Goal: Task Accomplishment & Management: Use online tool/utility

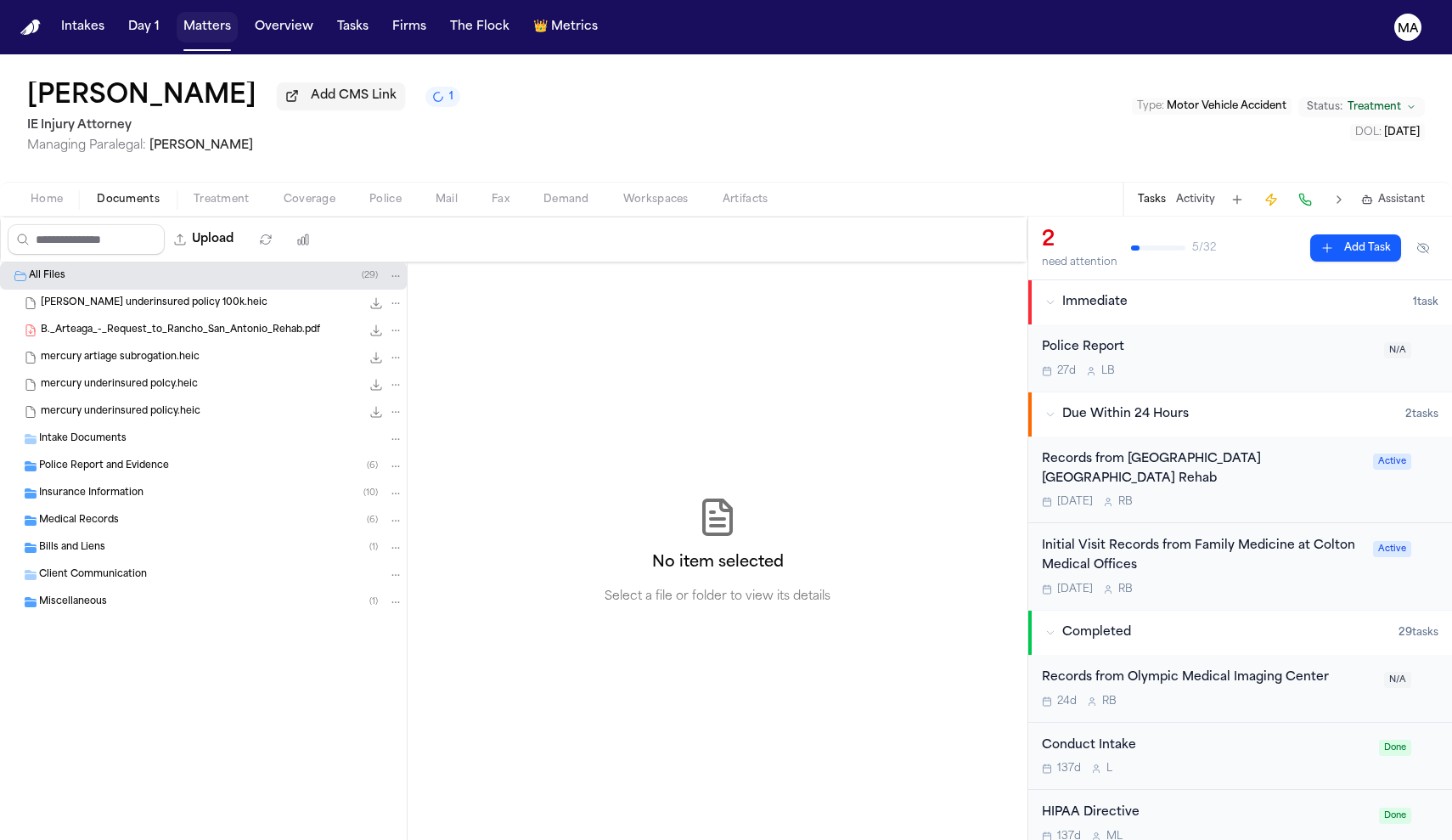
click at [177, 17] on button "Matters" at bounding box center [208, 27] width 61 height 31
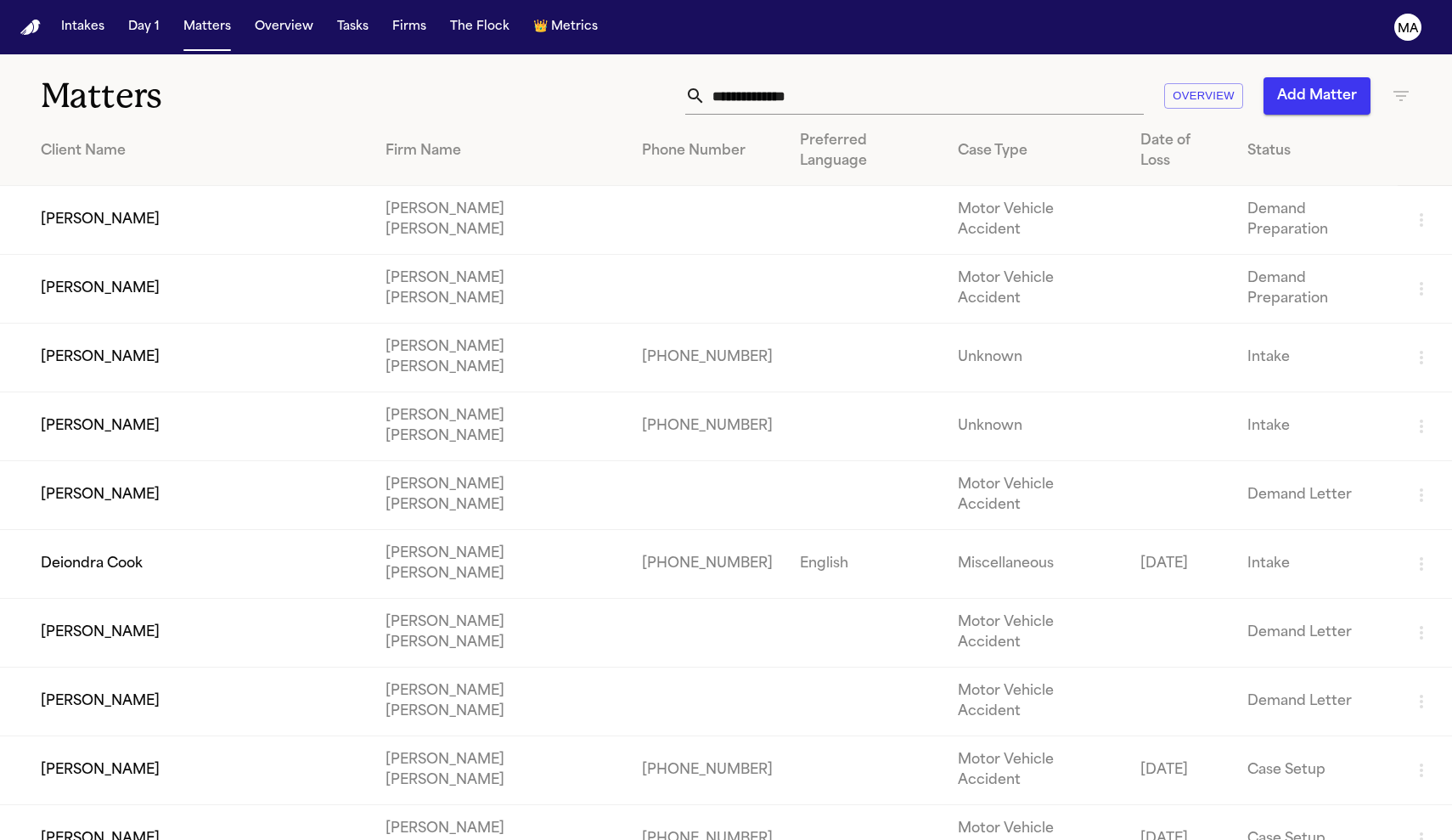
click at [152, 254] on td "[PERSON_NAME]" at bounding box center [186, 288] width 372 height 69
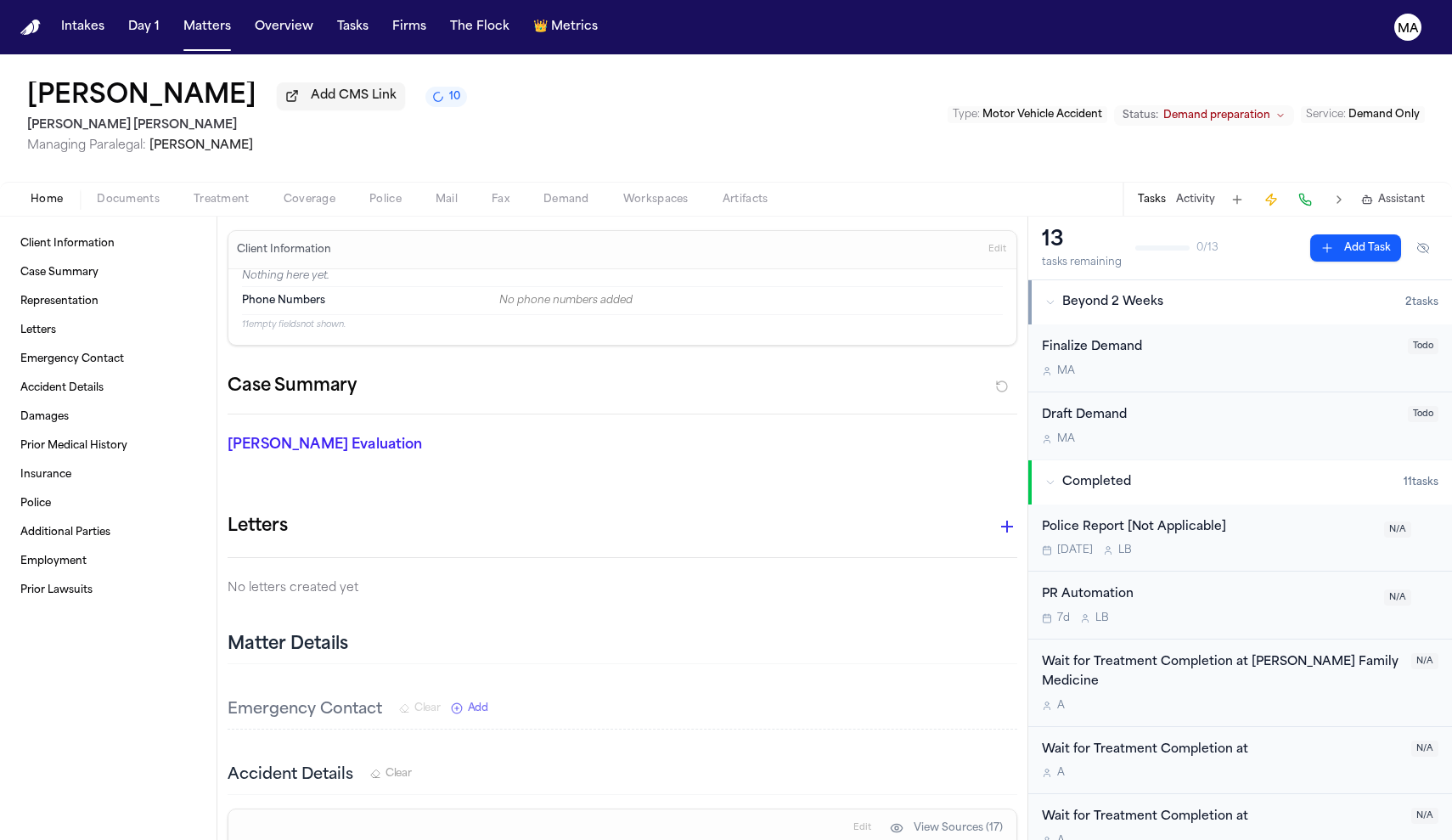
click at [97, 193] on span "Documents" at bounding box center [128, 199] width 63 height 13
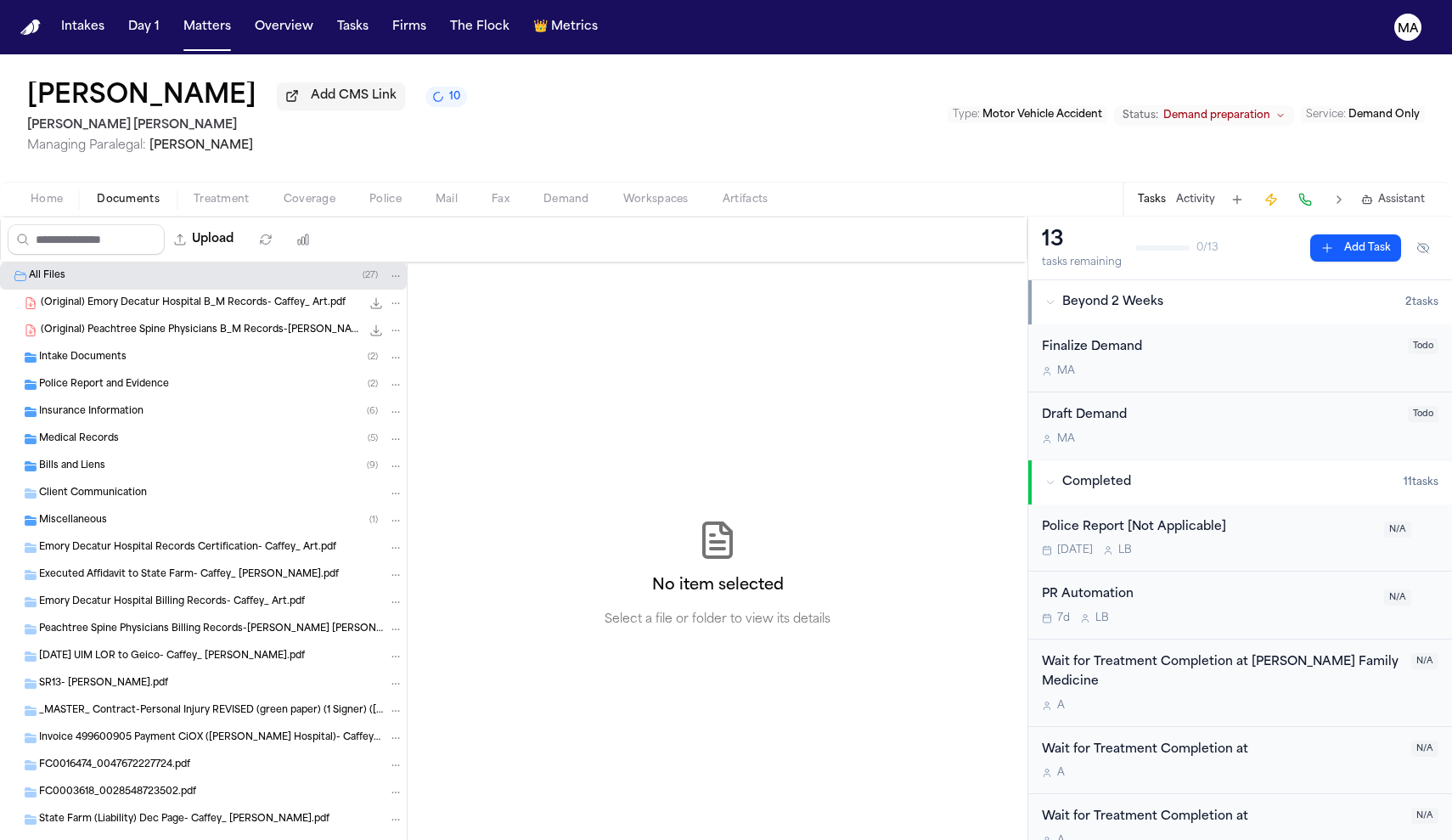
click at [87, 507] on div "Miscellaneous ( 1 )" at bounding box center [203, 520] width 407 height 27
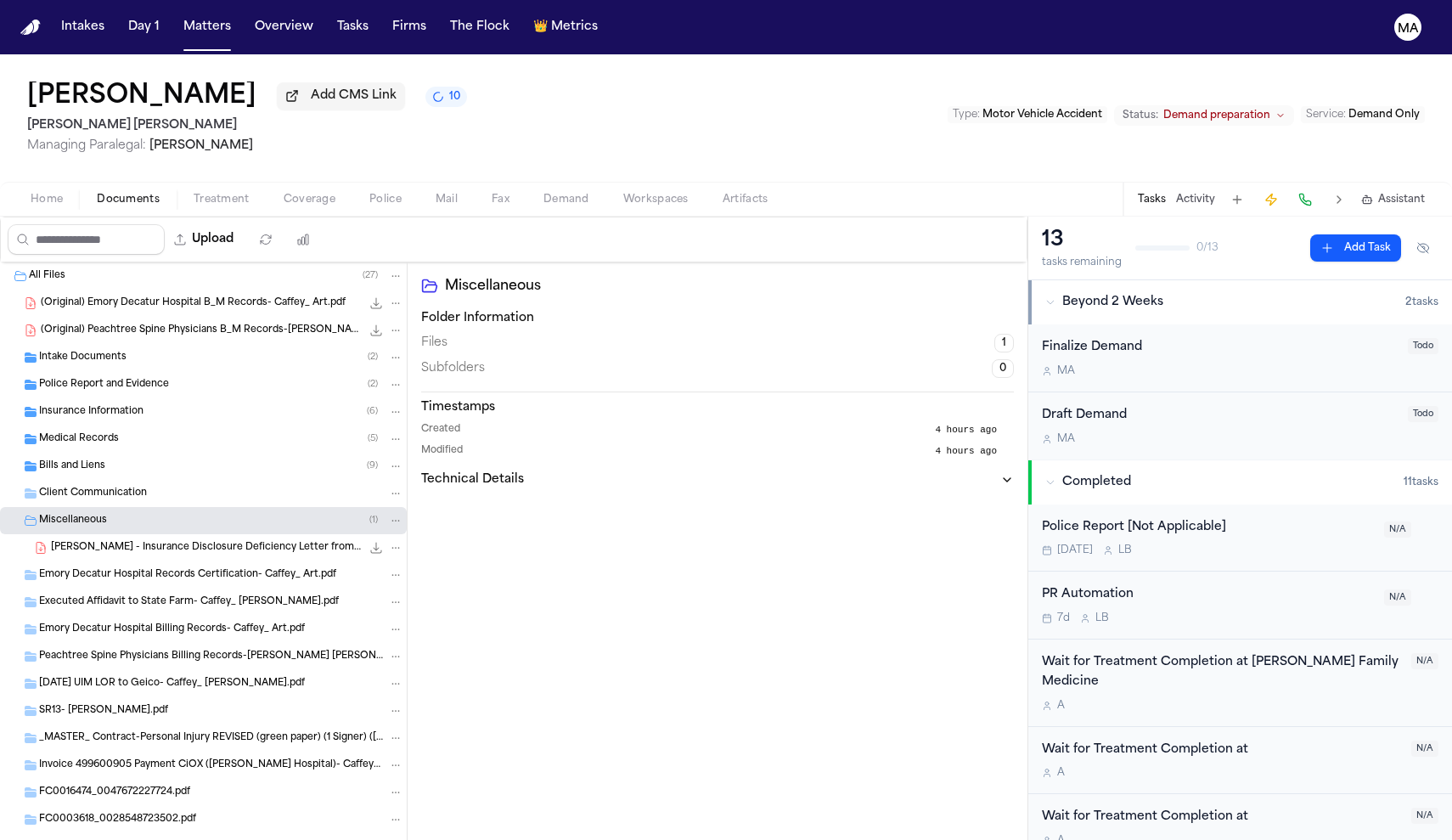
click at [90, 458] on div "Bills and Liens ( 9 )" at bounding box center [220, 465] width 364 height 15
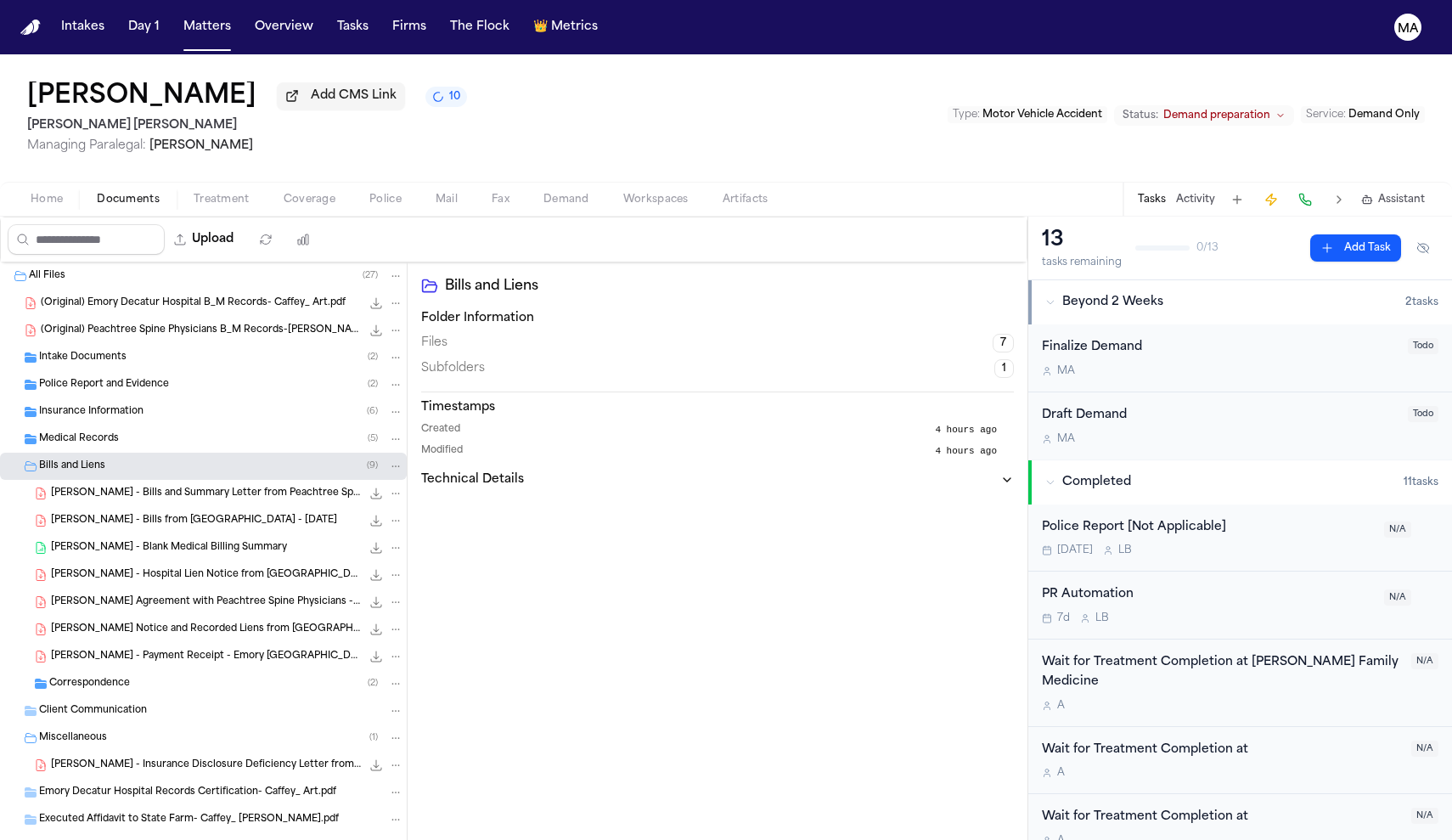
click at [99, 431] on div "Medical Records ( 5 )" at bounding box center [220, 438] width 364 height 15
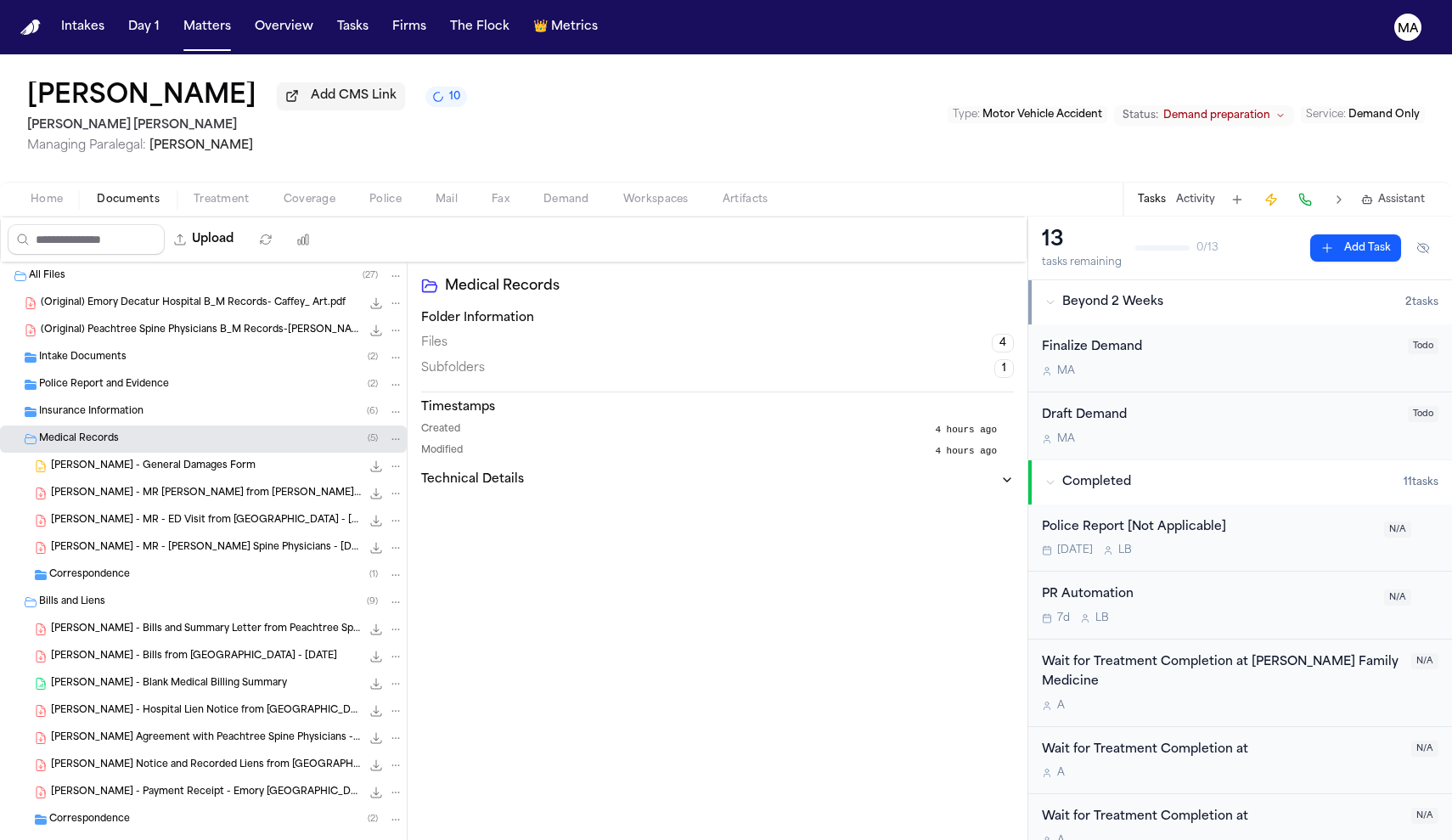
click at [119, 404] on div "Insurance Information ( 6 )" at bounding box center [220, 411] width 364 height 15
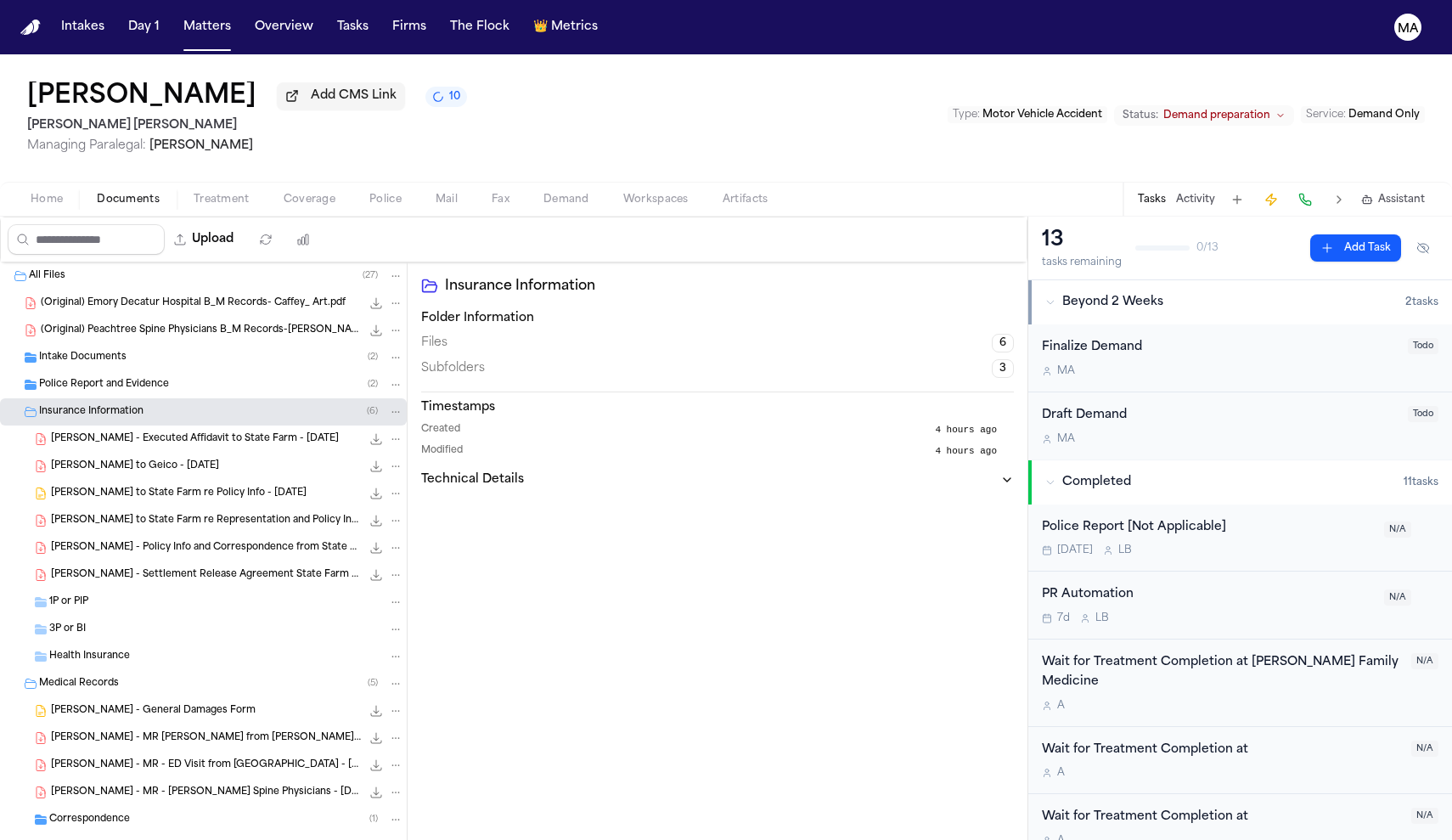
click at [119, 378] on span "Police Report and Evidence" at bounding box center [103, 385] width 130 height 14
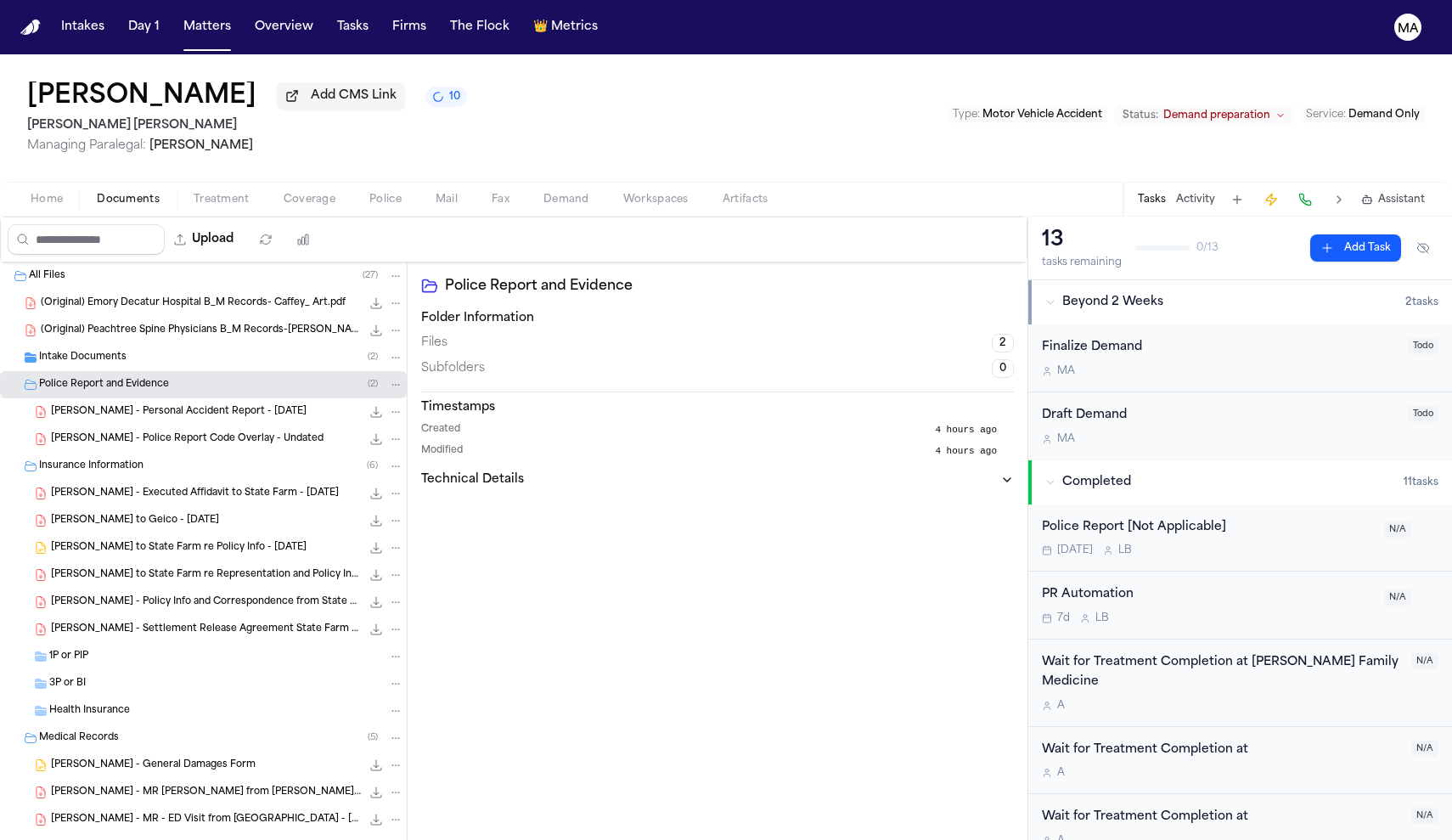
click at [124, 349] on div "Intake Documents ( 2 )" at bounding box center [220, 357] width 364 height 15
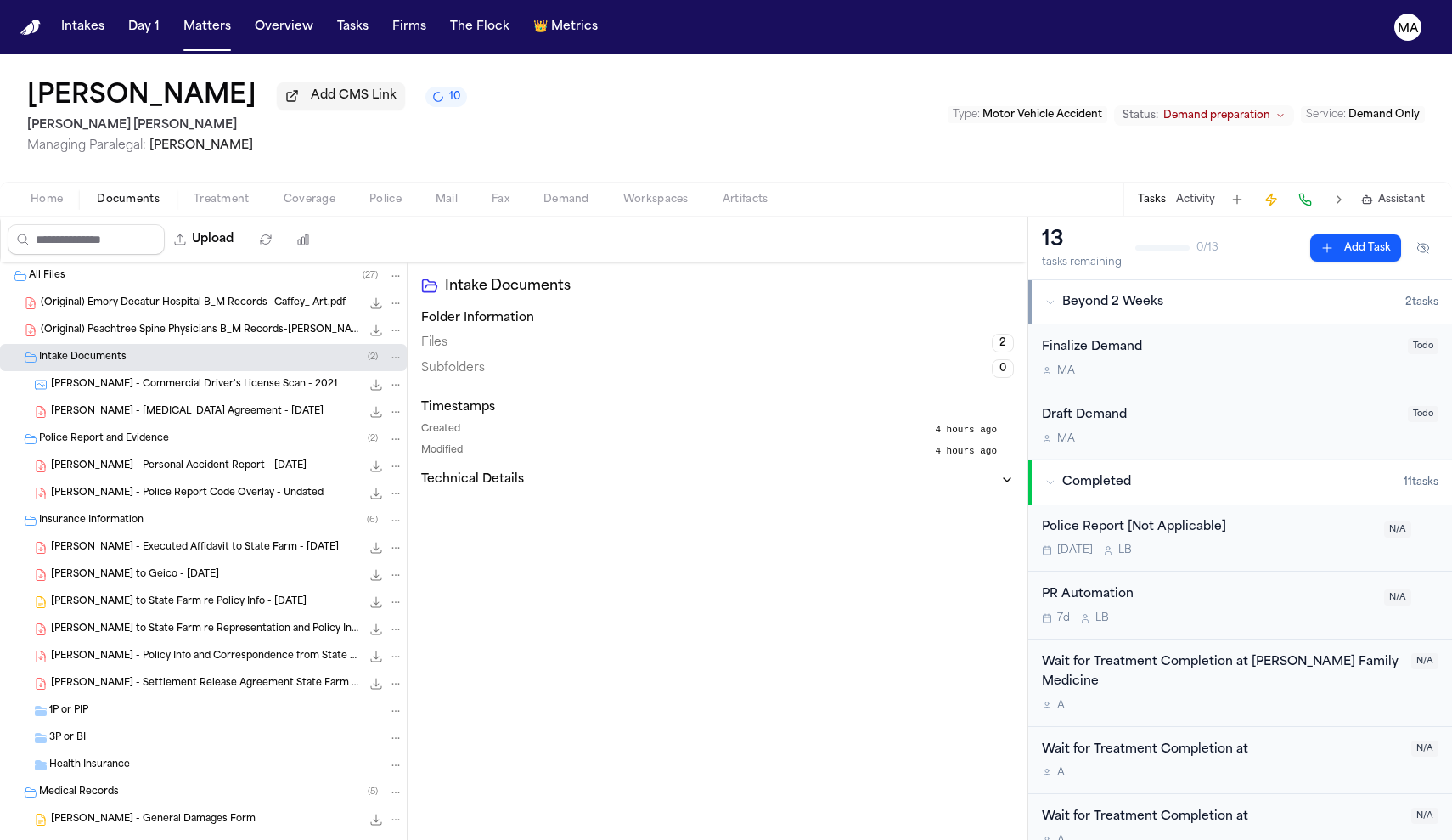
click at [33, 181] on div "Home Documents Treatment Coverage Police Mail Fax Demand Workspaces Artifacts T…" at bounding box center [726, 199] width 1452 height 34
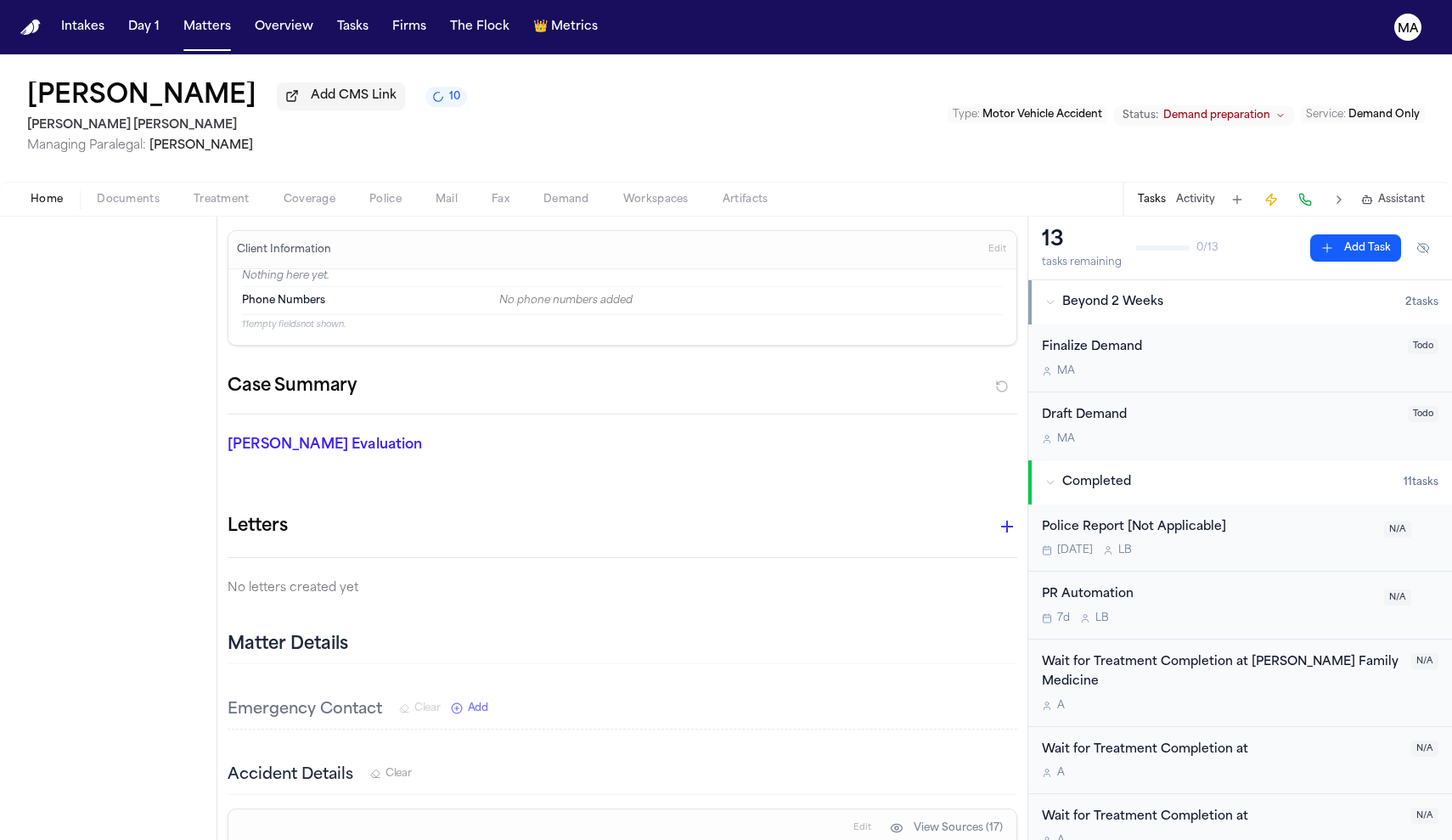
click at [31, 193] on span "Home" at bounding box center [47, 199] width 32 height 13
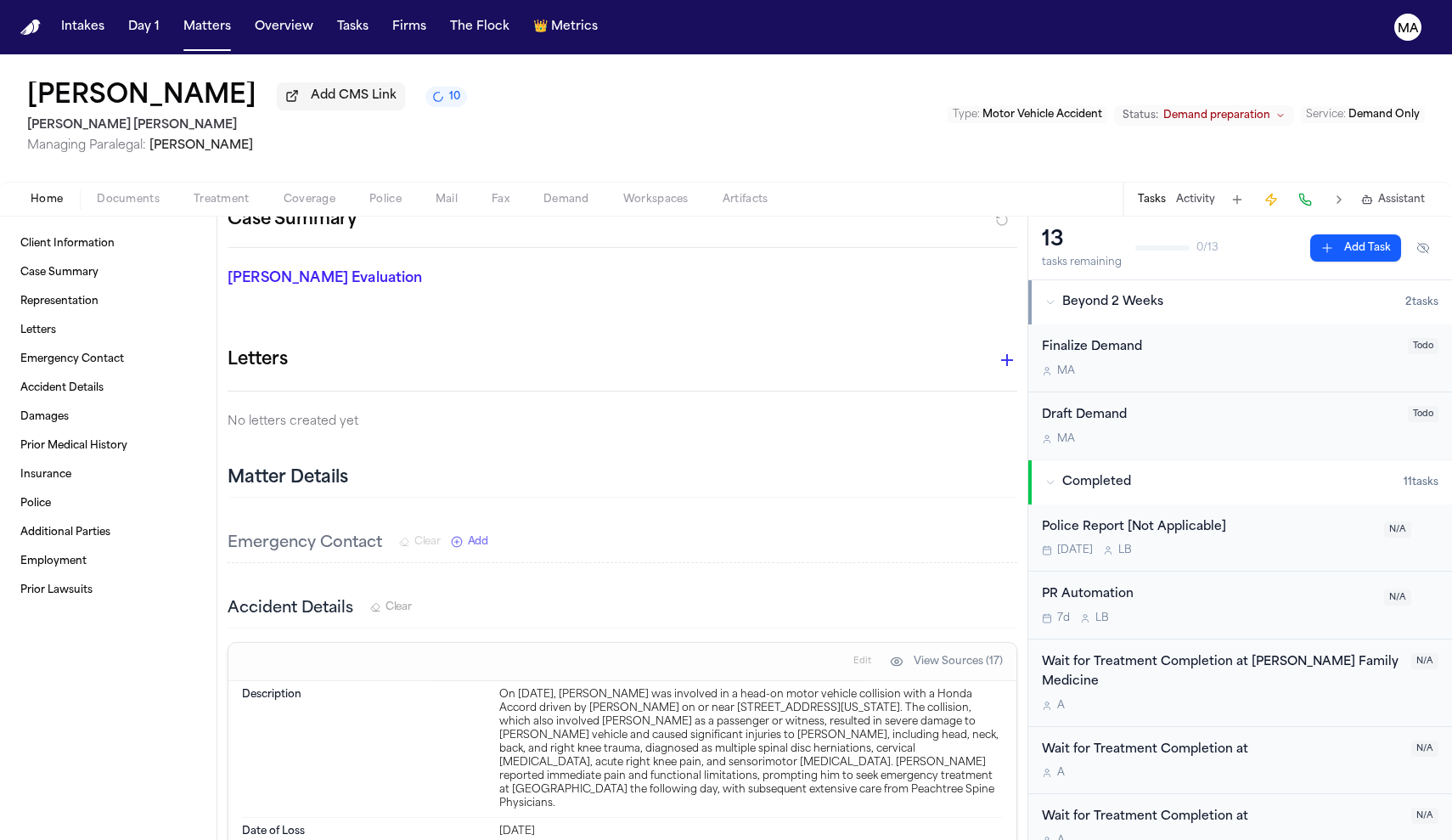
scroll to position [168, 0]
click at [544, 193] on span "Demand" at bounding box center [566, 199] width 46 height 13
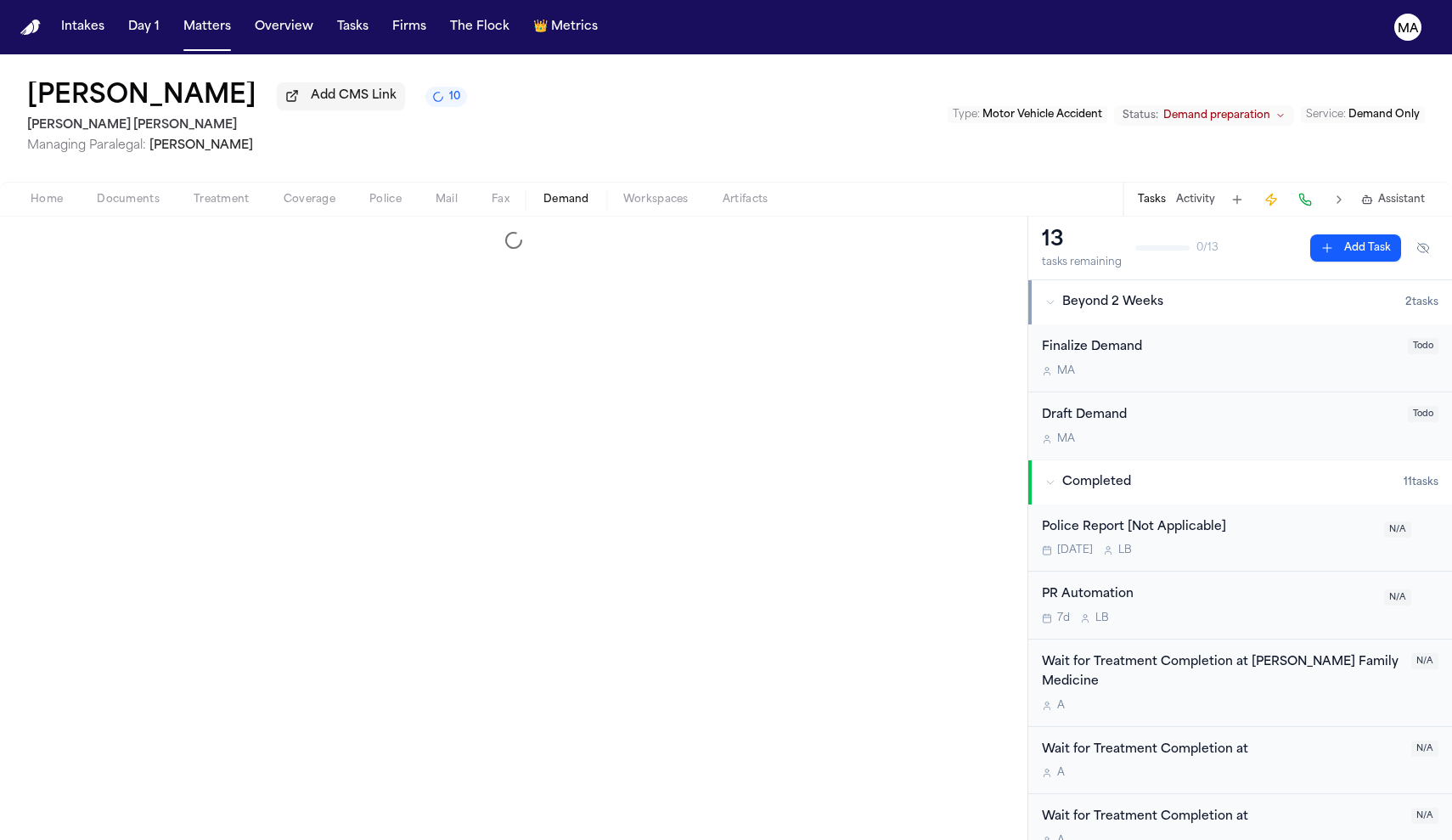
select select "**********"
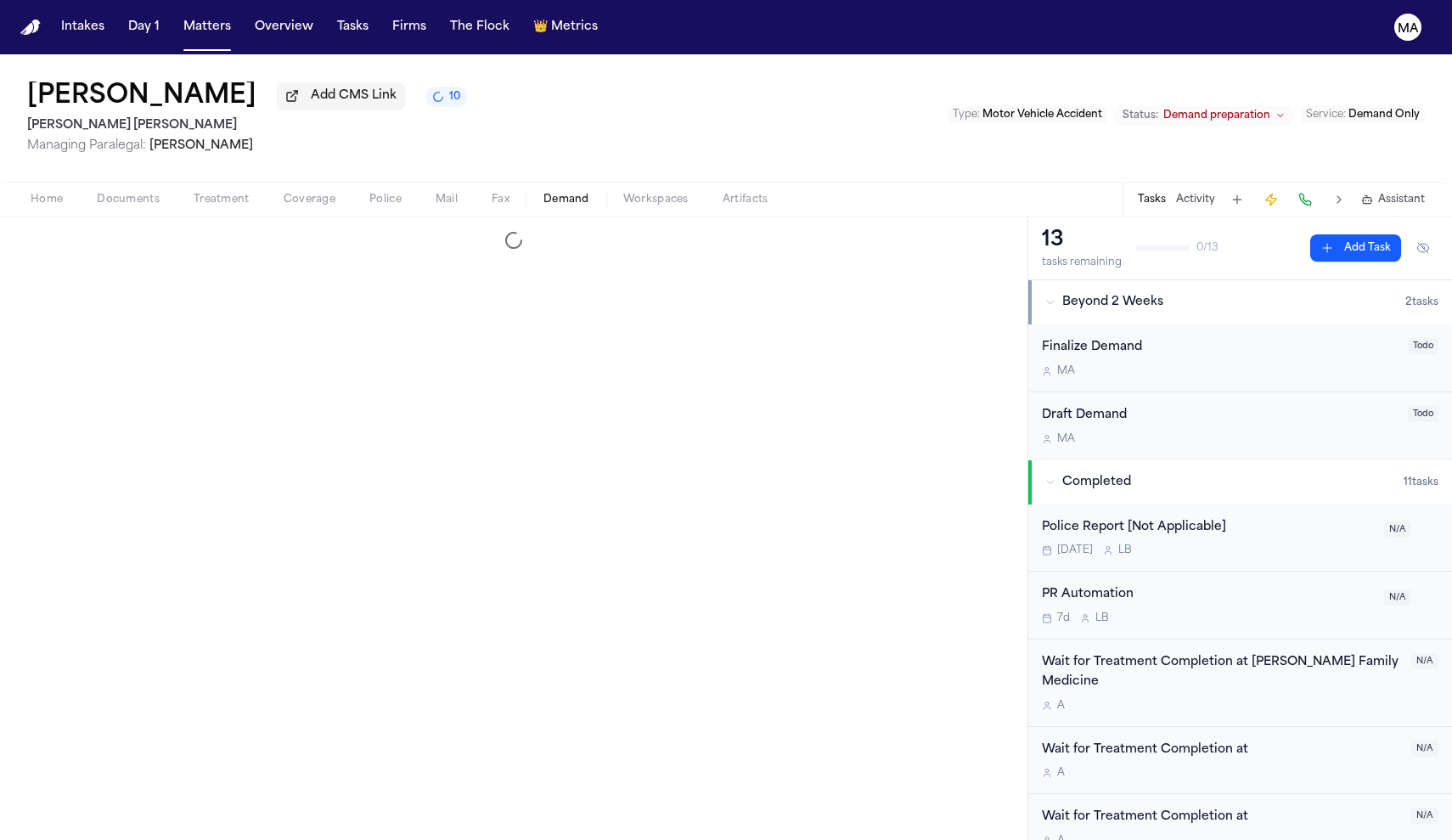
select select "**********"
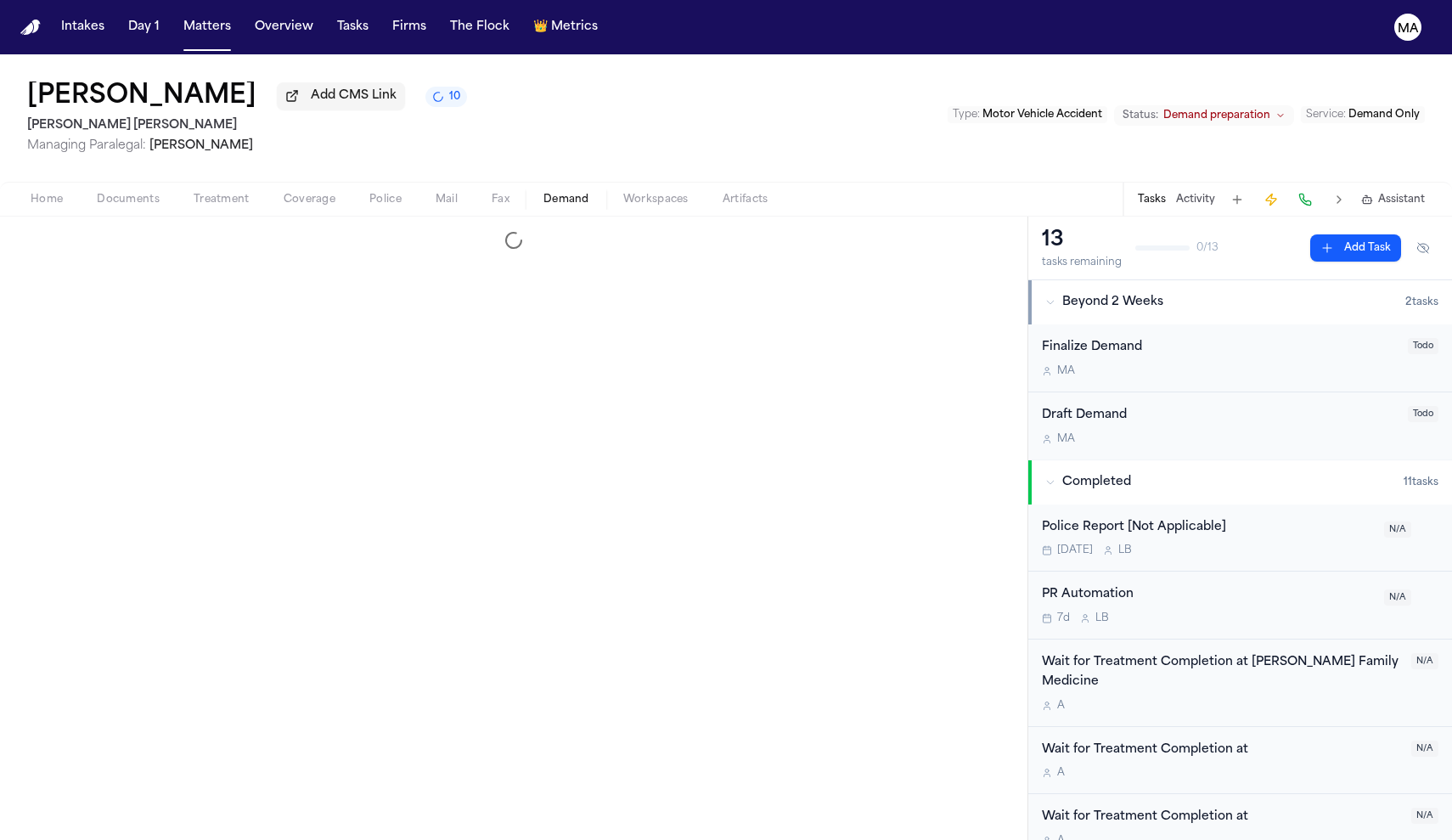
select select "**********"
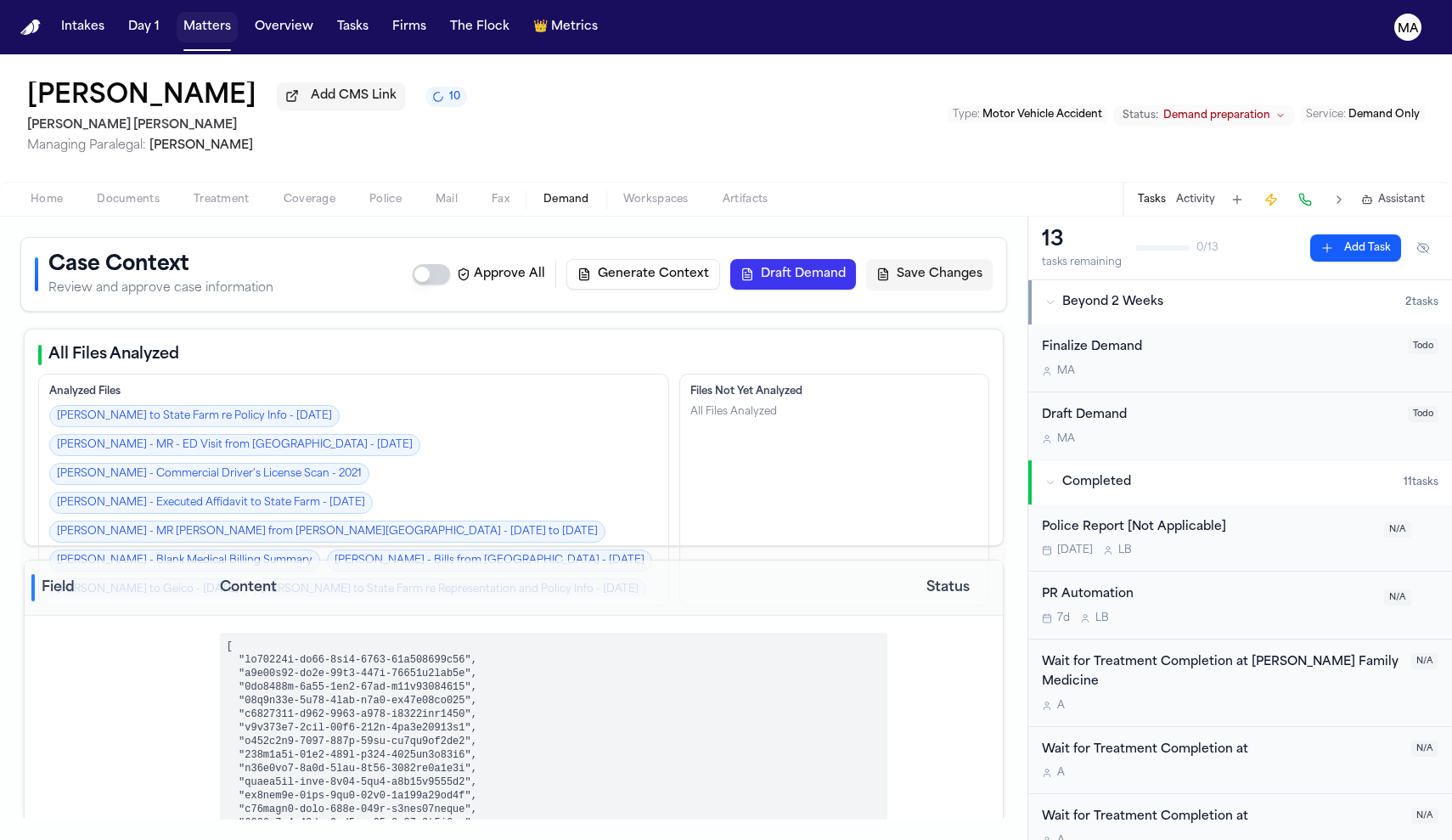
click at [177, 18] on button "Matters" at bounding box center [208, 27] width 61 height 31
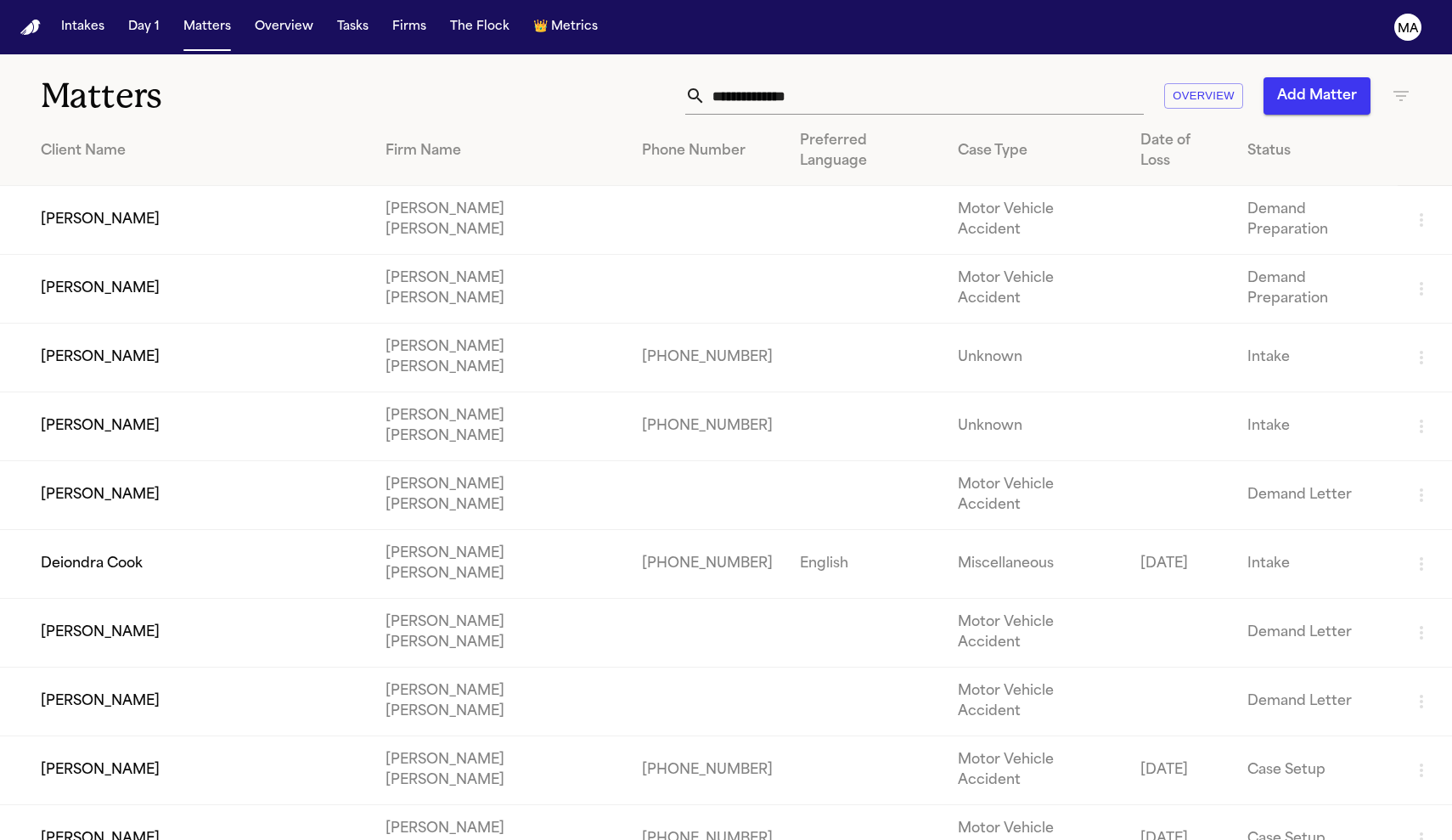
click at [117, 598] on td "[PERSON_NAME]" at bounding box center [186, 632] width 372 height 69
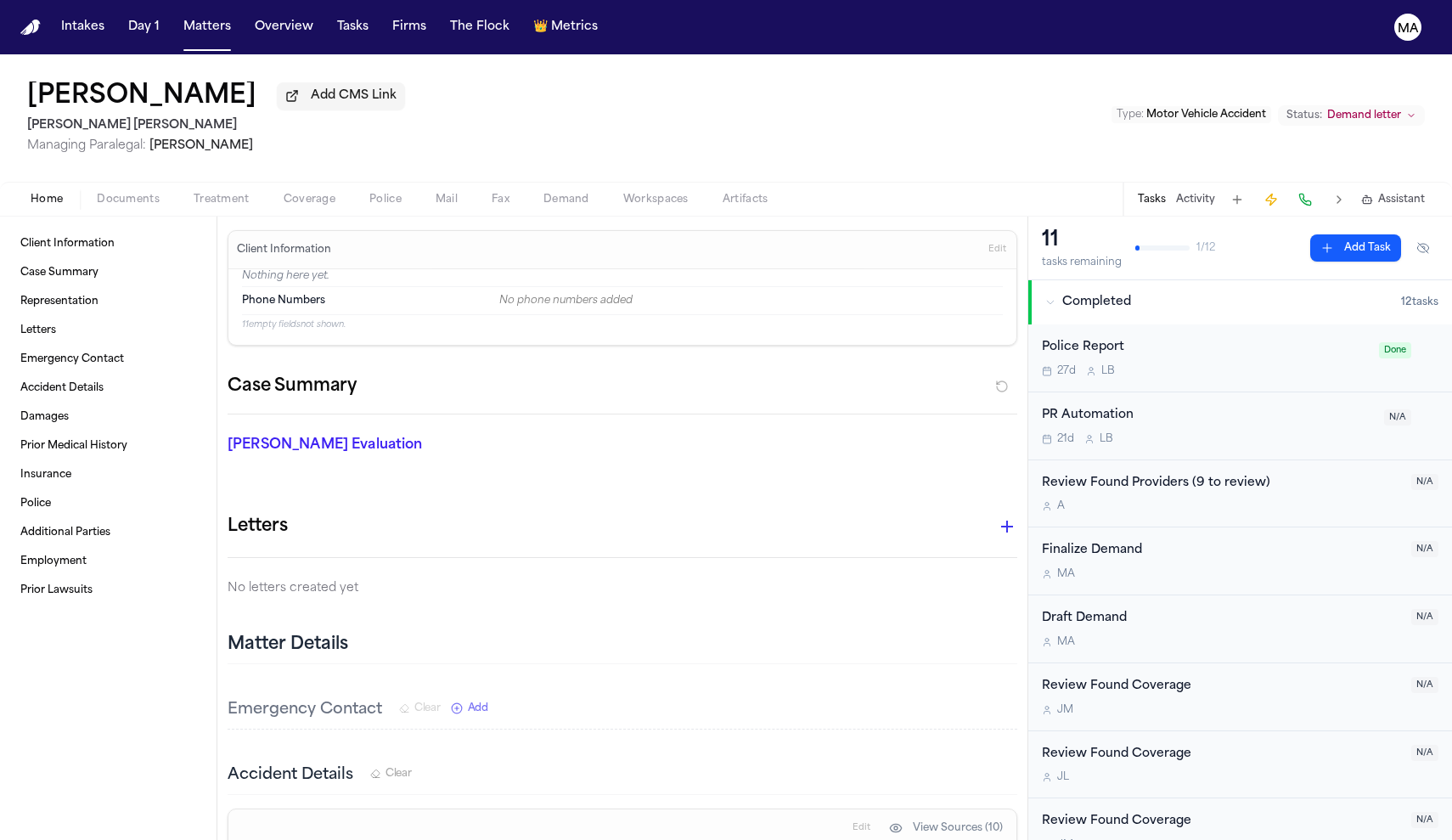
click at [544, 193] on span "Demand" at bounding box center [566, 199] width 46 height 13
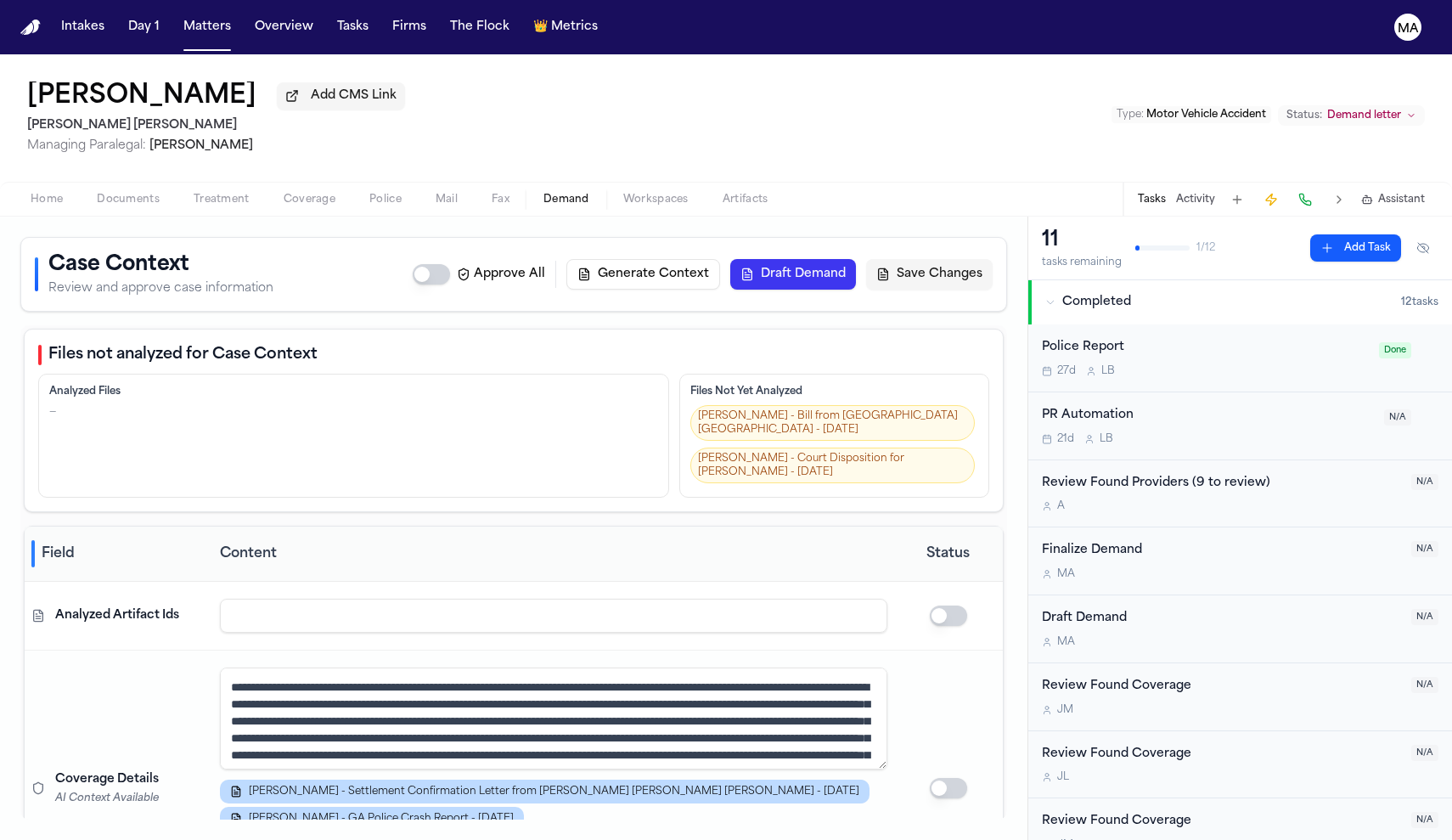
click at [720, 259] on button "Generate Context" at bounding box center [642, 274] width 154 height 31
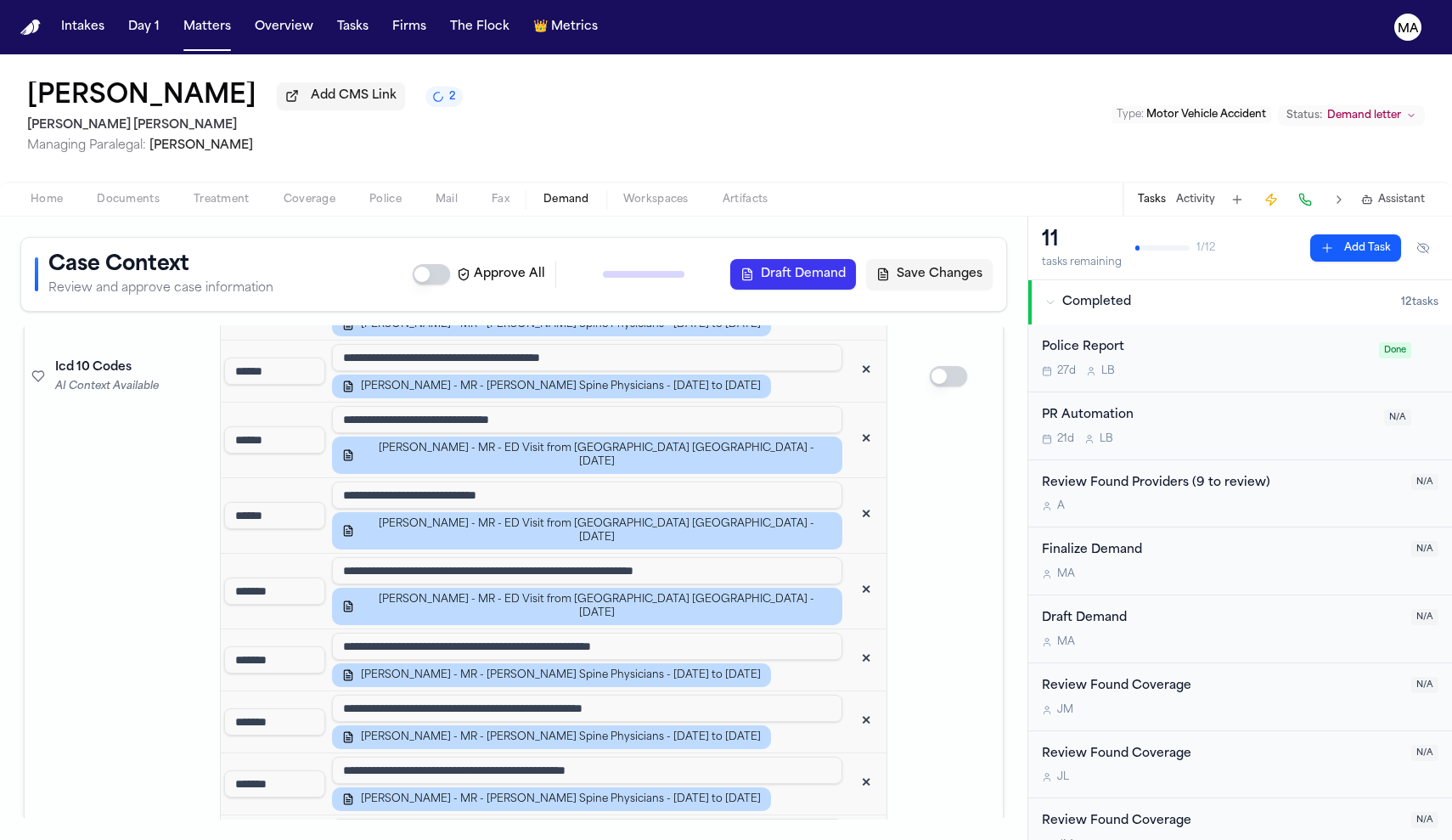
drag, startPoint x: 456, startPoint y: 568, endPoint x: 668, endPoint y: 571, distance: 212.0
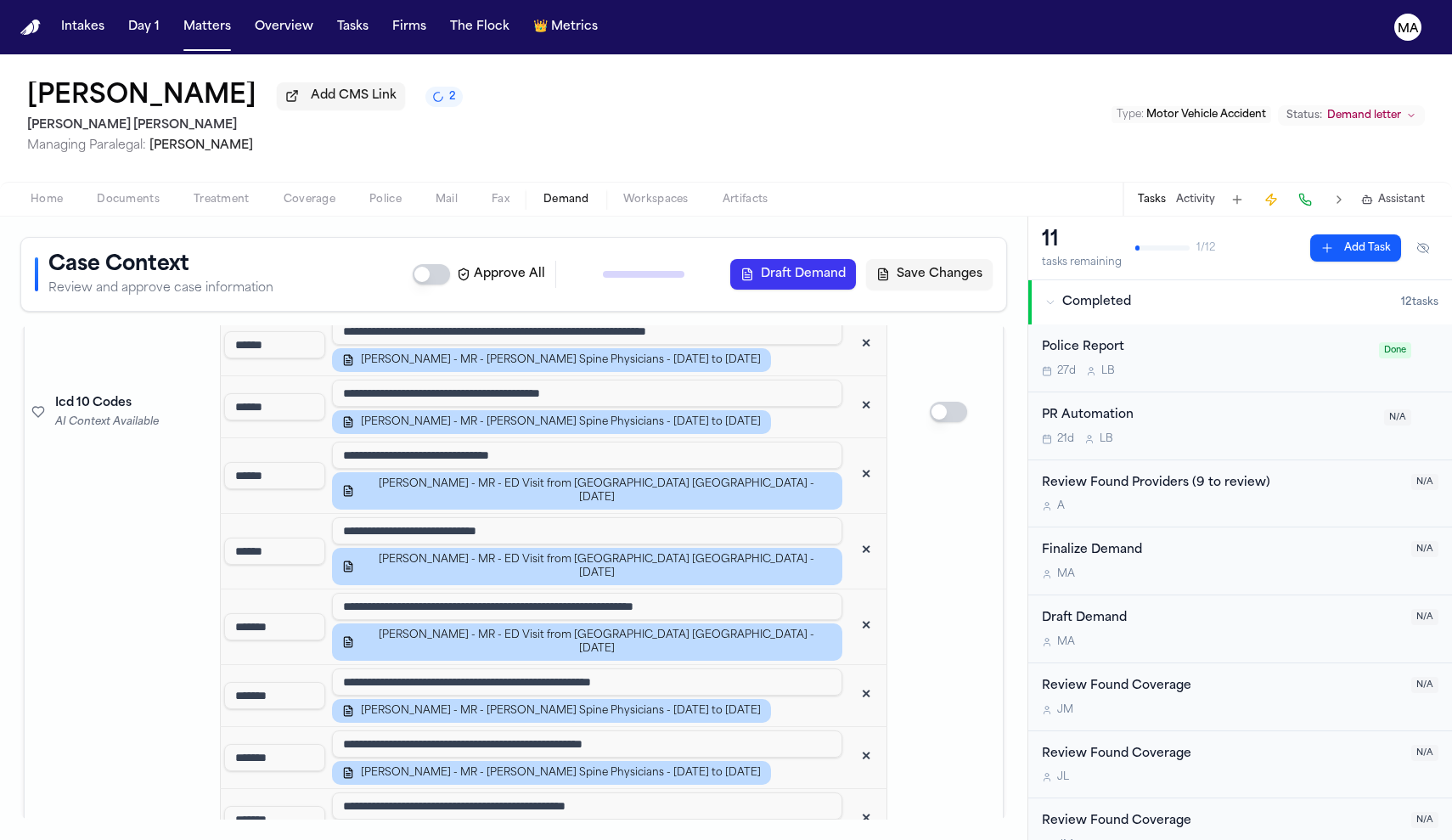
scroll to position [2005, 0]
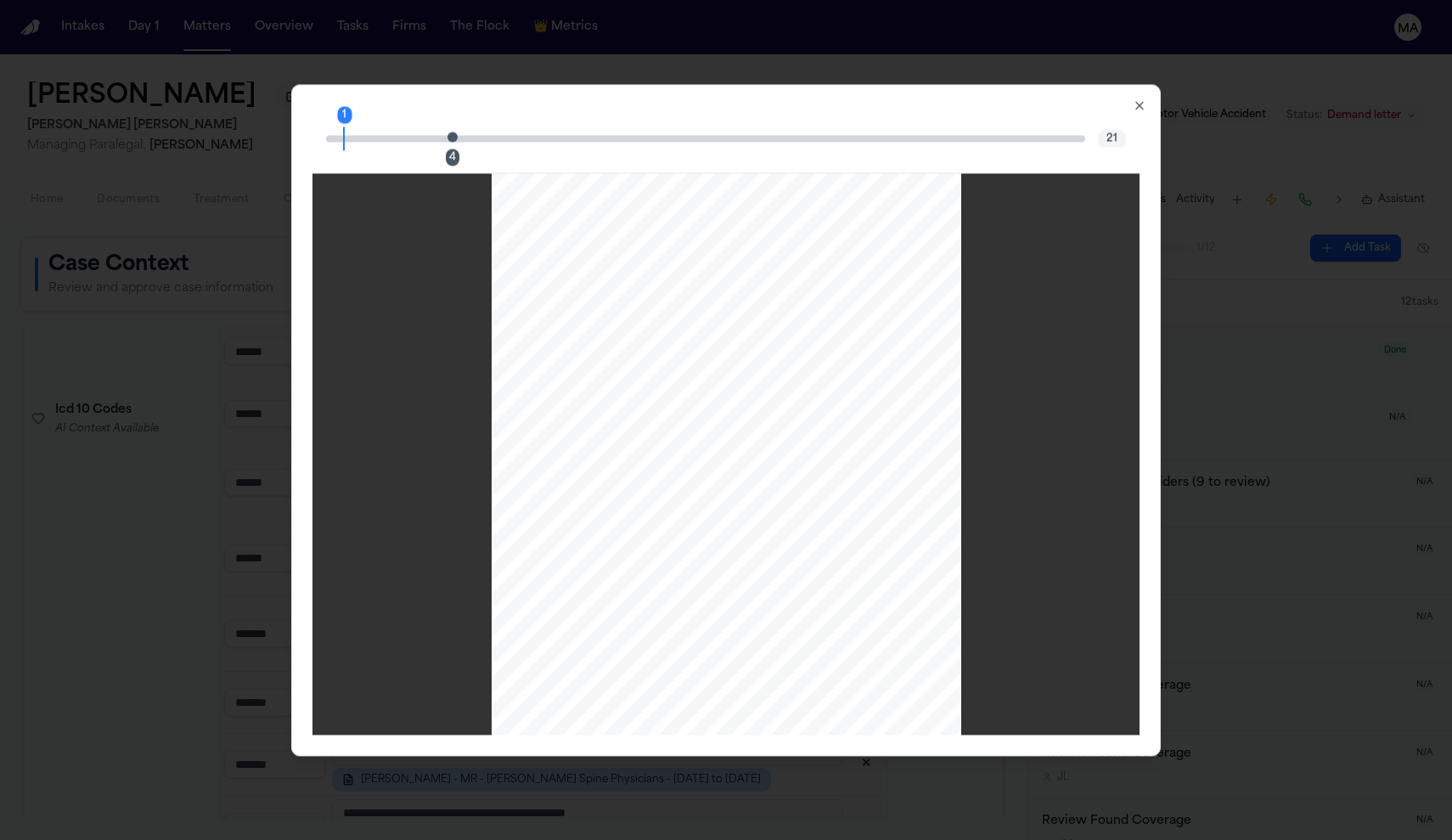
click at [459, 148] on div "4" at bounding box center [452, 156] width 13 height 17
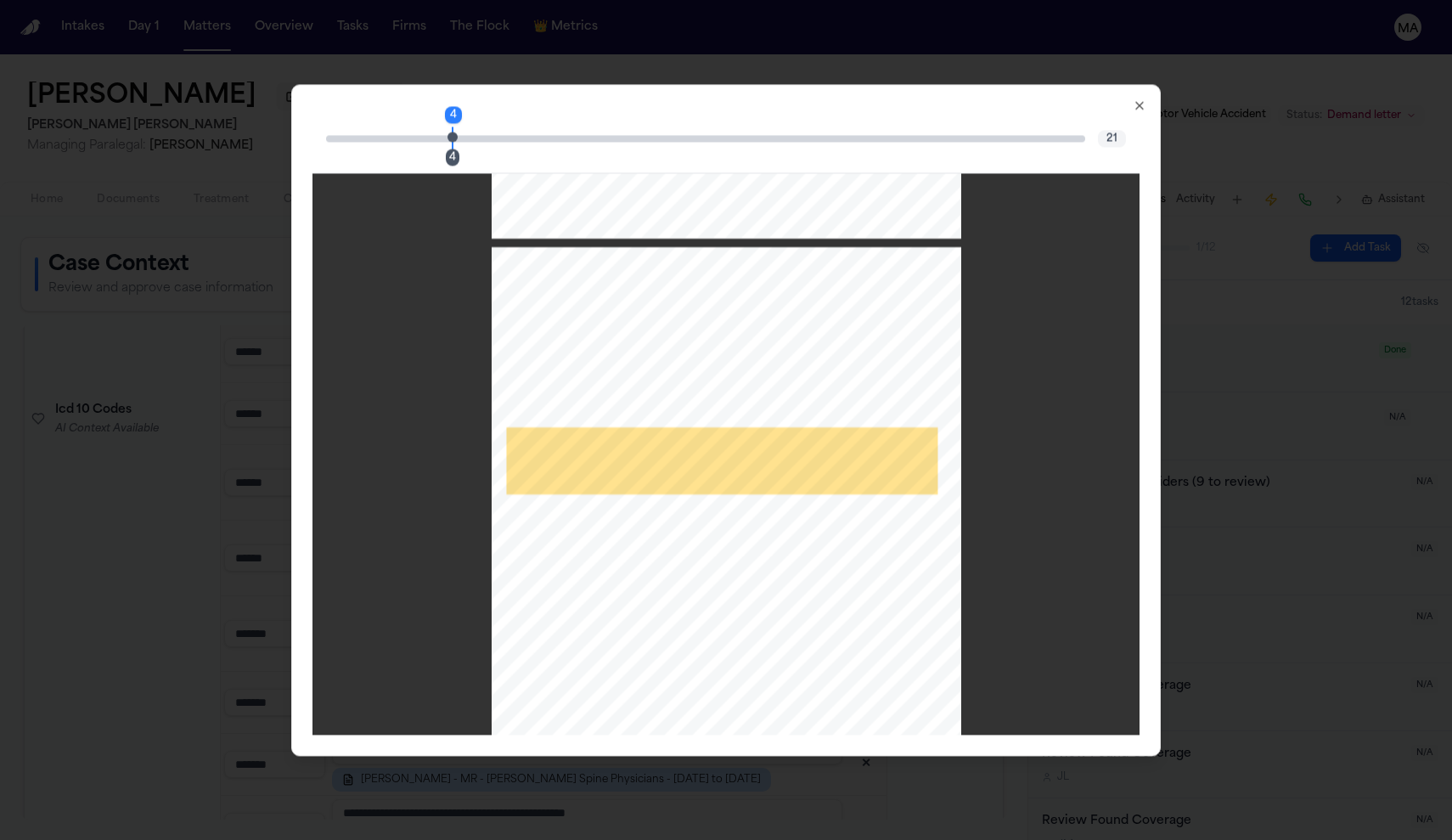
scroll to position [1760, 0]
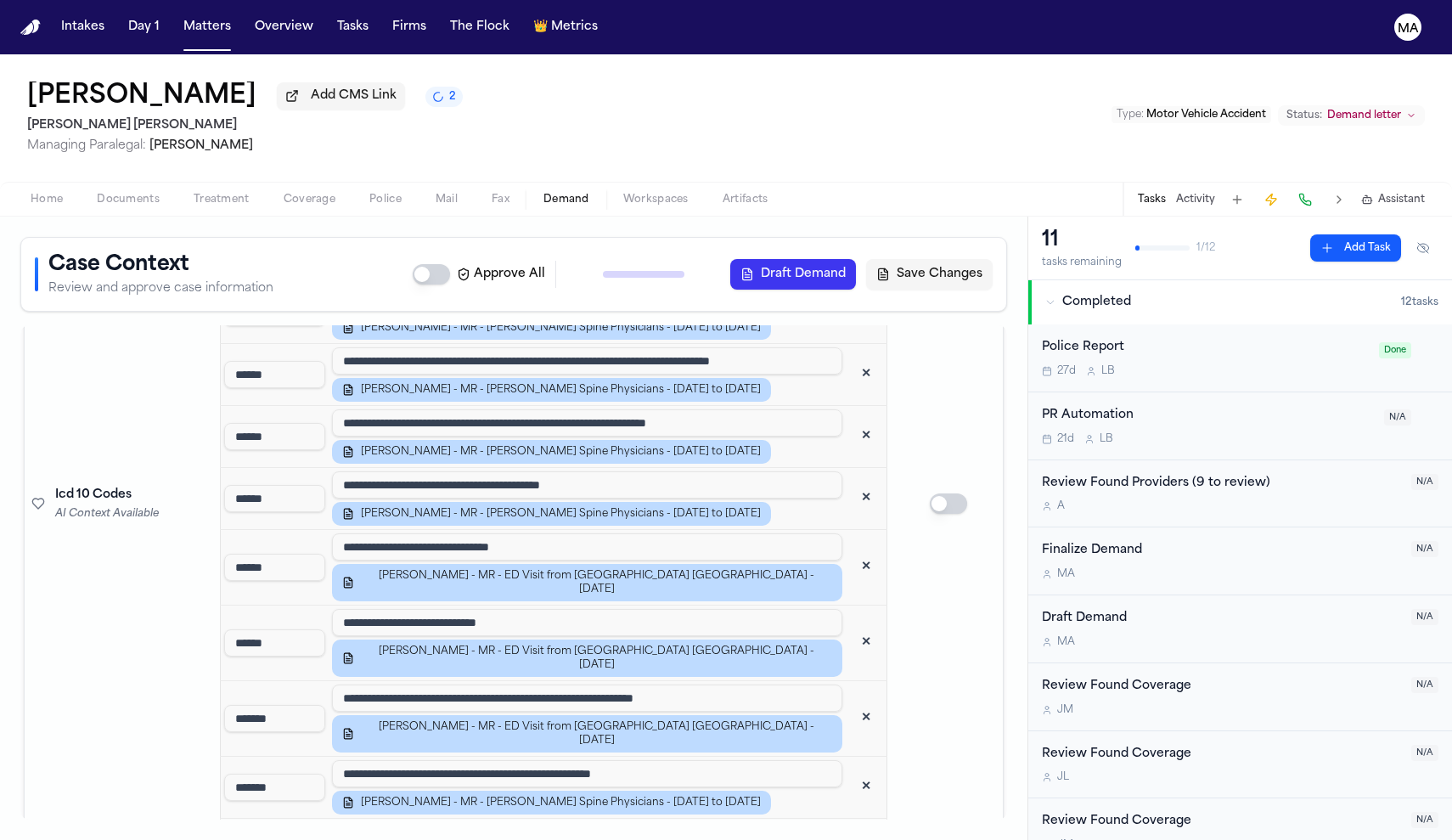
scroll to position [1872, 0]
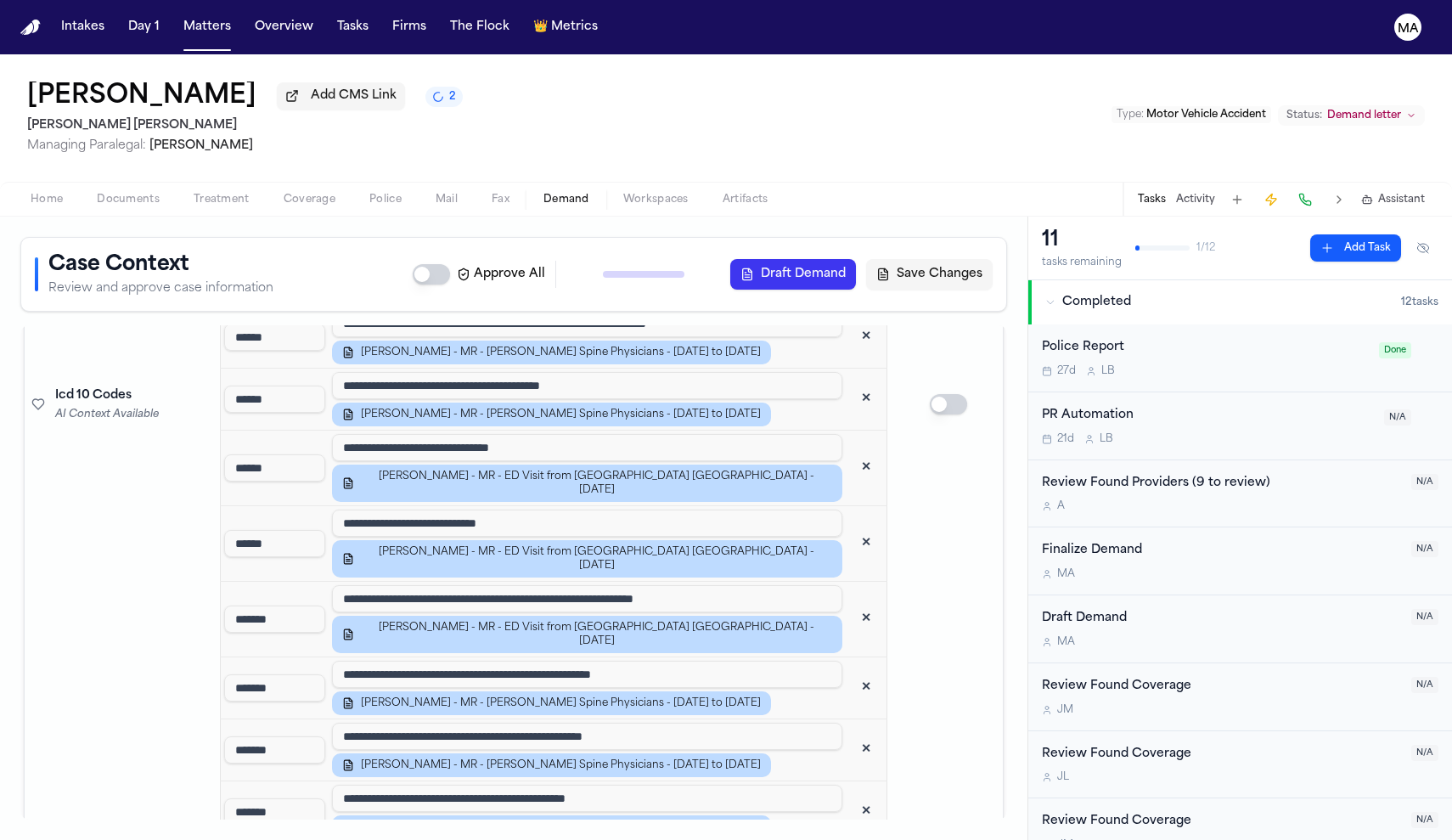
scroll to position [2060, 0]
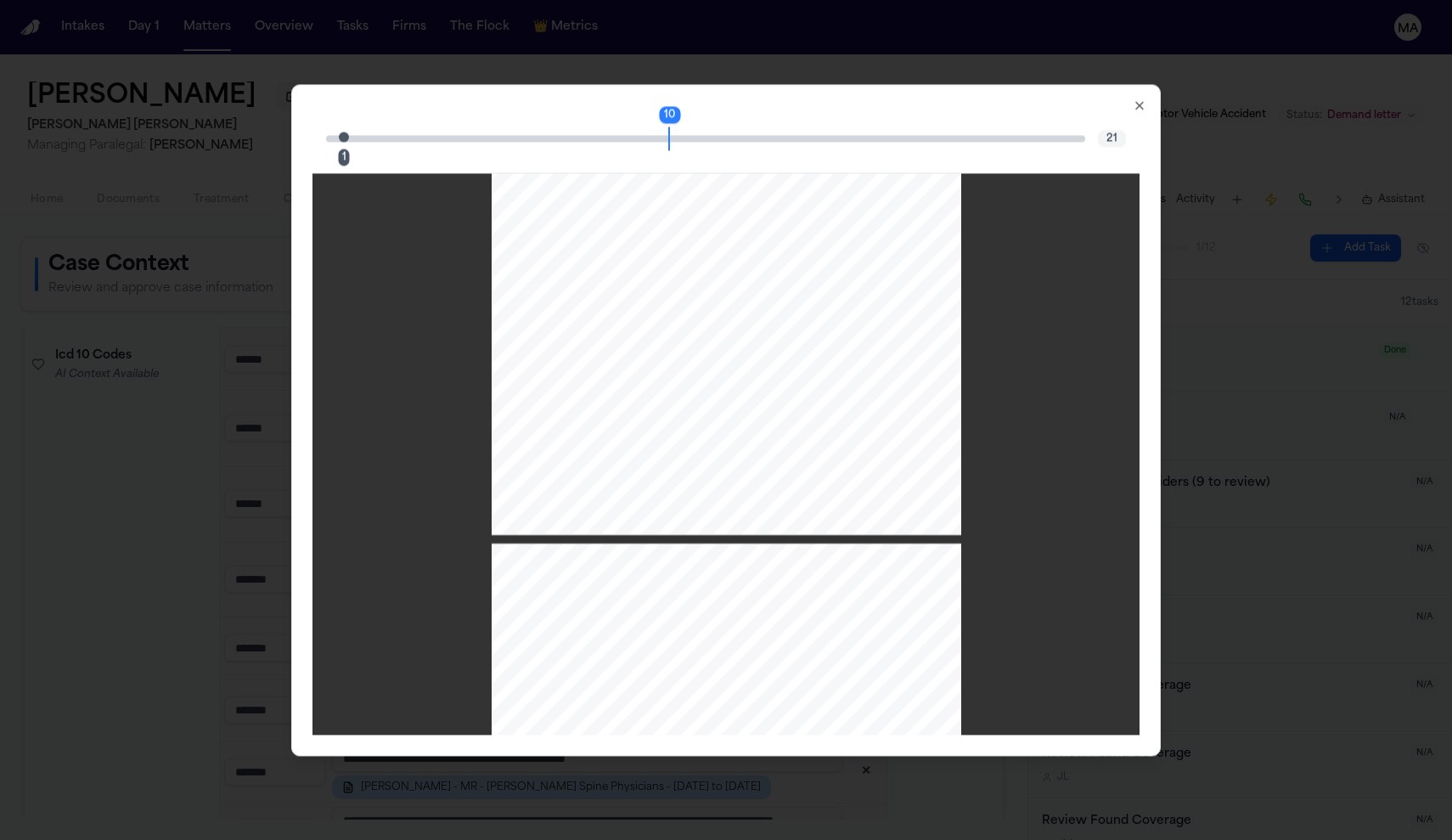
scroll to position [6426, 0]
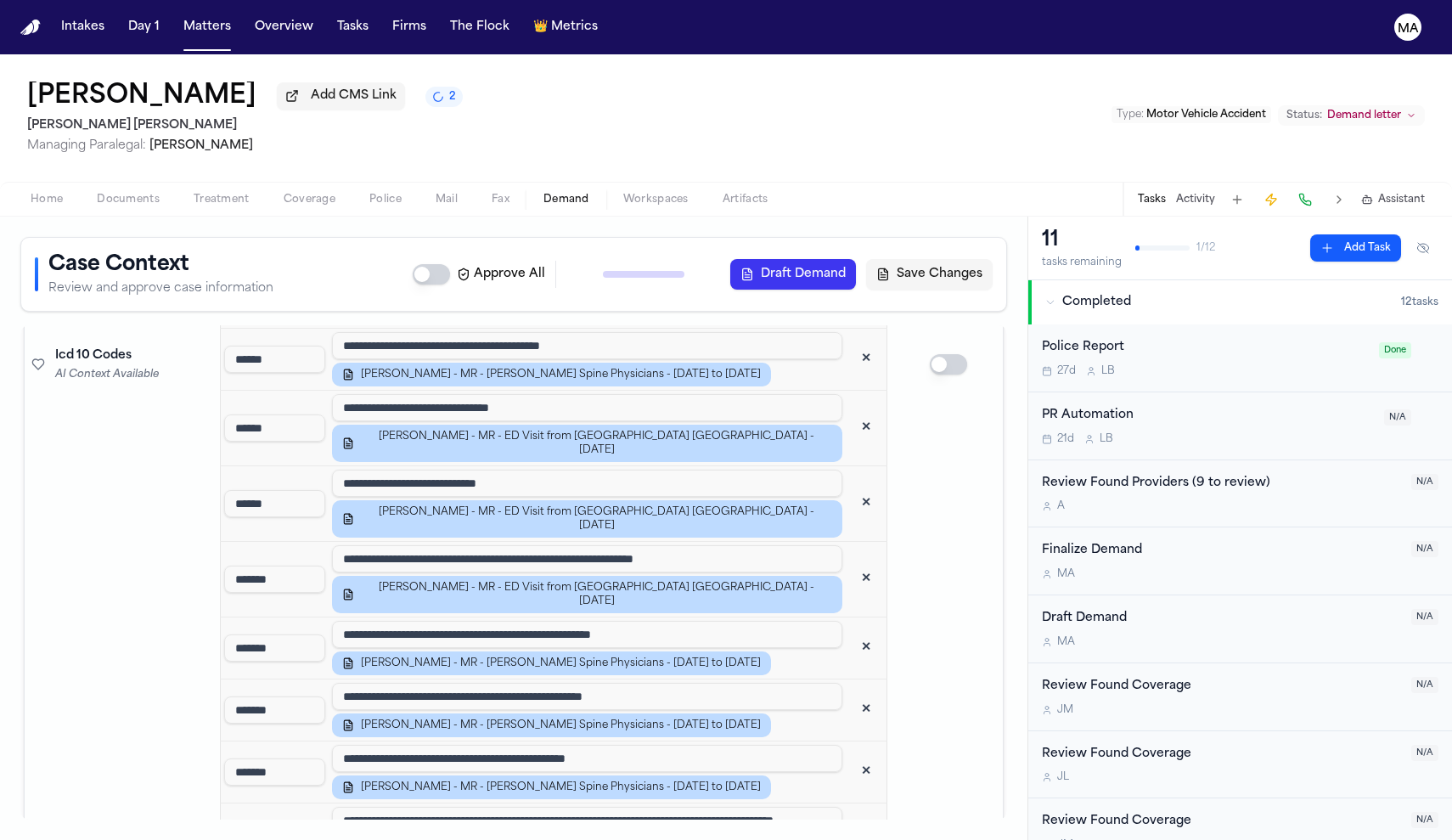
scroll to position [2047, 0]
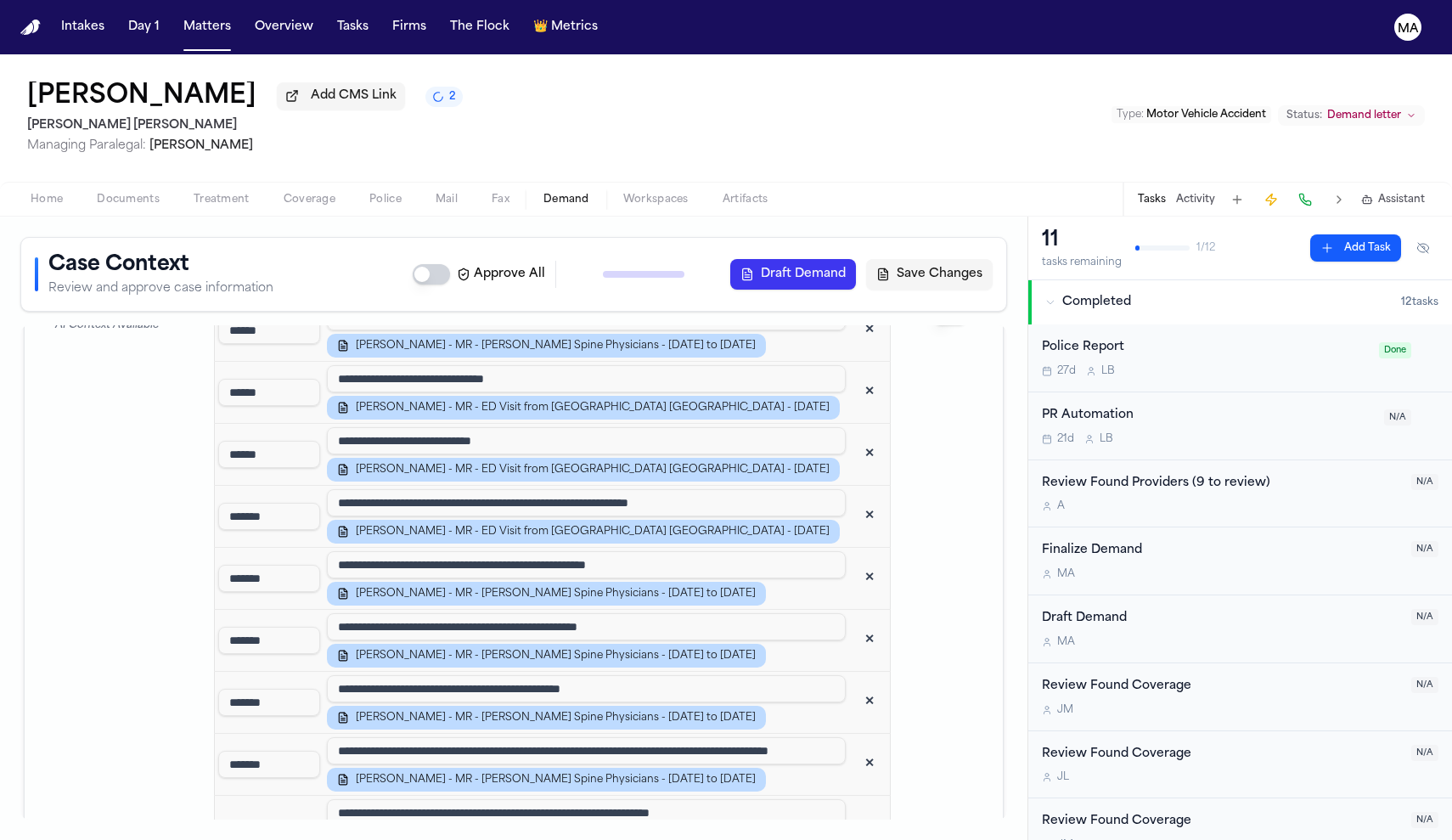
drag, startPoint x: 613, startPoint y: 547, endPoint x: 213, endPoint y: 491, distance: 403.9
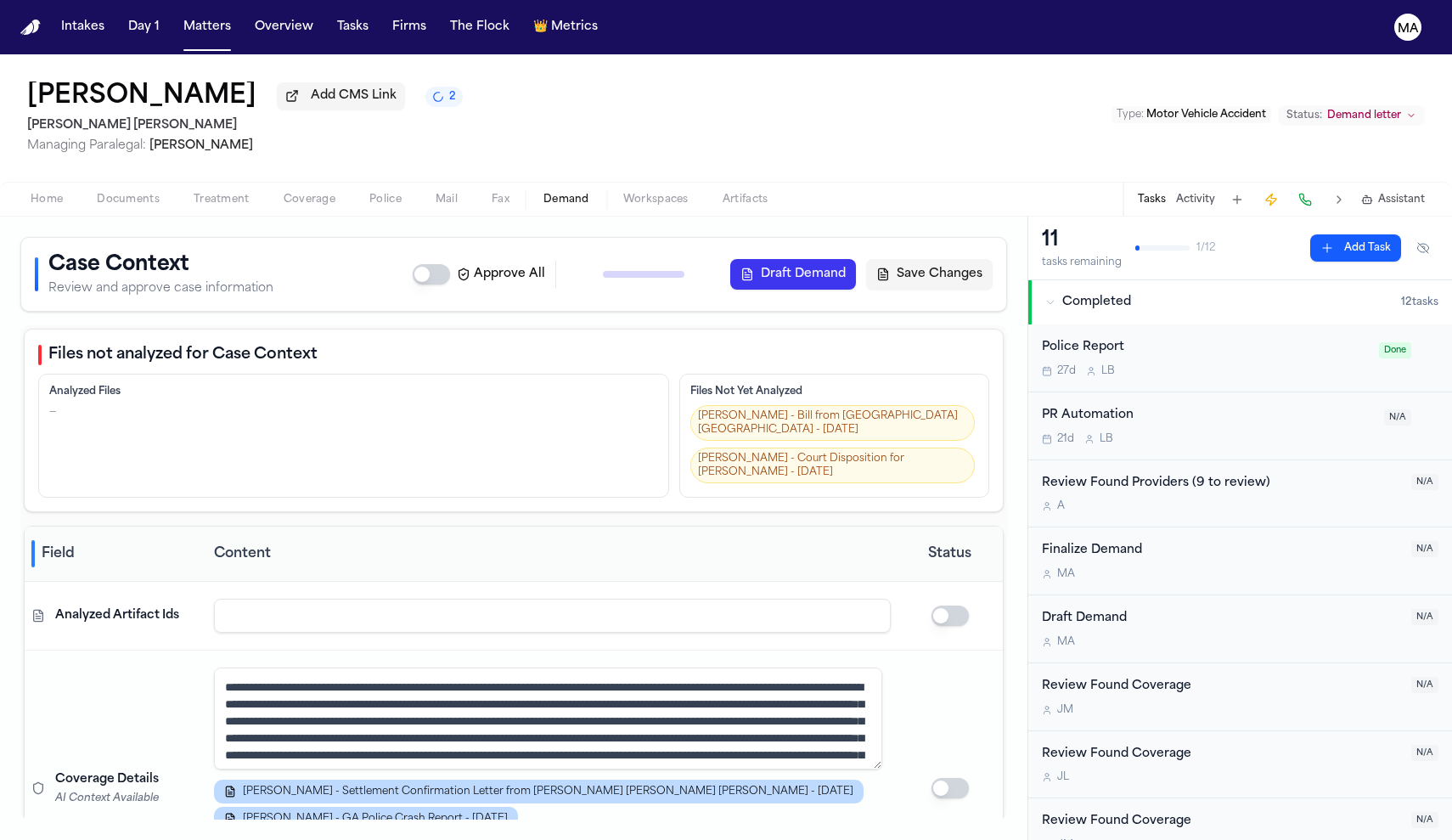
scroll to position [0, 0]
click at [950, 778] on button "button" at bounding box center [951, 788] width 38 height 21
click at [952, 778] on button "button" at bounding box center [951, 788] width 38 height 21
click at [952, 778] on button "button" at bounding box center [951, 788] width 38 height 21
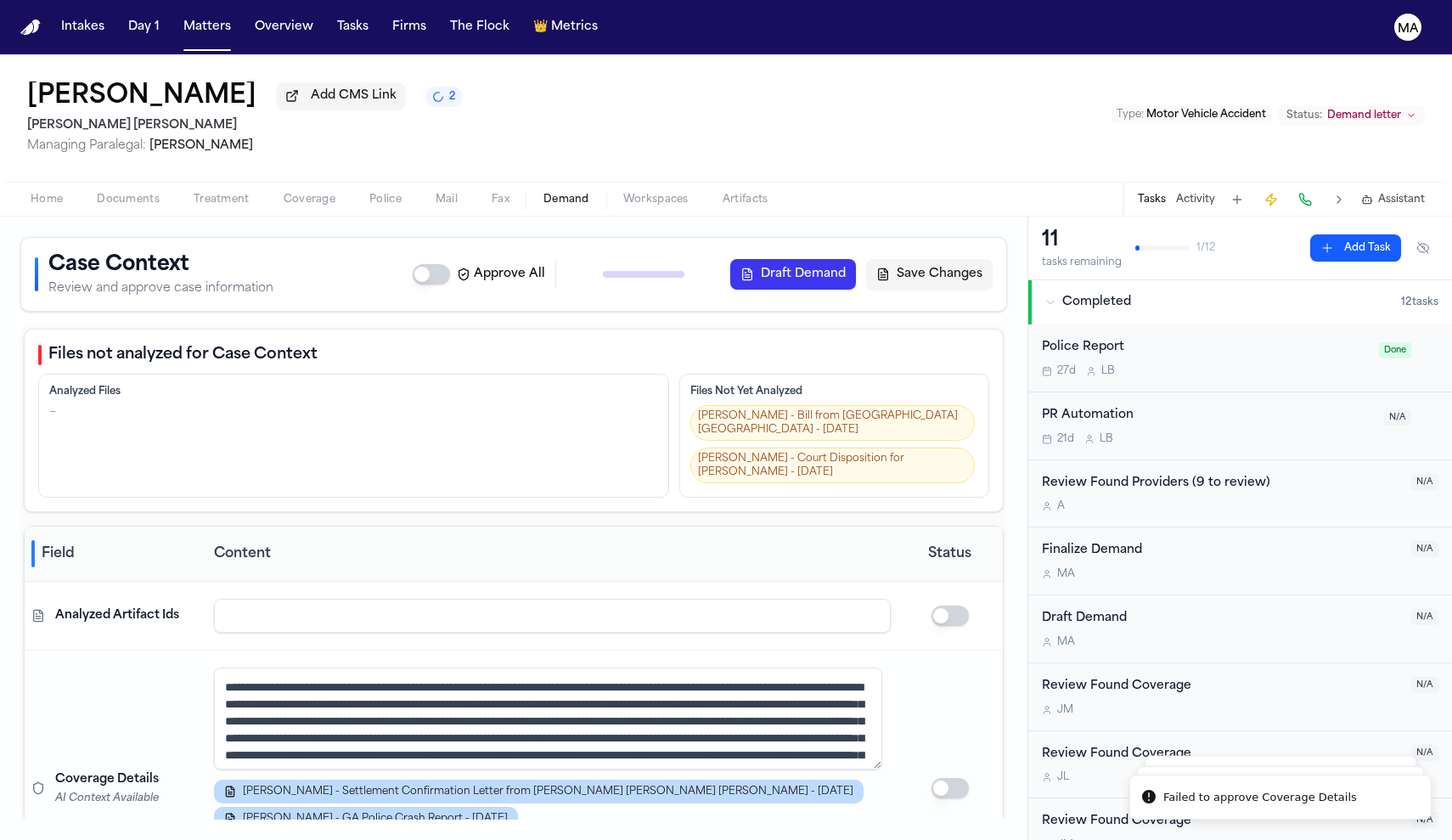
click at [952, 778] on button "button" at bounding box center [951, 788] width 38 height 21
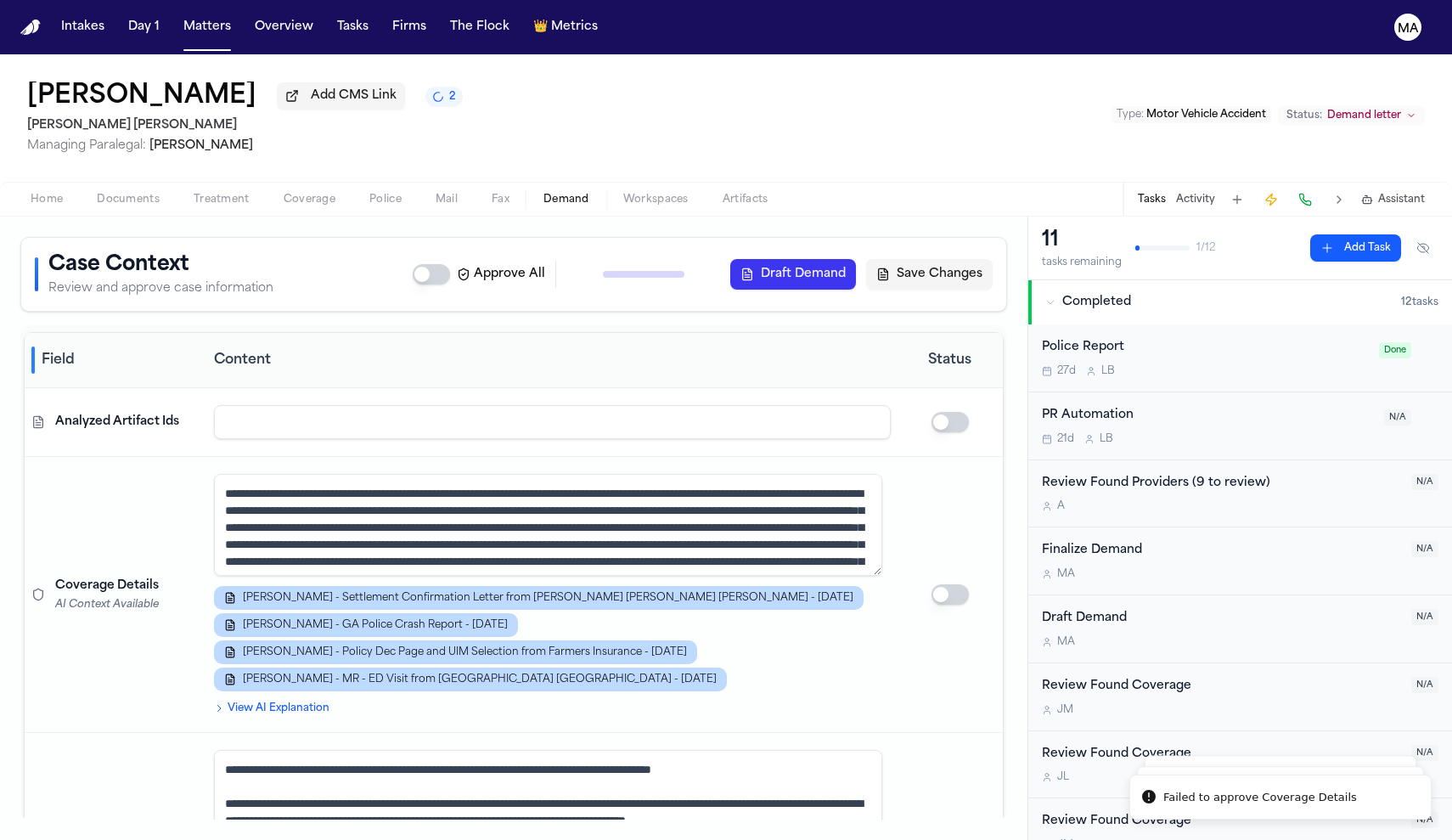
scroll to position [221, 0]
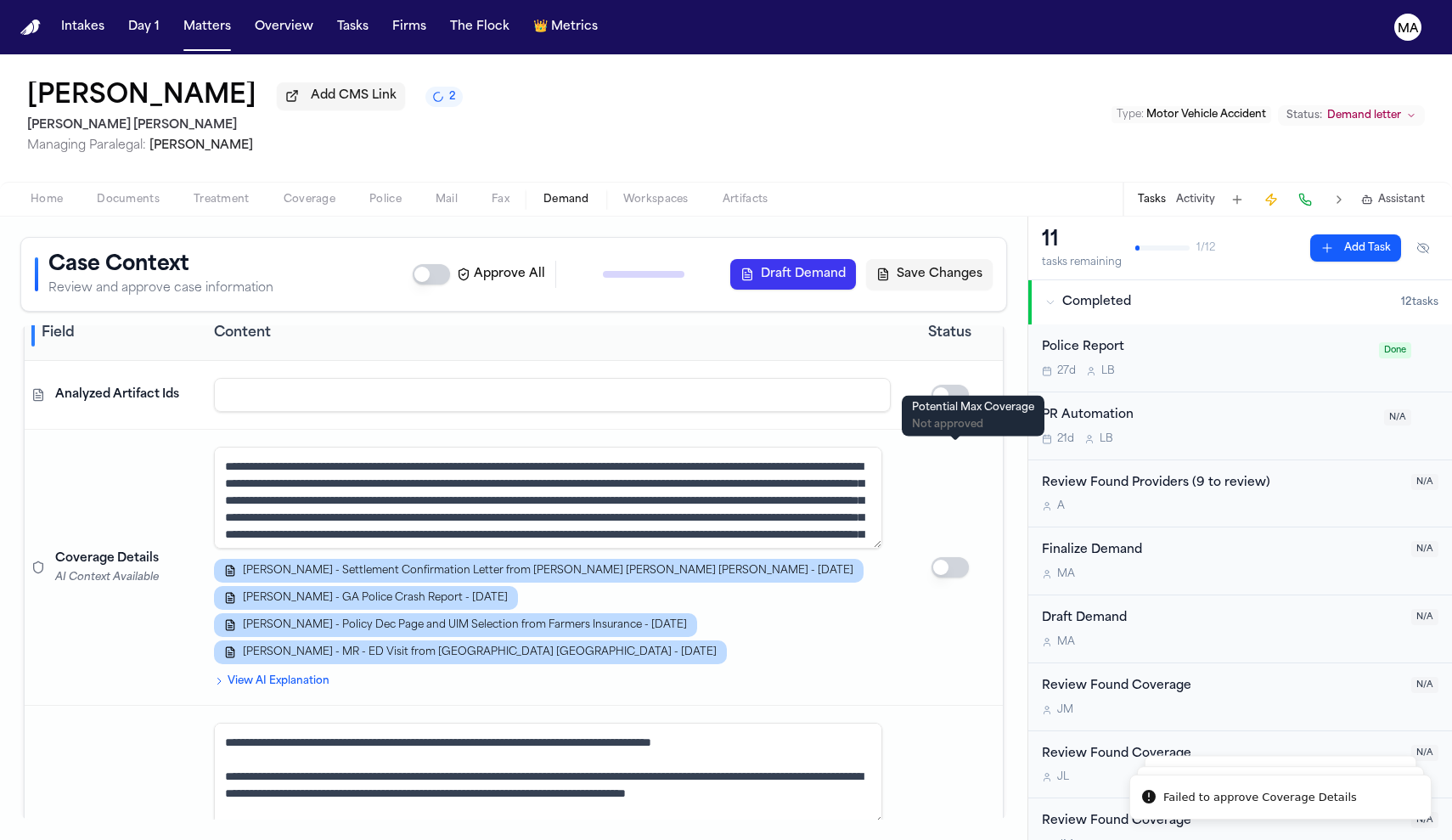
click at [957, 705] on td at bounding box center [950, 843] width 105 height 276
click at [955, 833] on button "button" at bounding box center [951, 843] width 38 height 21
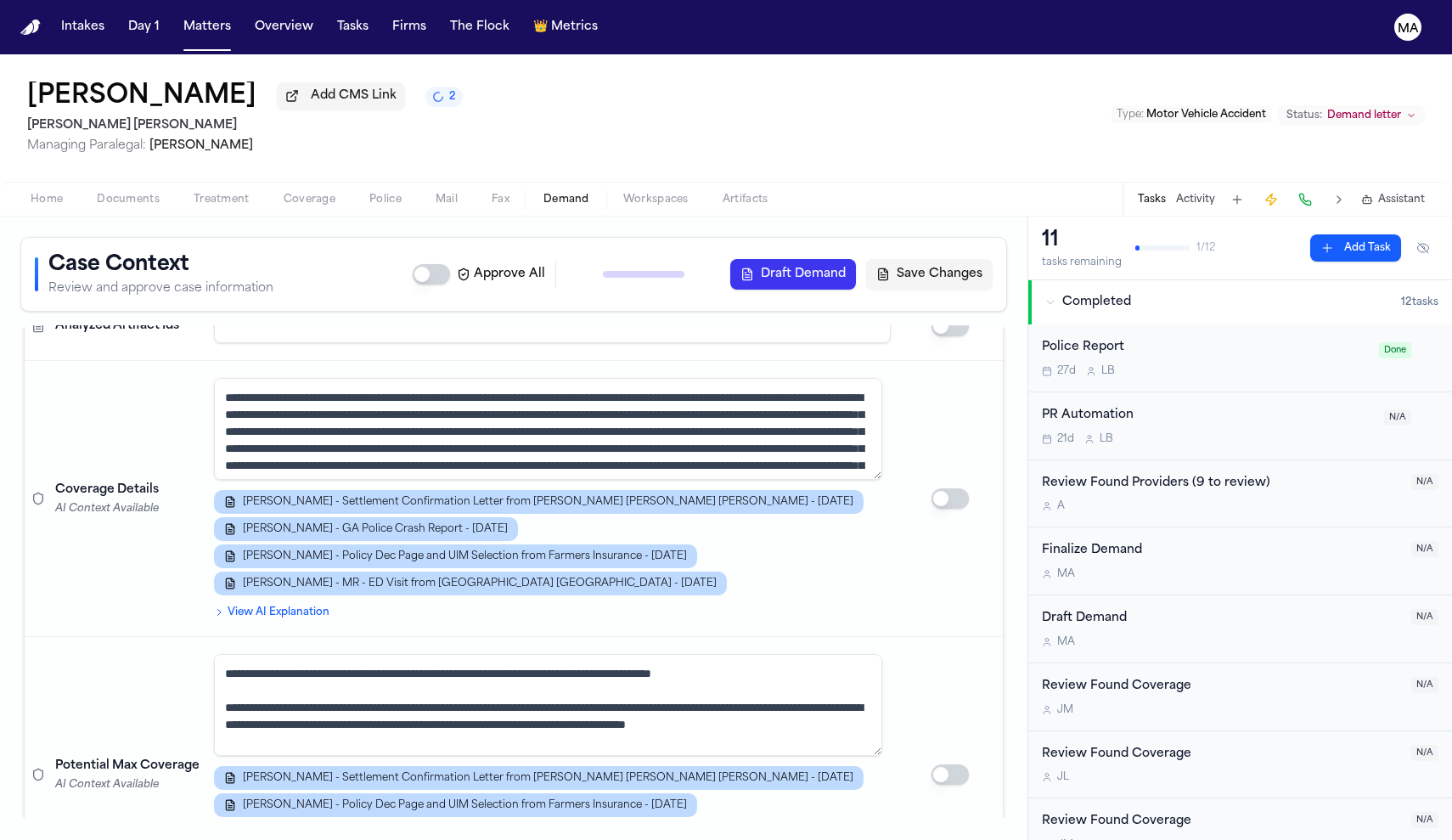
scroll to position [304, 0]
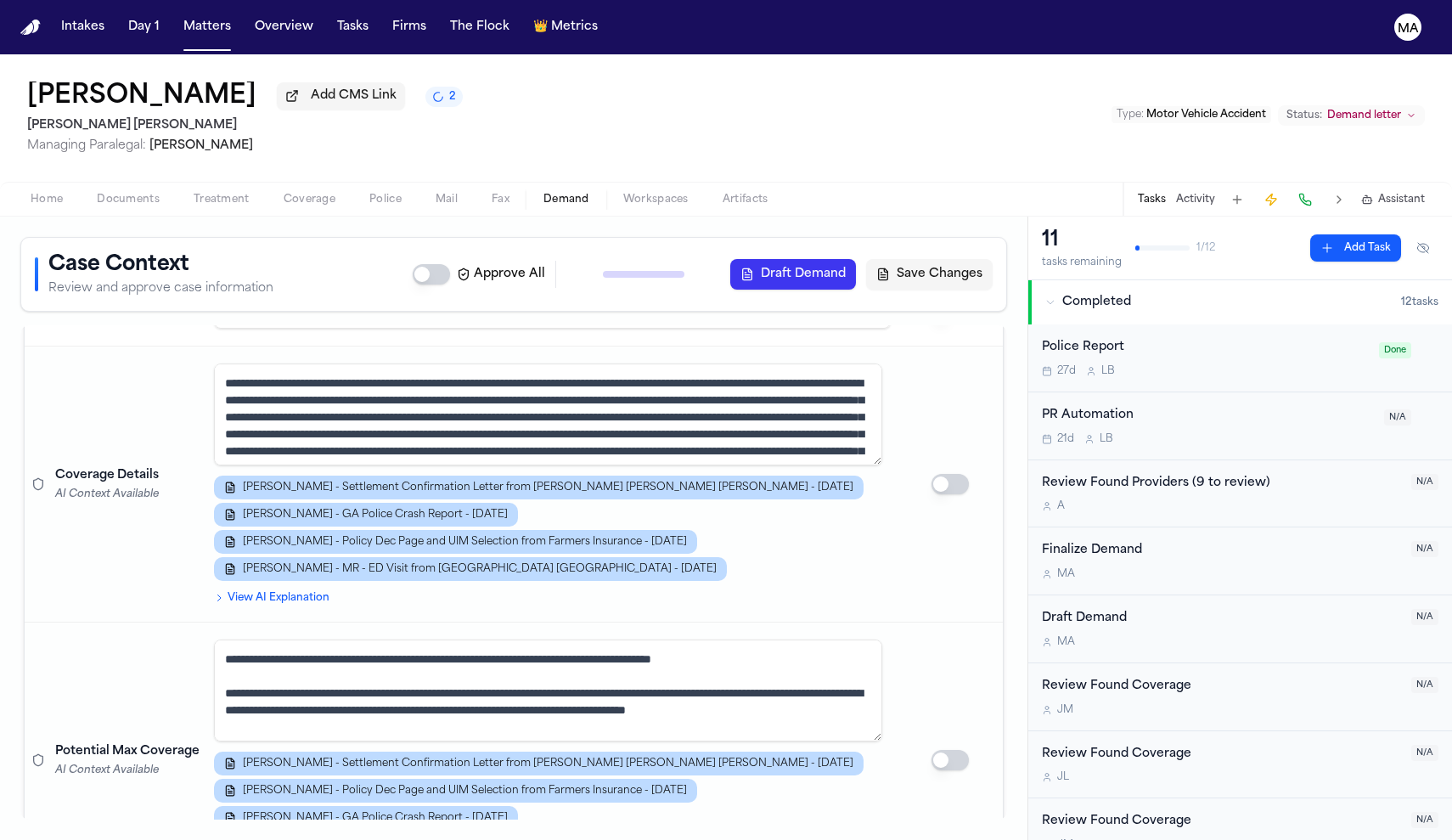
click at [958, 749] on button "button" at bounding box center [951, 759] width 38 height 21
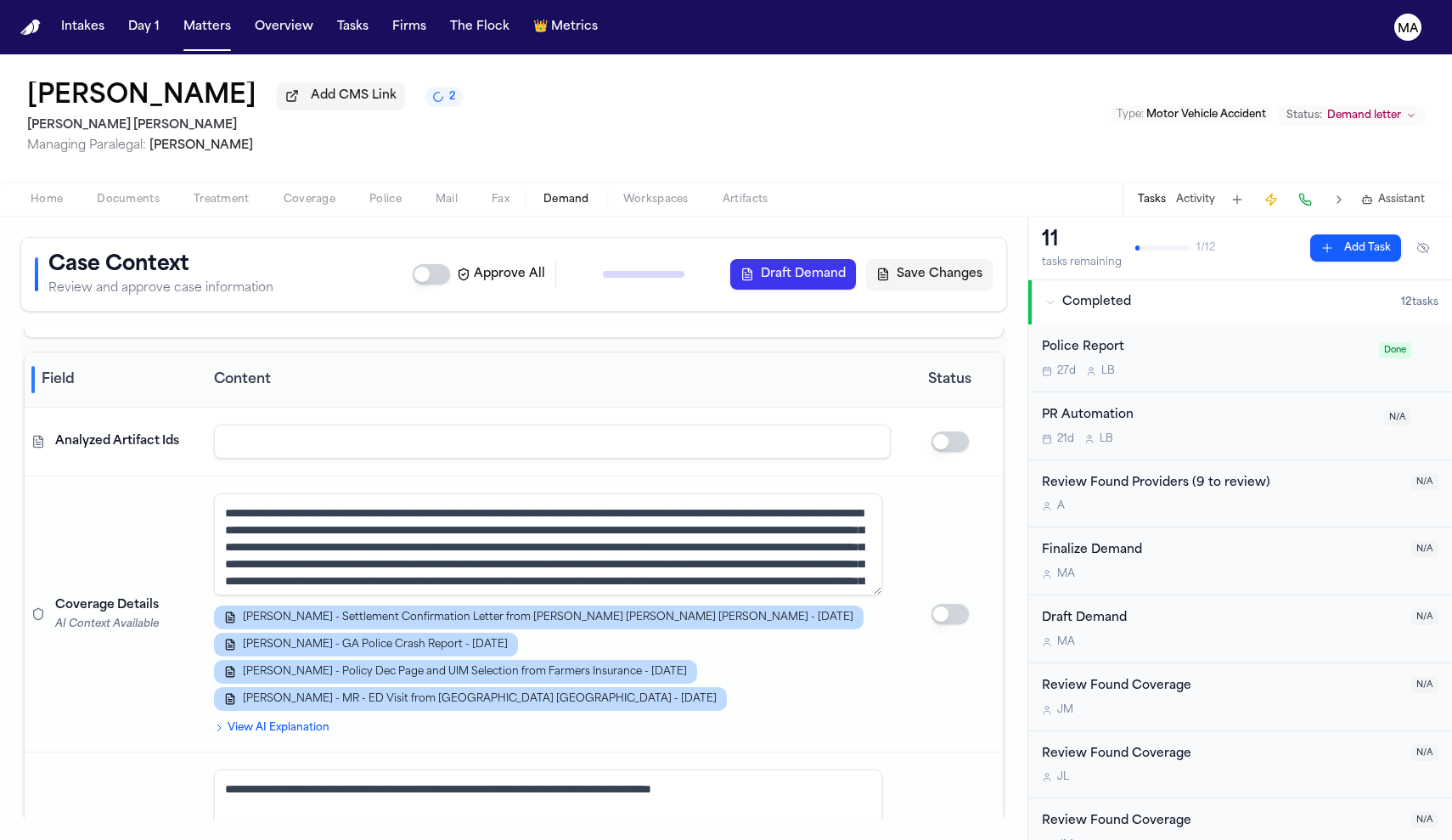
scroll to position [176, 0]
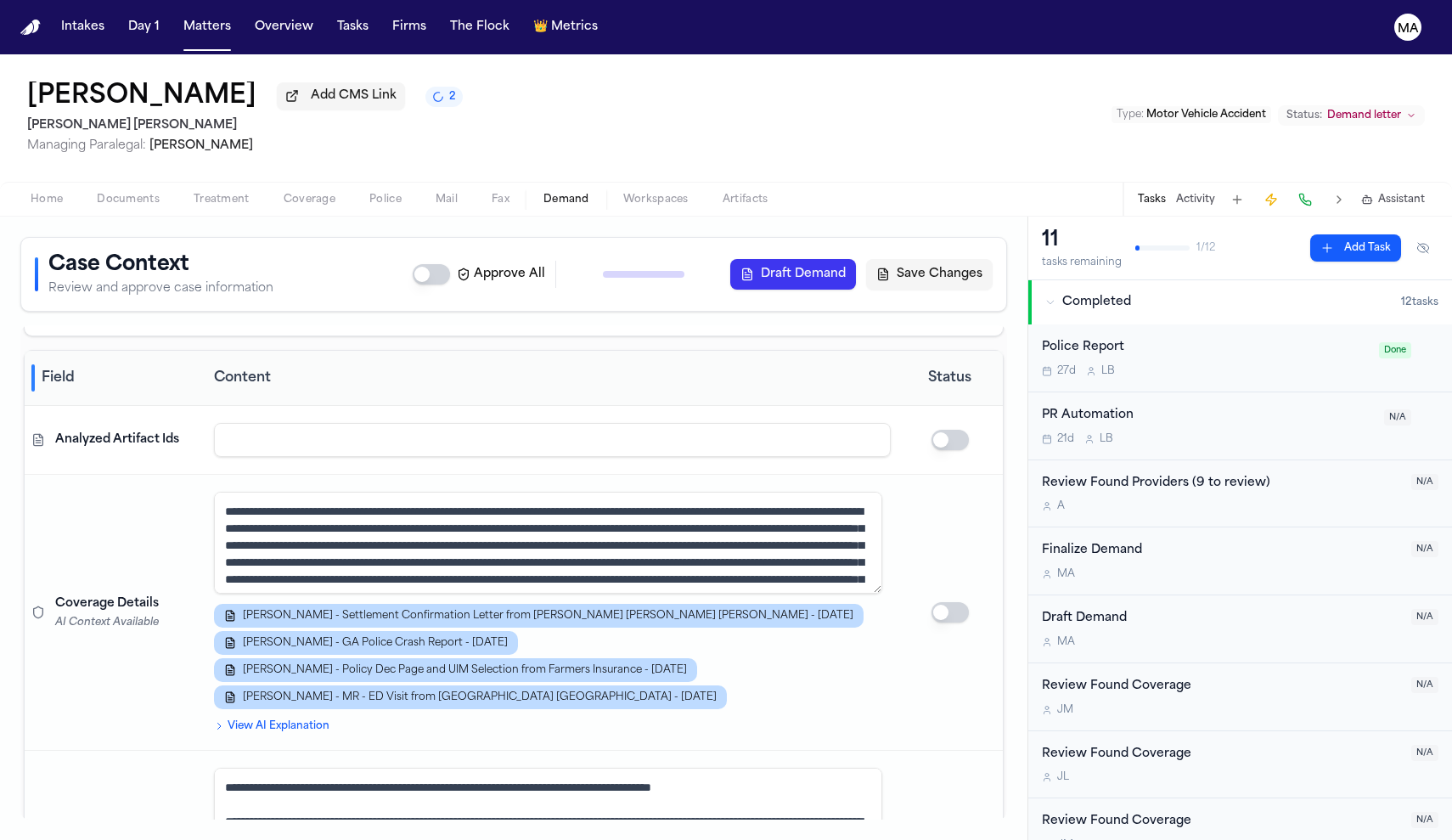
click at [950, 474] on td at bounding box center [950, 612] width 105 height 276
click at [856, 259] on button "Draft Demand" at bounding box center [793, 274] width 126 height 31
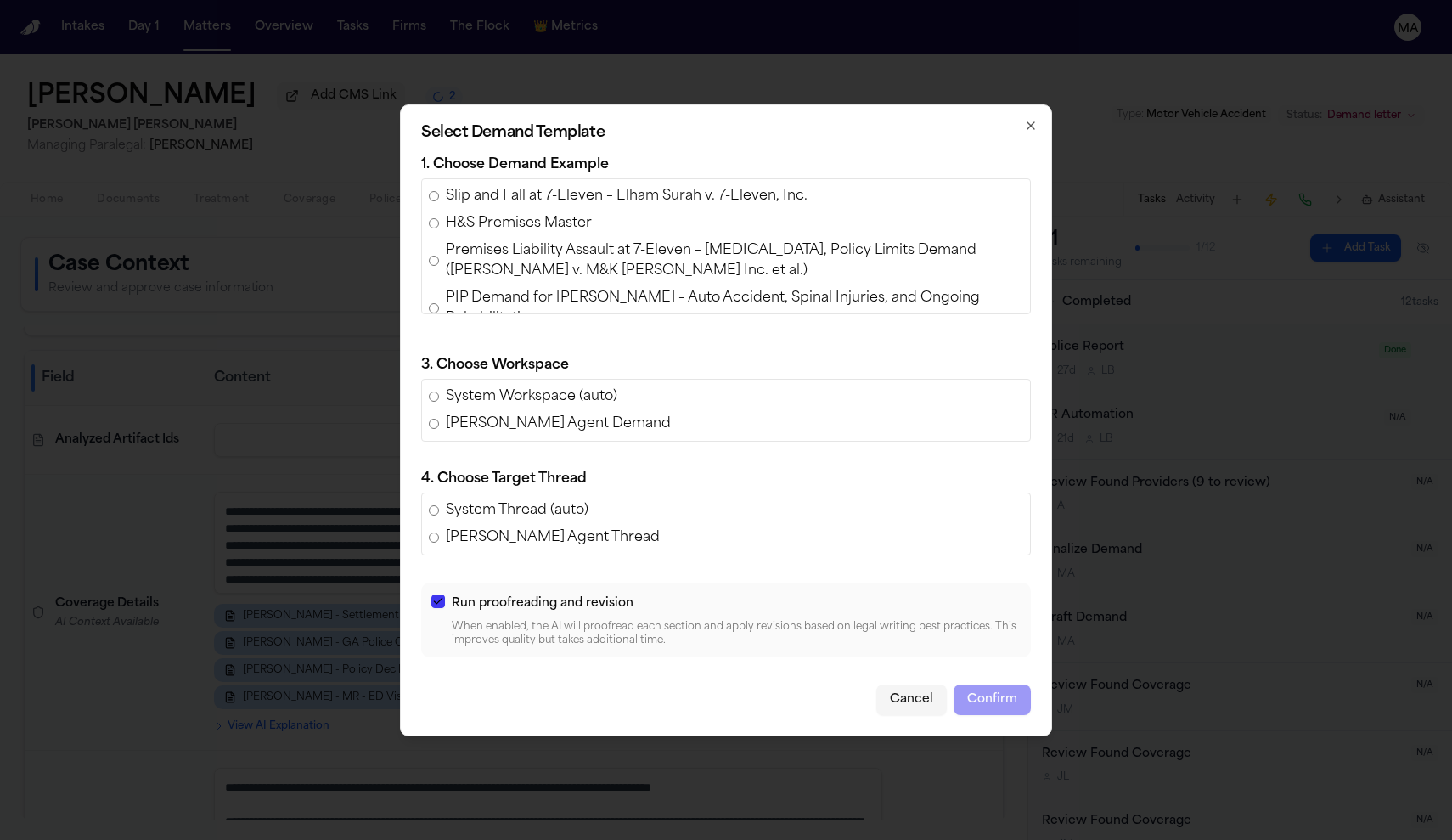
click at [1024, 132] on icon "button" at bounding box center [1031, 125] width 13 height 13
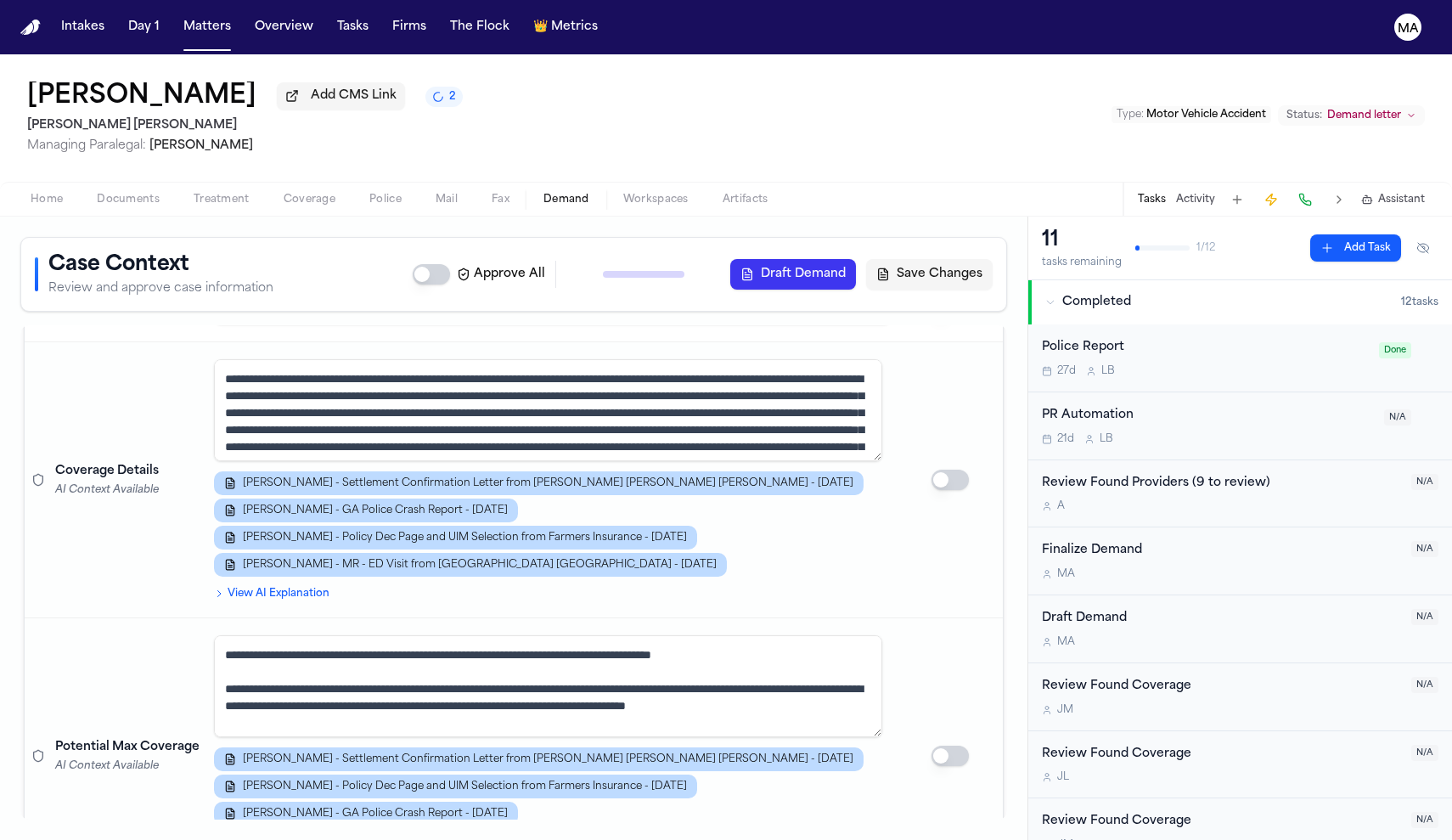
scroll to position [307, 0]
click at [950, 747] on button "button" at bounding box center [951, 756] width 38 height 21
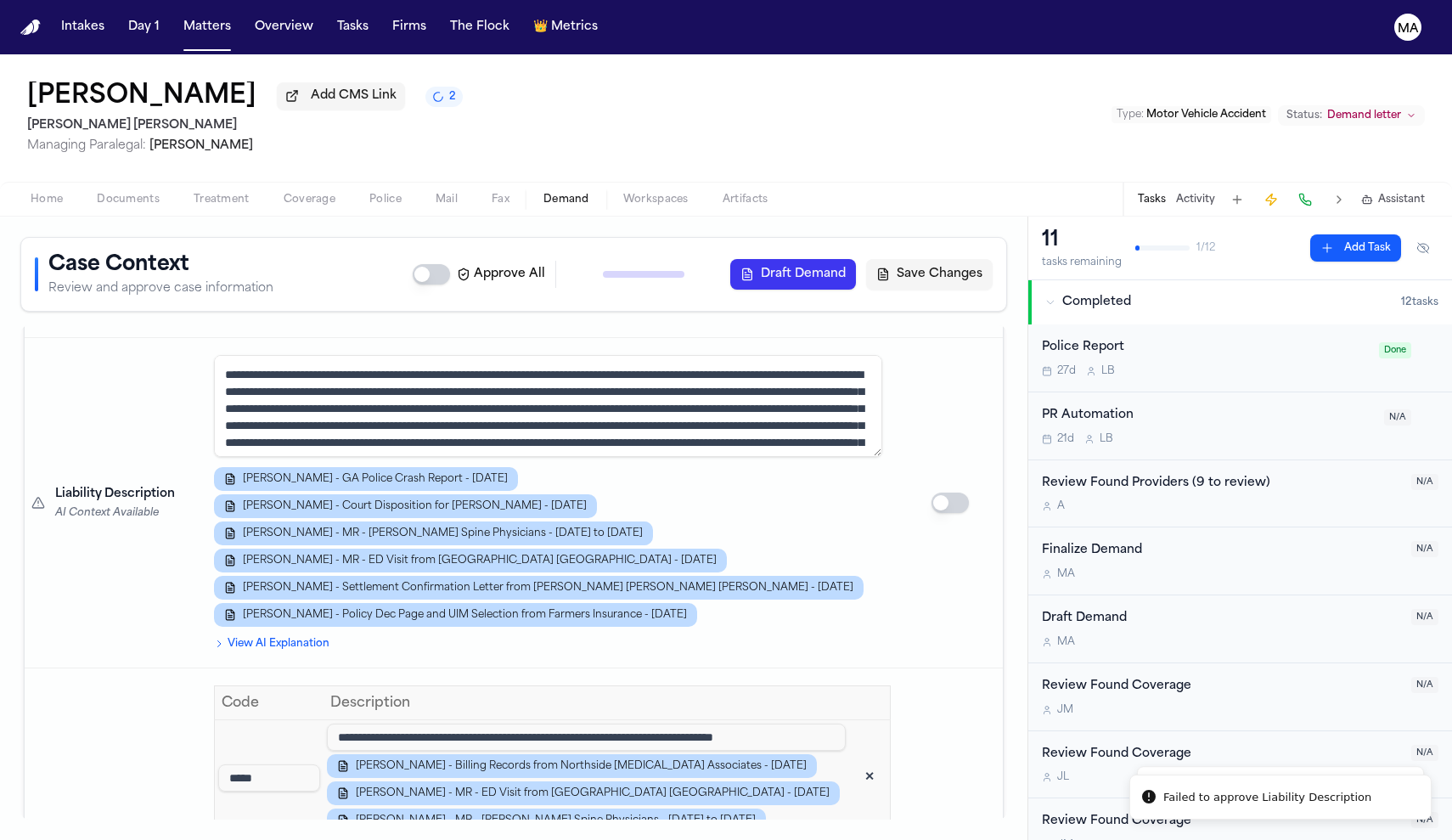
scroll to position [868, 0]
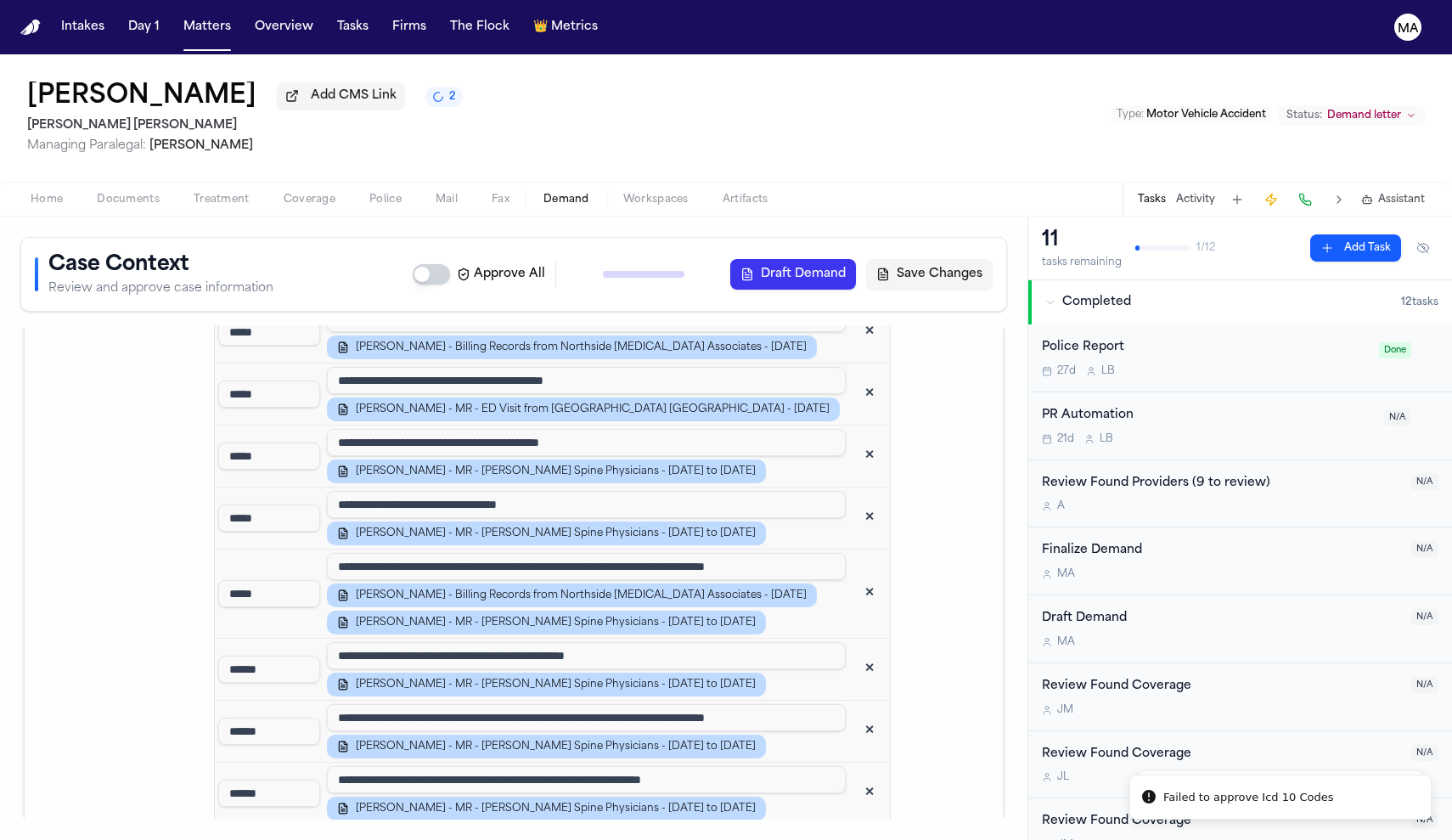
scroll to position [1567, 0]
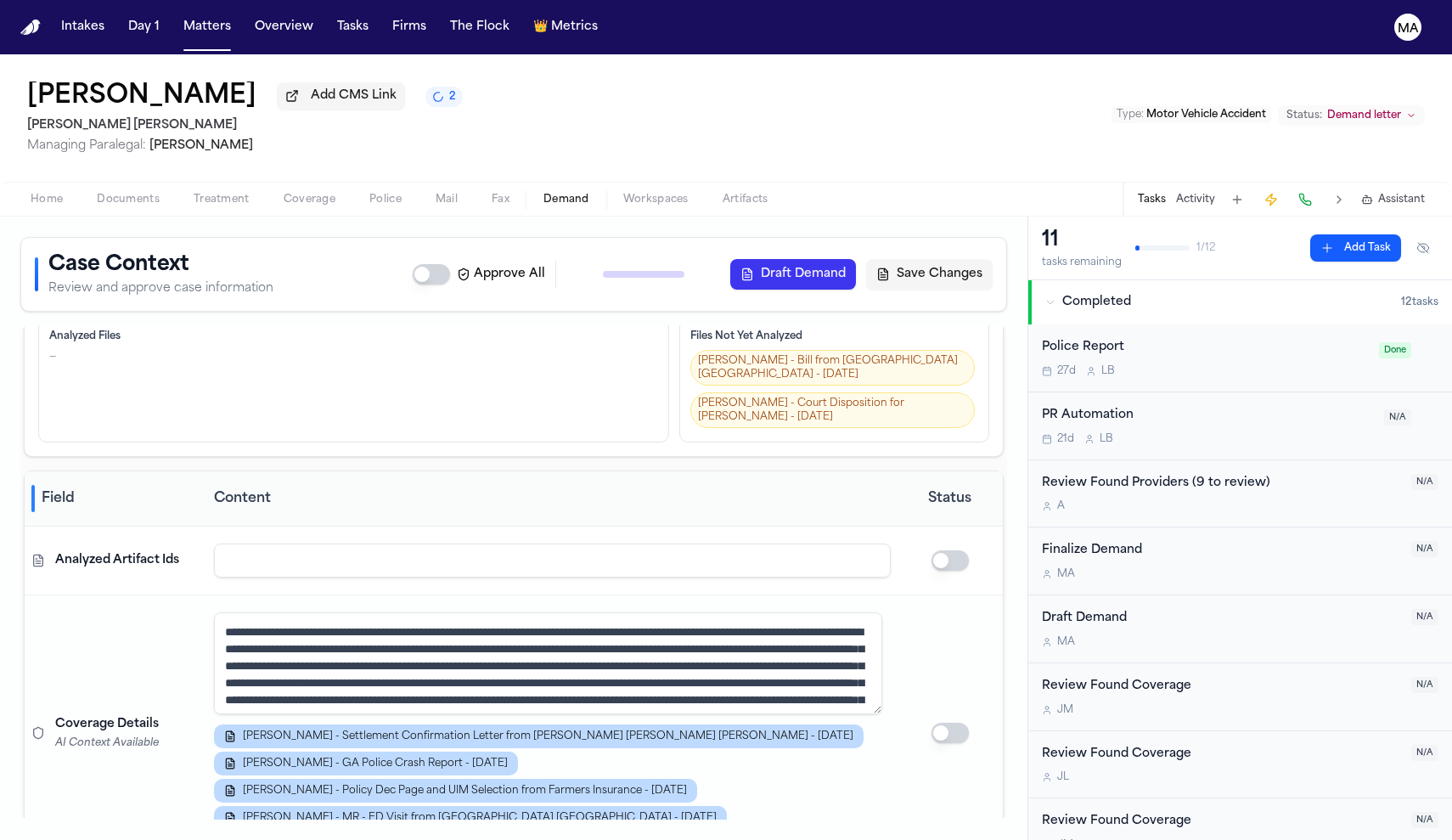
scroll to position [59, 0]
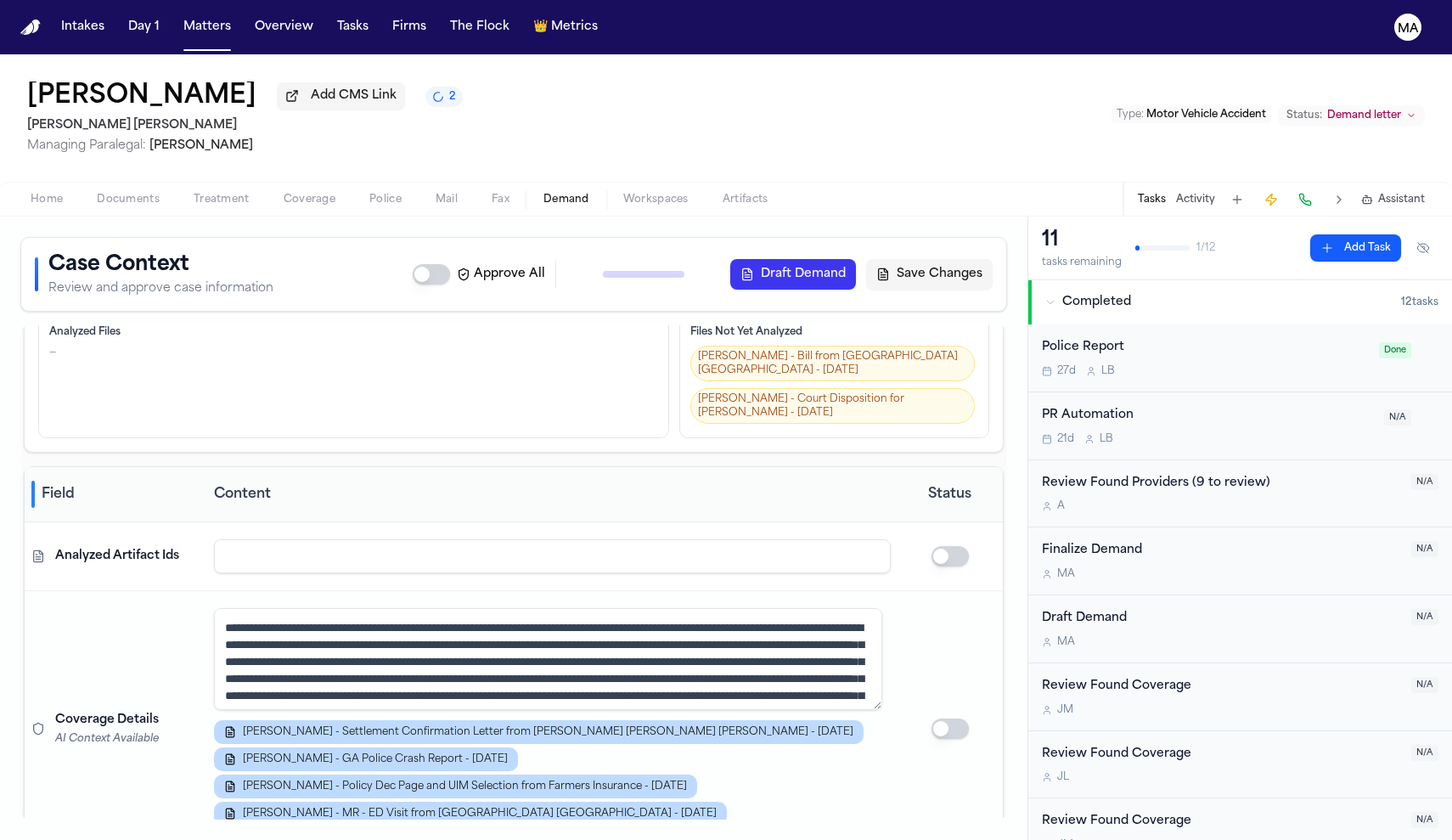
click at [856, 259] on button "Draft Demand" at bounding box center [793, 274] width 126 height 31
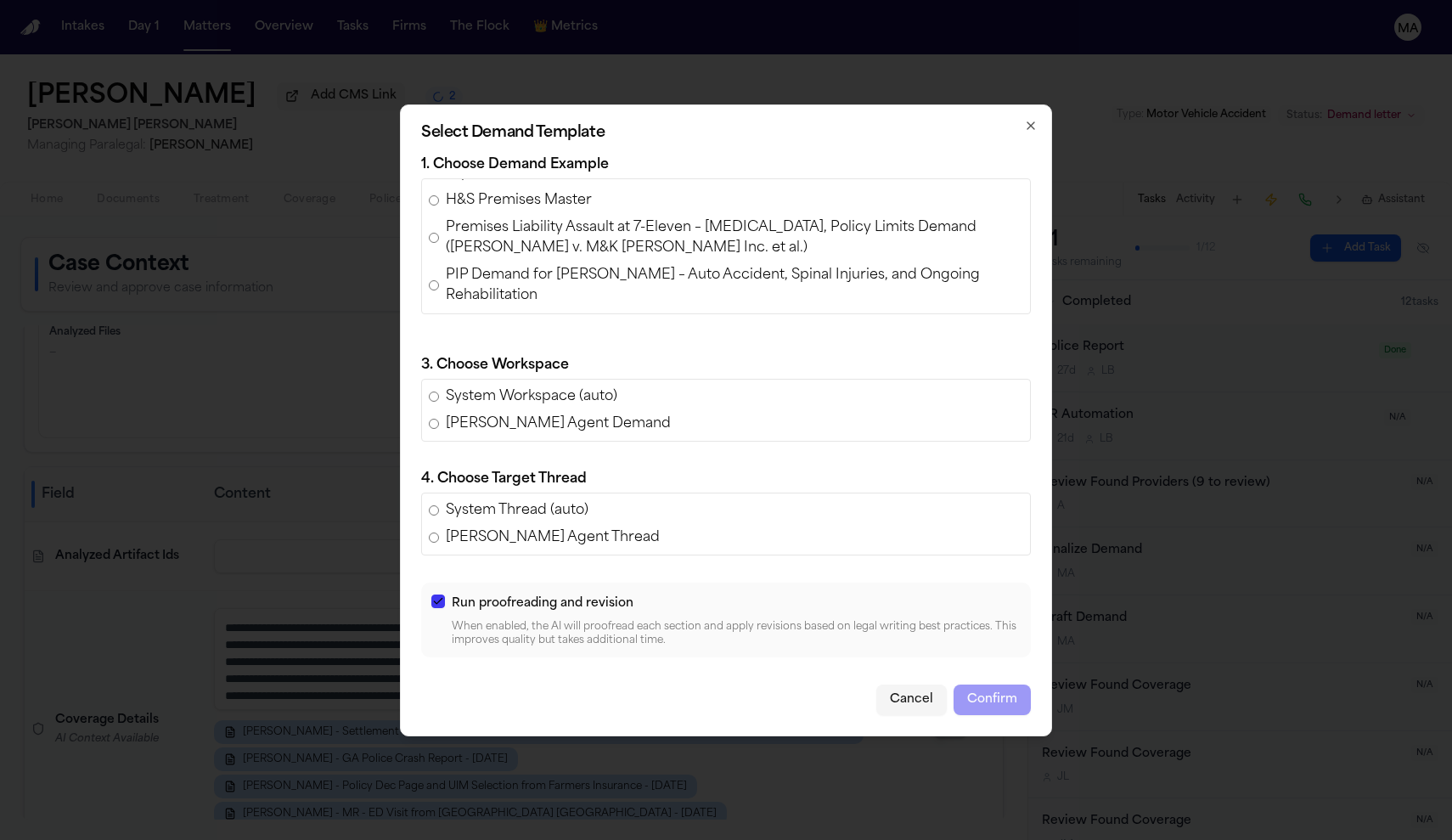
scroll to position [31, 0]
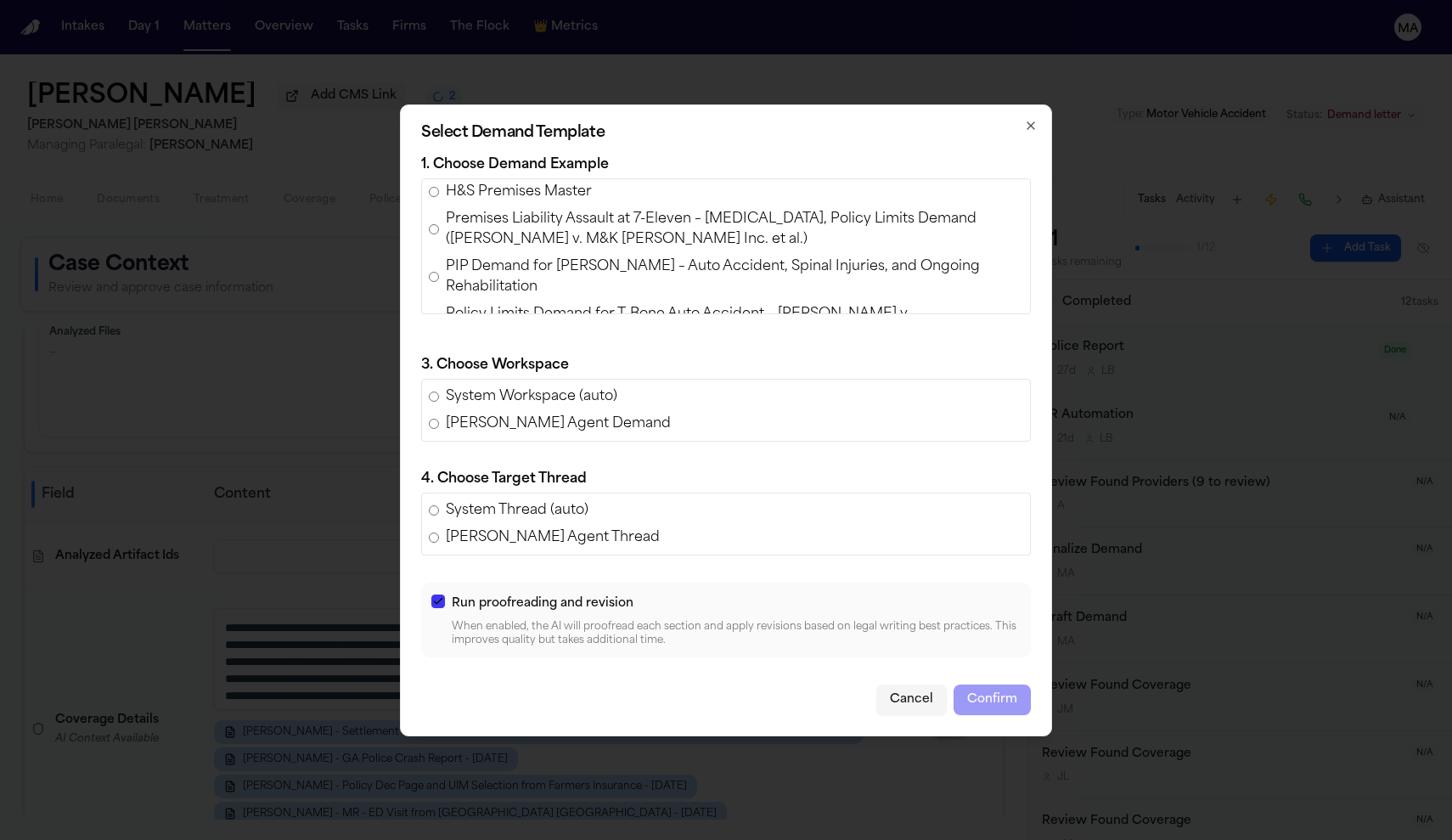
click at [581, 250] on span "Premises Liability Assault at 7-Eleven – [MEDICAL_DATA], Policy Limits Demand (…" at bounding box center [734, 228] width 578 height 40
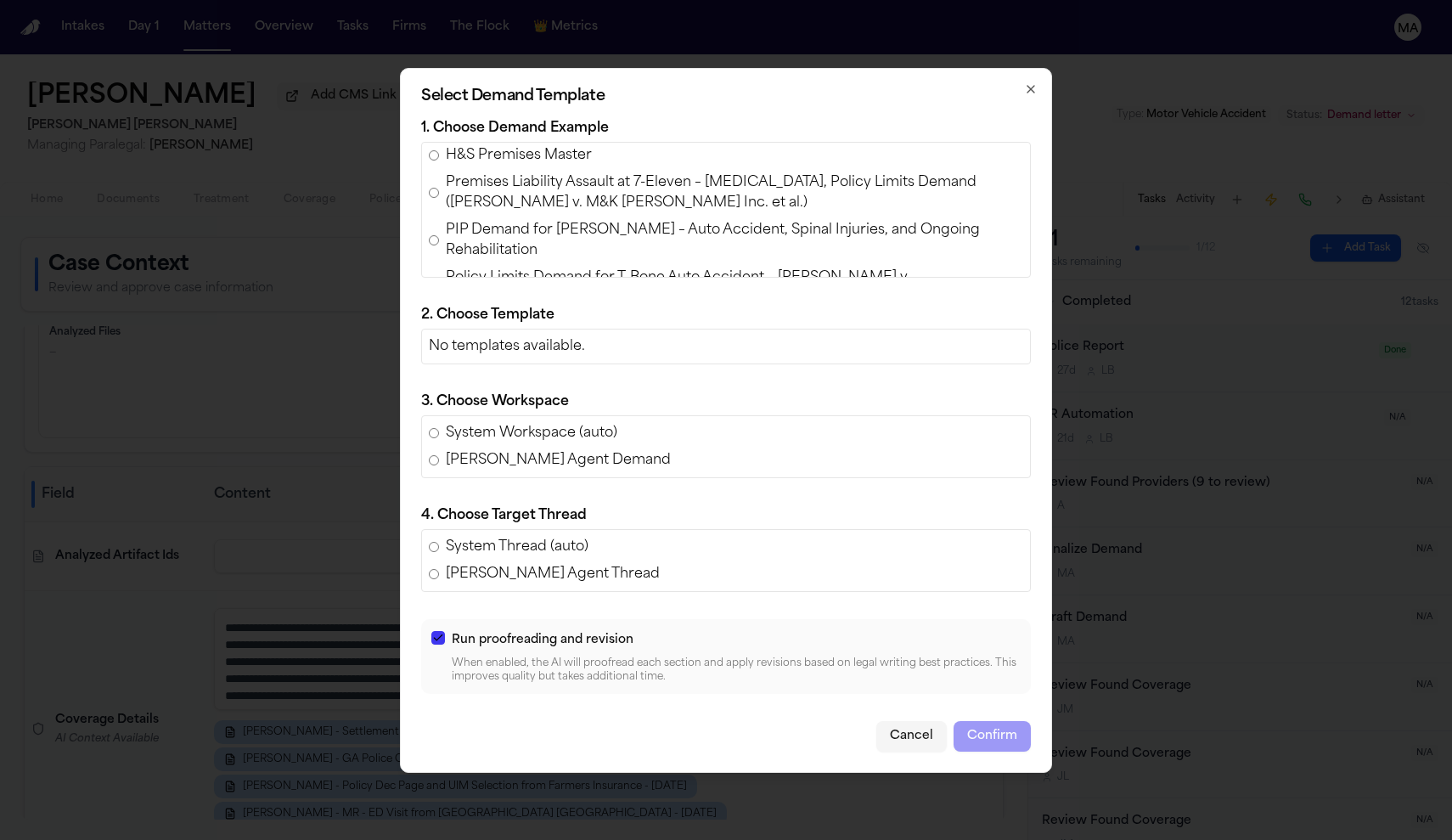
click at [598, 261] on span "PIP Demand for [PERSON_NAME] – Auto Accident, Spinal Injuries, and Ongoing Reha…" at bounding box center [734, 240] width 578 height 40
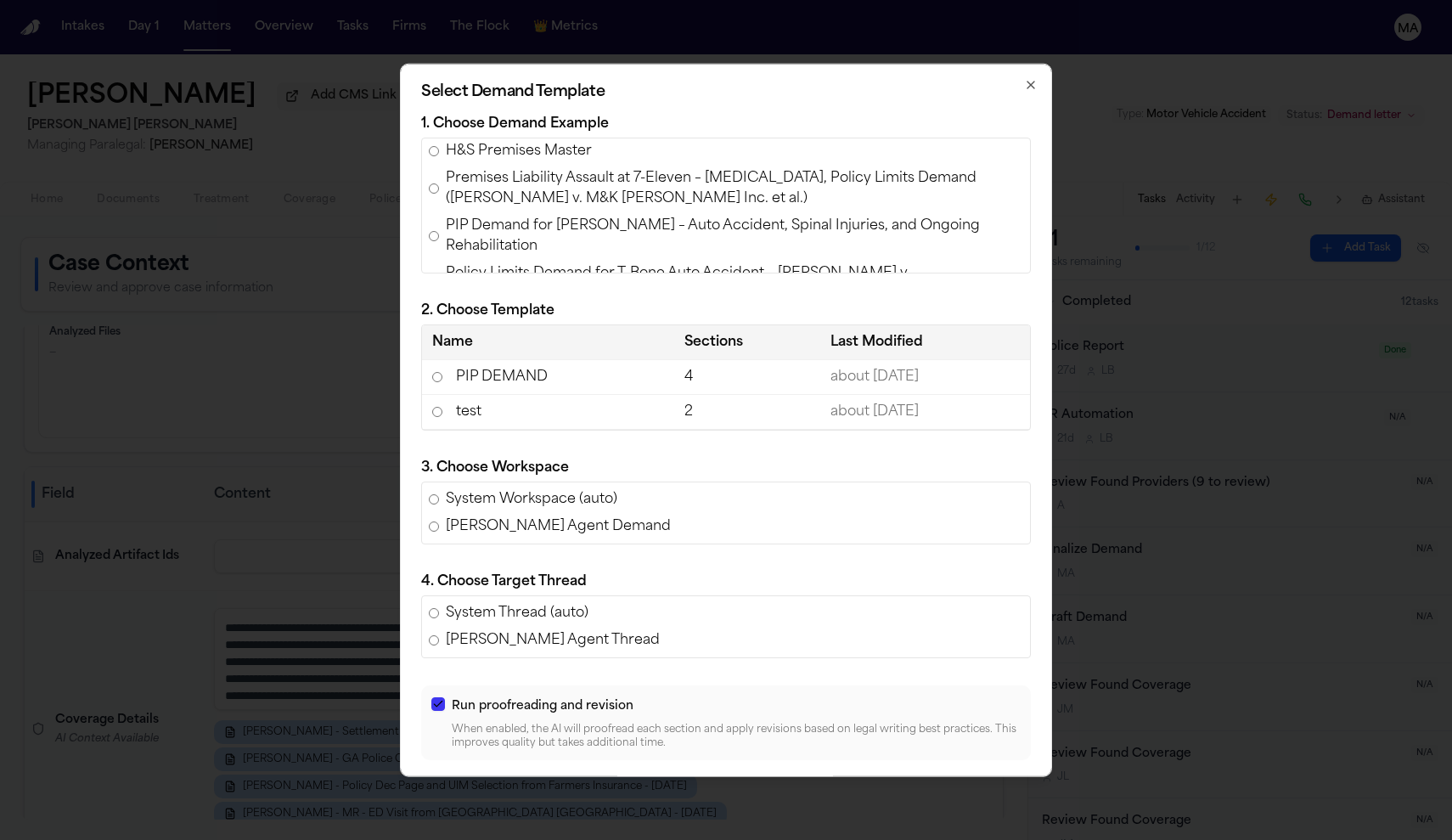
click at [606, 299] on span "Policy Limits Demand for T-Bone Auto Accident – [PERSON_NAME] v. [PERSON_NAME] …" at bounding box center [734, 282] width 578 height 40
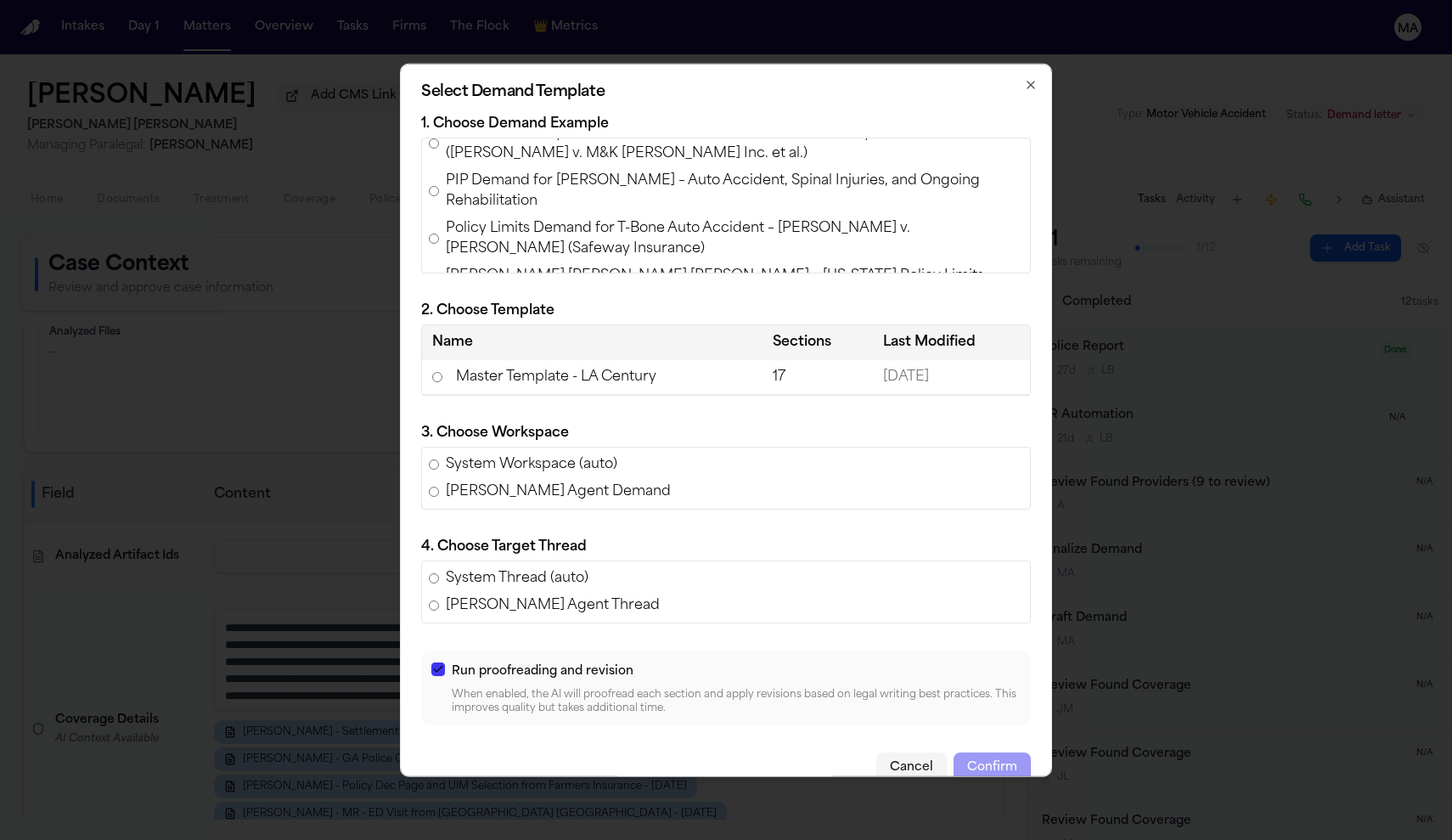
scroll to position [77, 0]
click at [634, 297] on span "[PERSON_NAME] [PERSON_NAME] [PERSON_NAME] – [US_STATE] Policy Limits Demand (Re…" at bounding box center [734, 284] width 578 height 40
click at [638, 314] on span "[US_STATE] [PERSON_NAME] Demand for Policy Limits—TBI, Spine, and Pain Manageme…" at bounding box center [734, 332] width 578 height 40
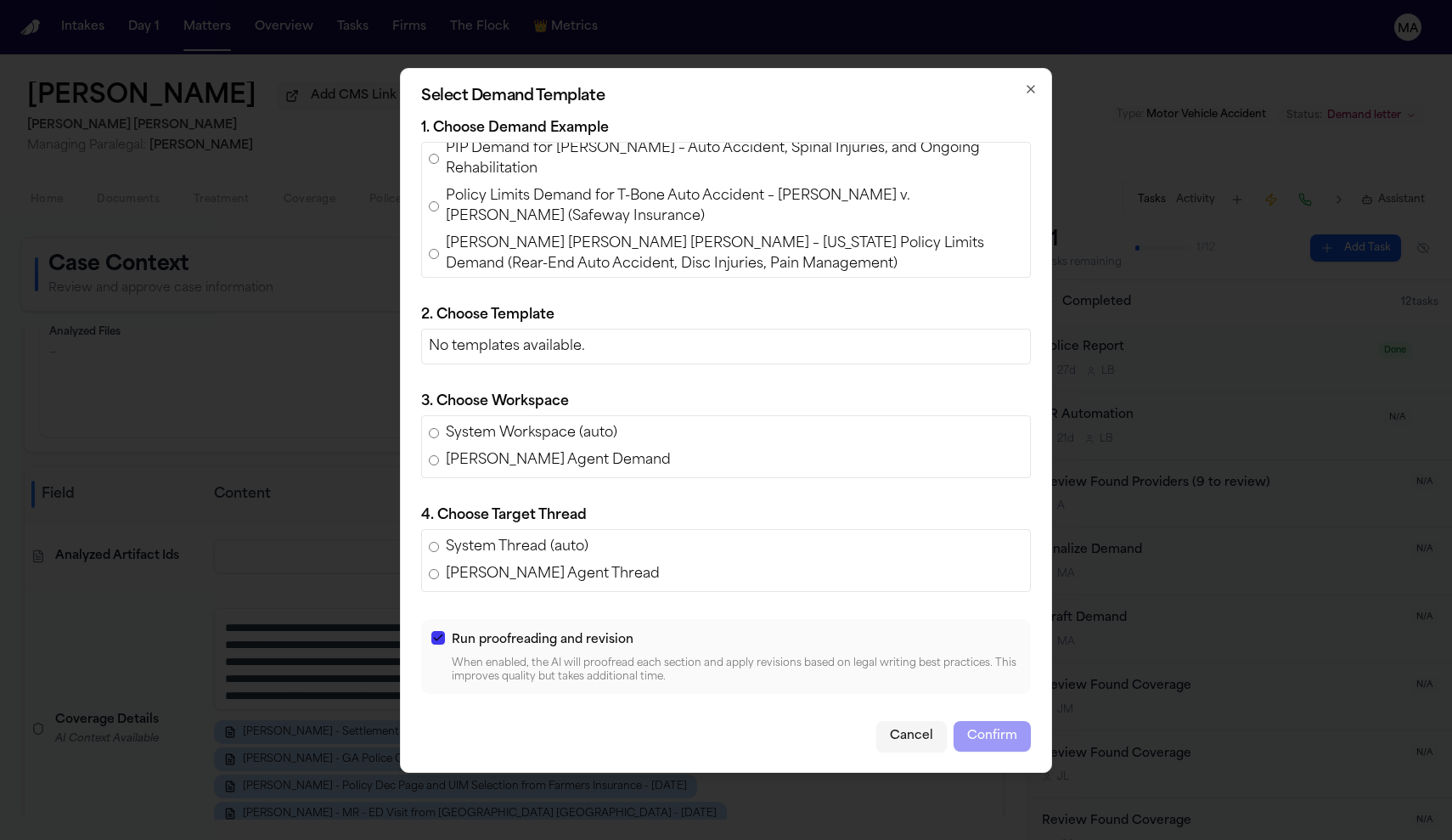
scroll to position [116, 0]
click at [638, 326] on span "Slip and Fall – [MEDICAL_DATA] and [MEDICAL_DATA] at Restaurant (Khan v. [GEOGR…" at bounding box center [734, 346] width 578 height 40
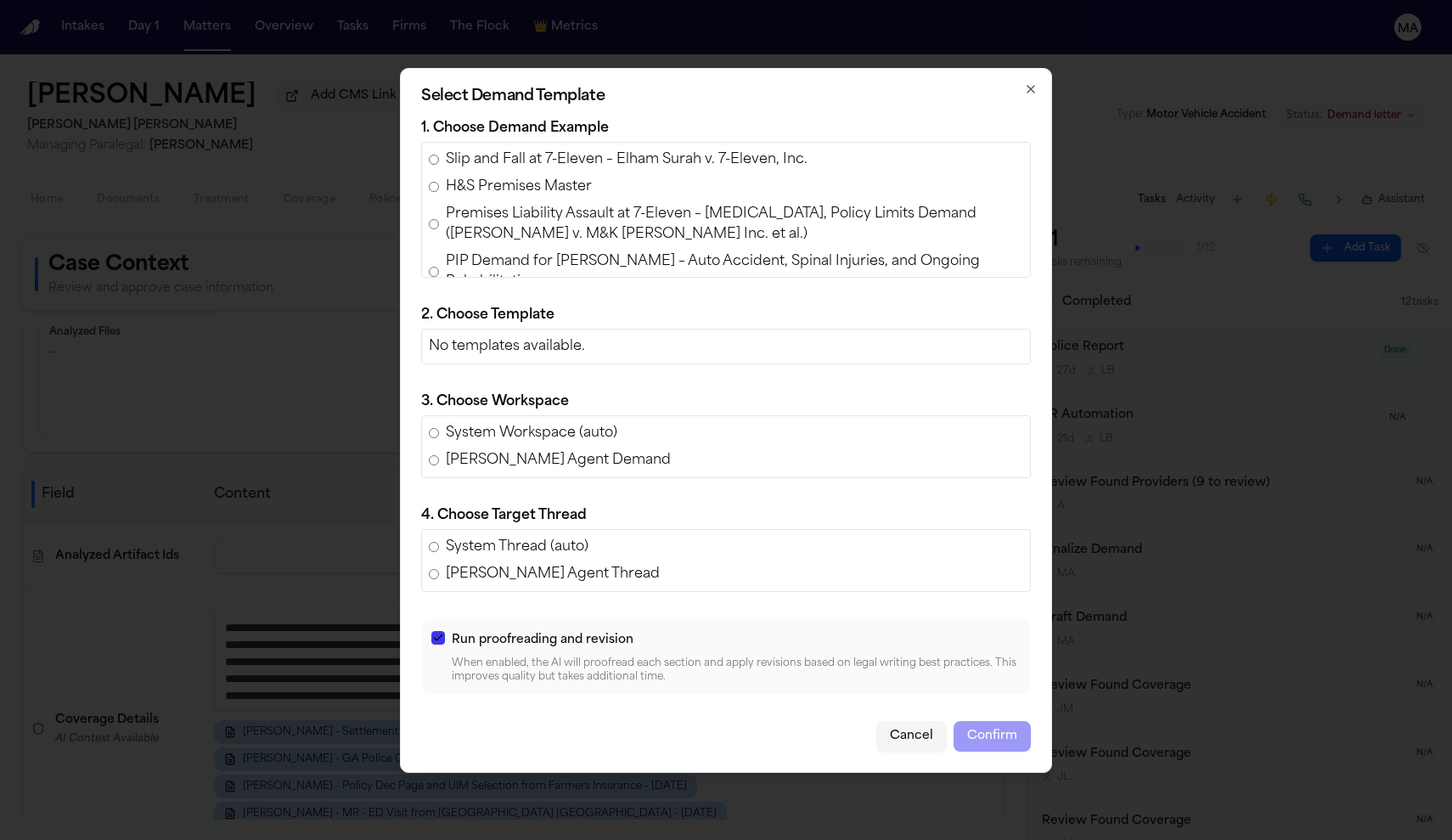
scroll to position [0, 0]
click at [618, 170] on span "Slip and Fall at 7-Eleven – Elham Surah v. 7-Eleven, Inc." at bounding box center [626, 159] width 362 height 21
click at [615, 244] on span "Premises Liability Assault at 7-Eleven – [MEDICAL_DATA], Policy Limits Demand (…" at bounding box center [734, 224] width 578 height 40
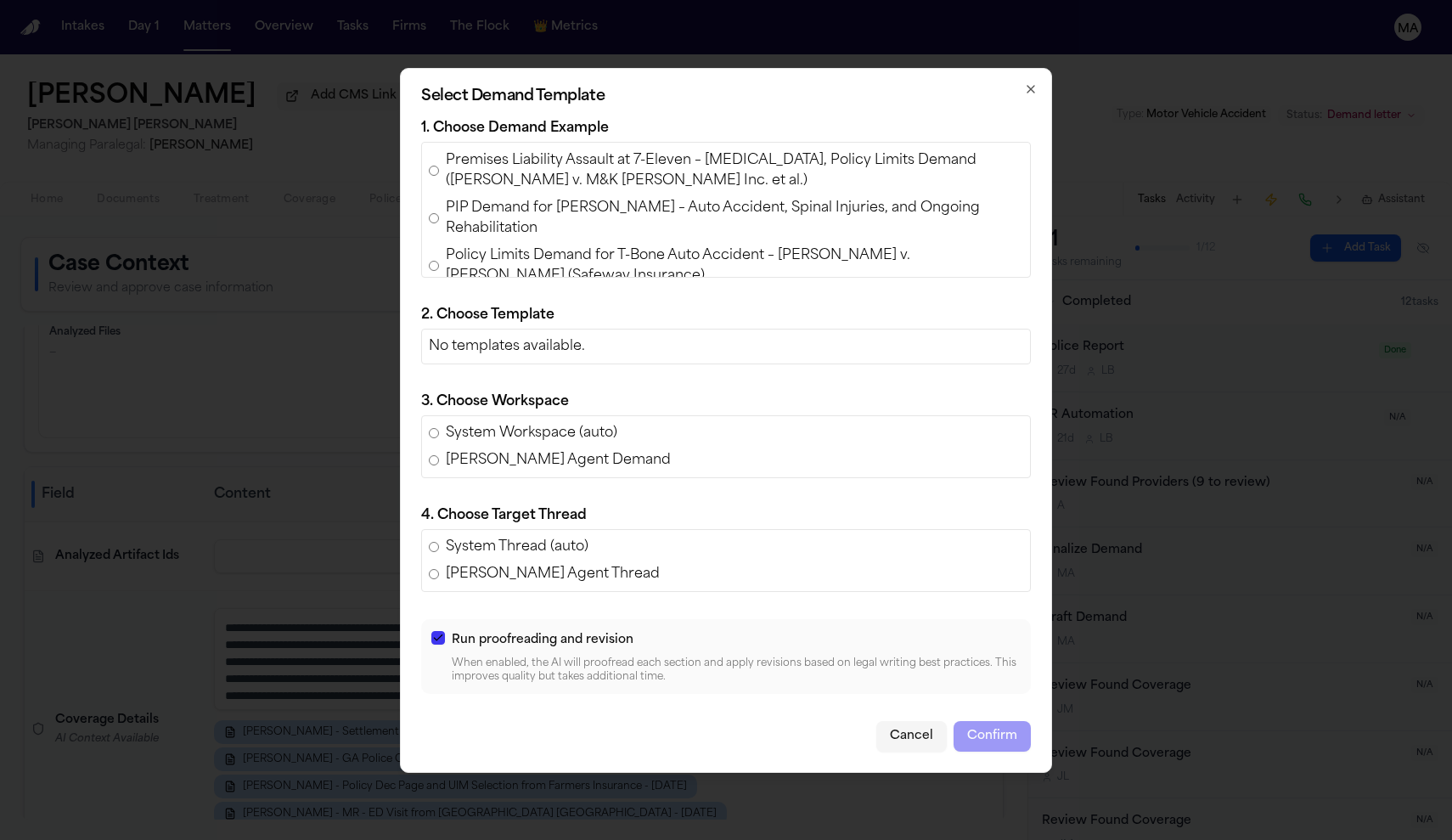
scroll to position [60, 0]
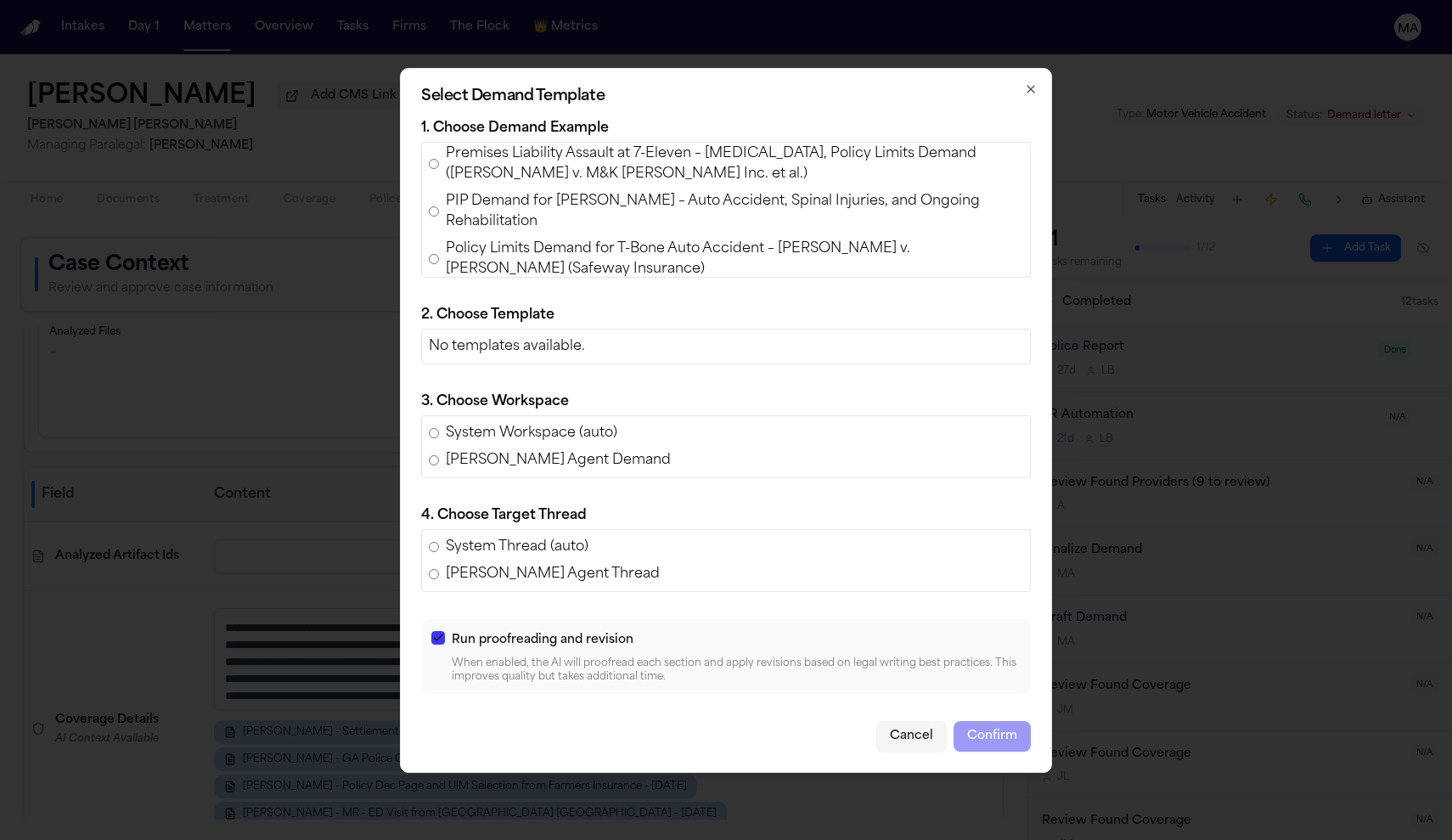
click at [692, 279] on span "Policy Limits Demand for T-Bone Auto Accident – [PERSON_NAME] v. [PERSON_NAME] …" at bounding box center [734, 259] width 578 height 40
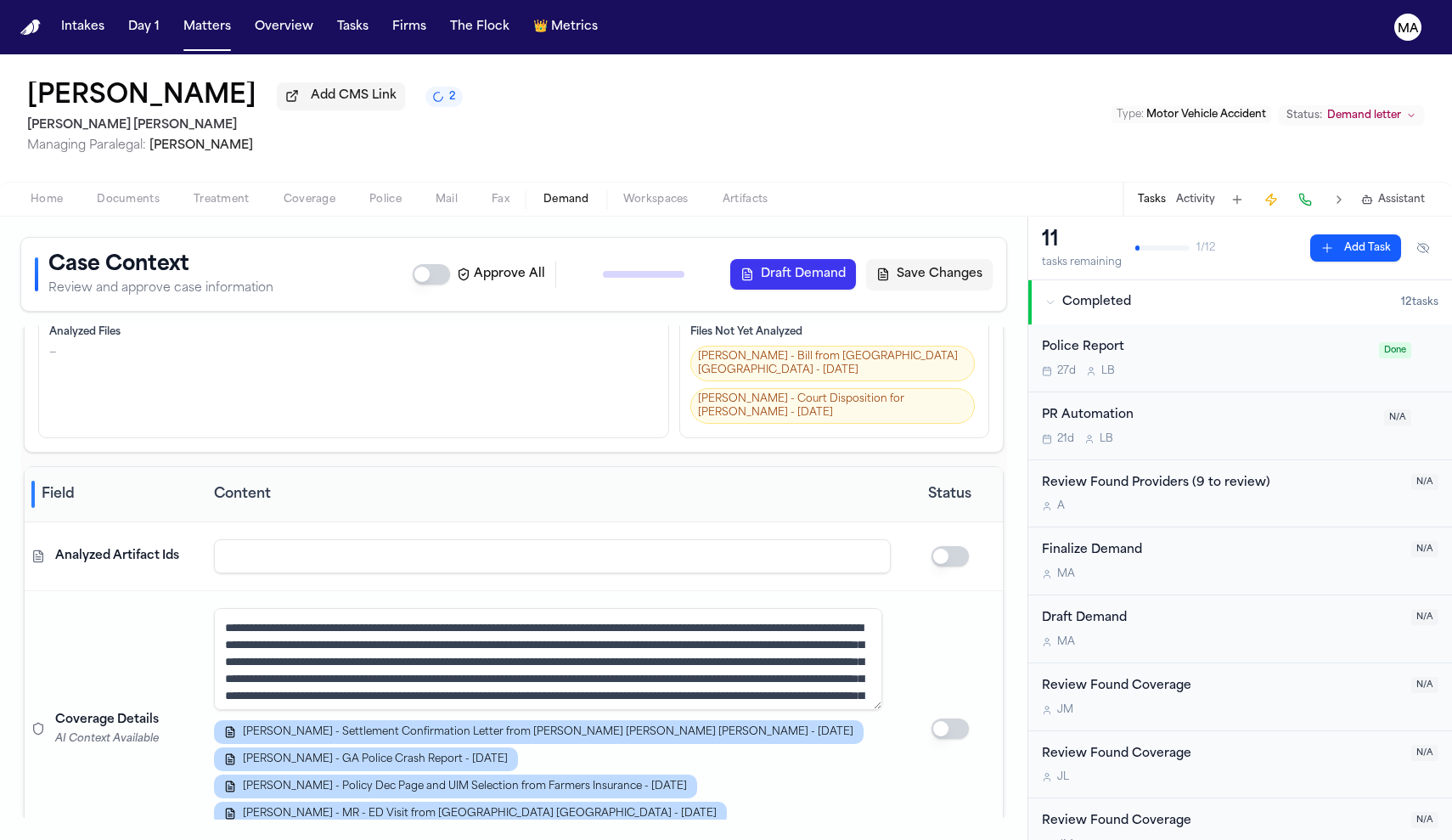
click at [299, 27] on nav "Intakes Day 1 Matters Overview Tasks Firms The Flock 👑 Metrics MA" at bounding box center [726, 27] width 1452 height 54
click at [443, 20] on button "The Flock" at bounding box center [479, 27] width 73 height 31
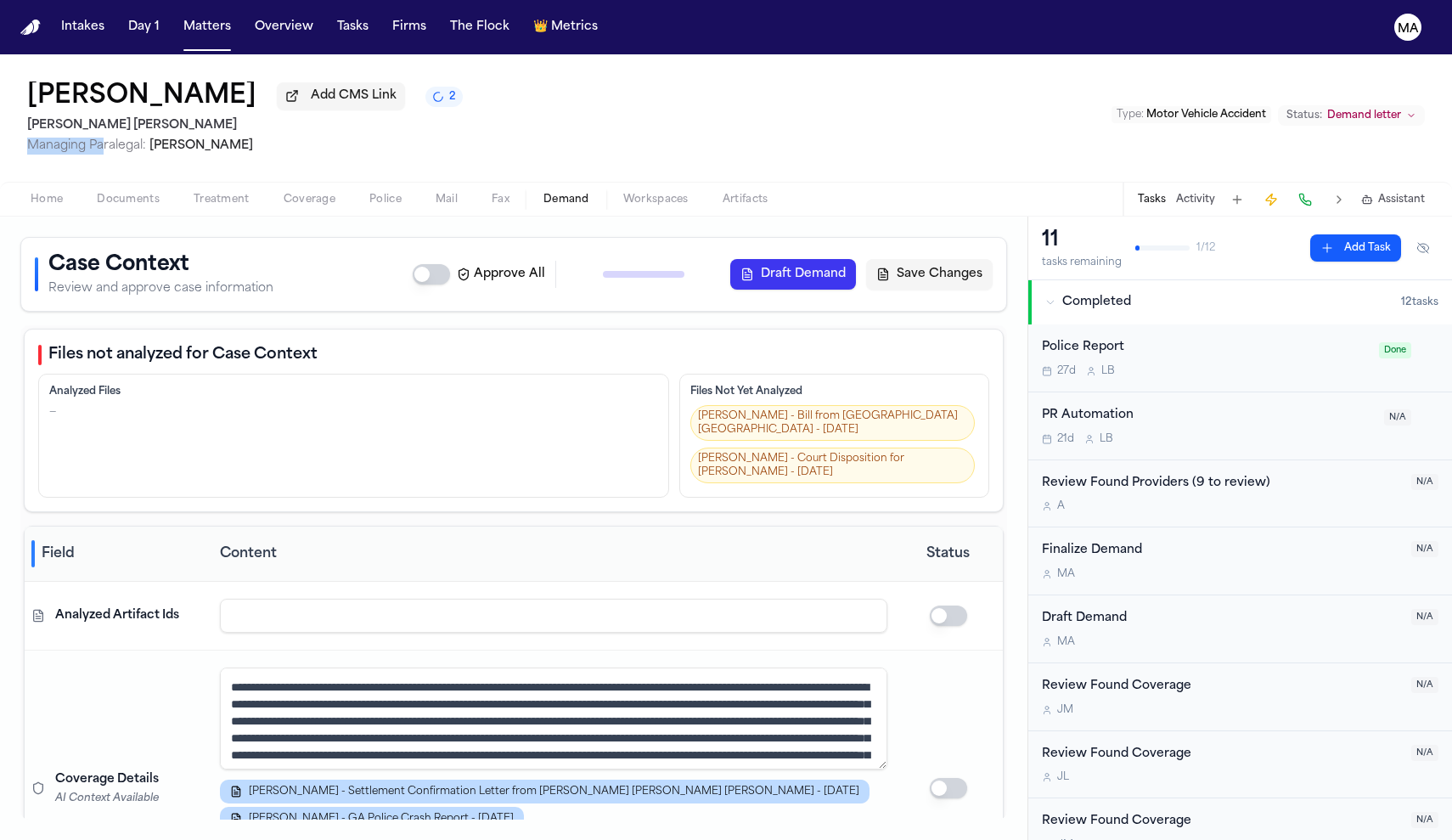
drag, startPoint x: 66, startPoint y: 75, endPoint x: 19, endPoint y: 75, distance: 47.0
click at [27, 139] on span "Managing Paralegal:" at bounding box center [86, 146] width 119 height 13
click at [627, 89] on div "[PERSON_NAME] Add CMS Link 2 [PERSON_NAME] [PERSON_NAME] Managing Paralegal: [P…" at bounding box center [726, 118] width 1452 height 128
click at [856, 259] on button "Draft Demand" at bounding box center [793, 274] width 126 height 31
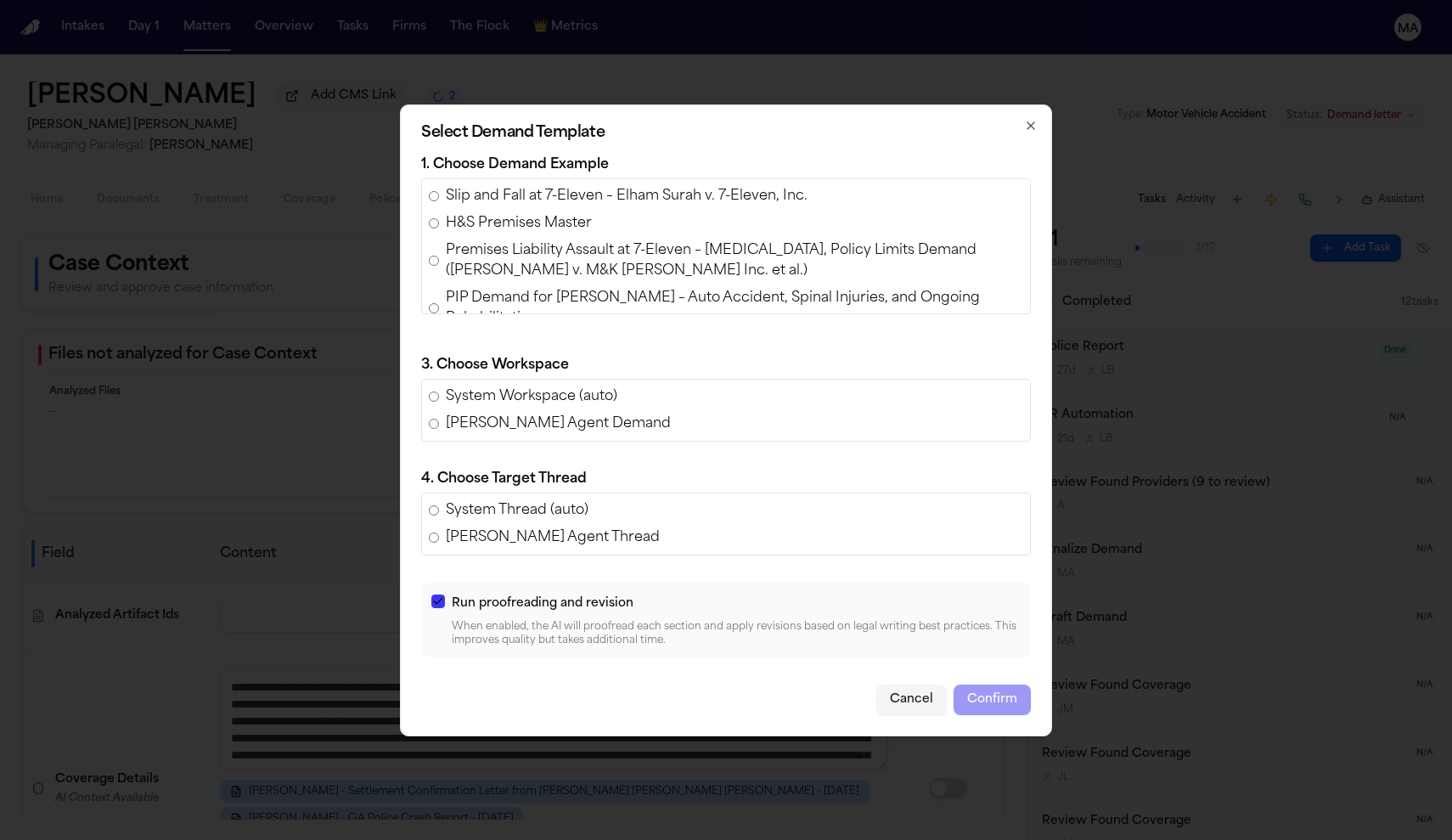
click at [445, 594] on button "button" at bounding box center [438, 600] width 13 height 13
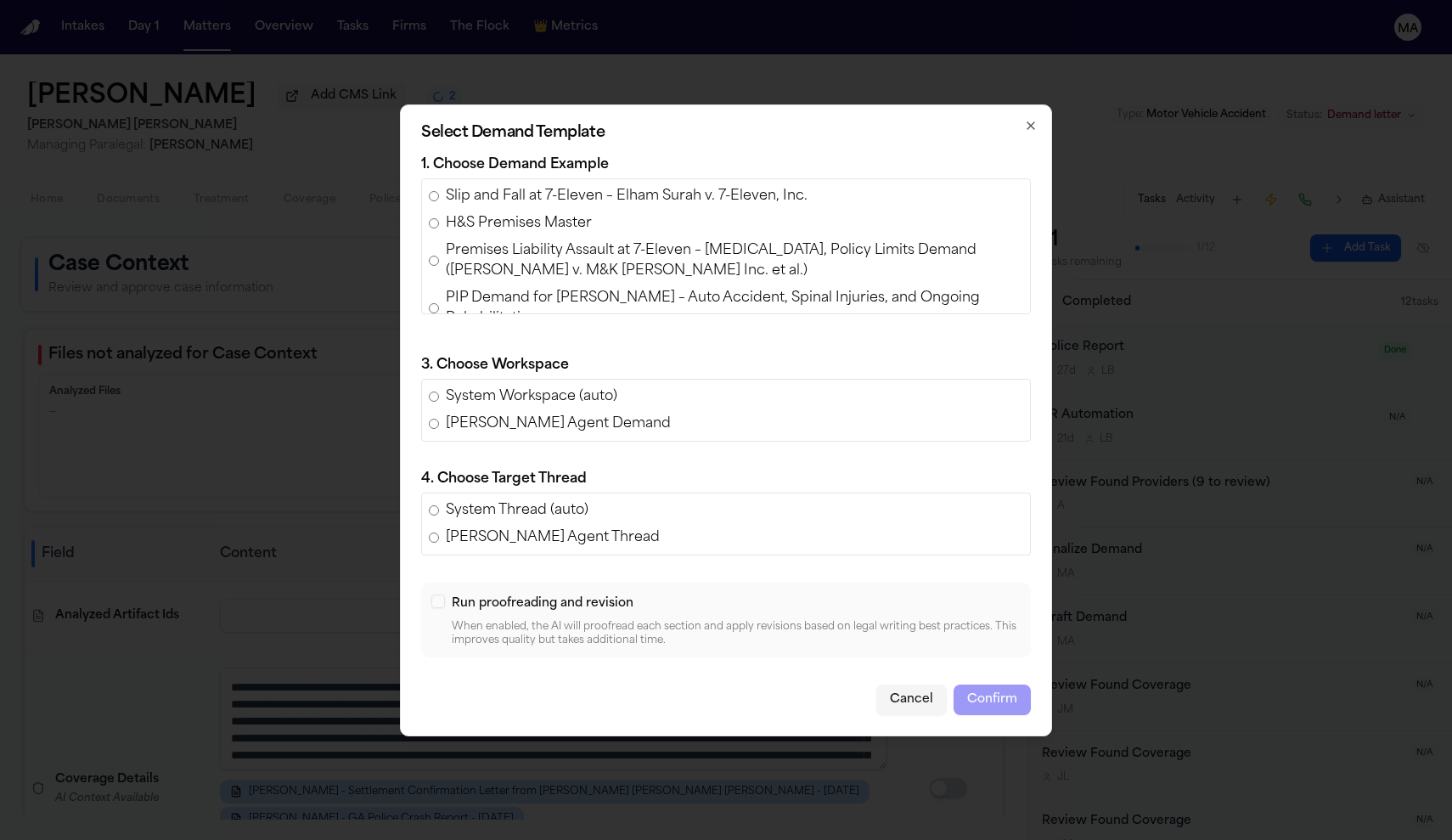
click at [445, 594] on button "button" at bounding box center [438, 600] width 13 height 13
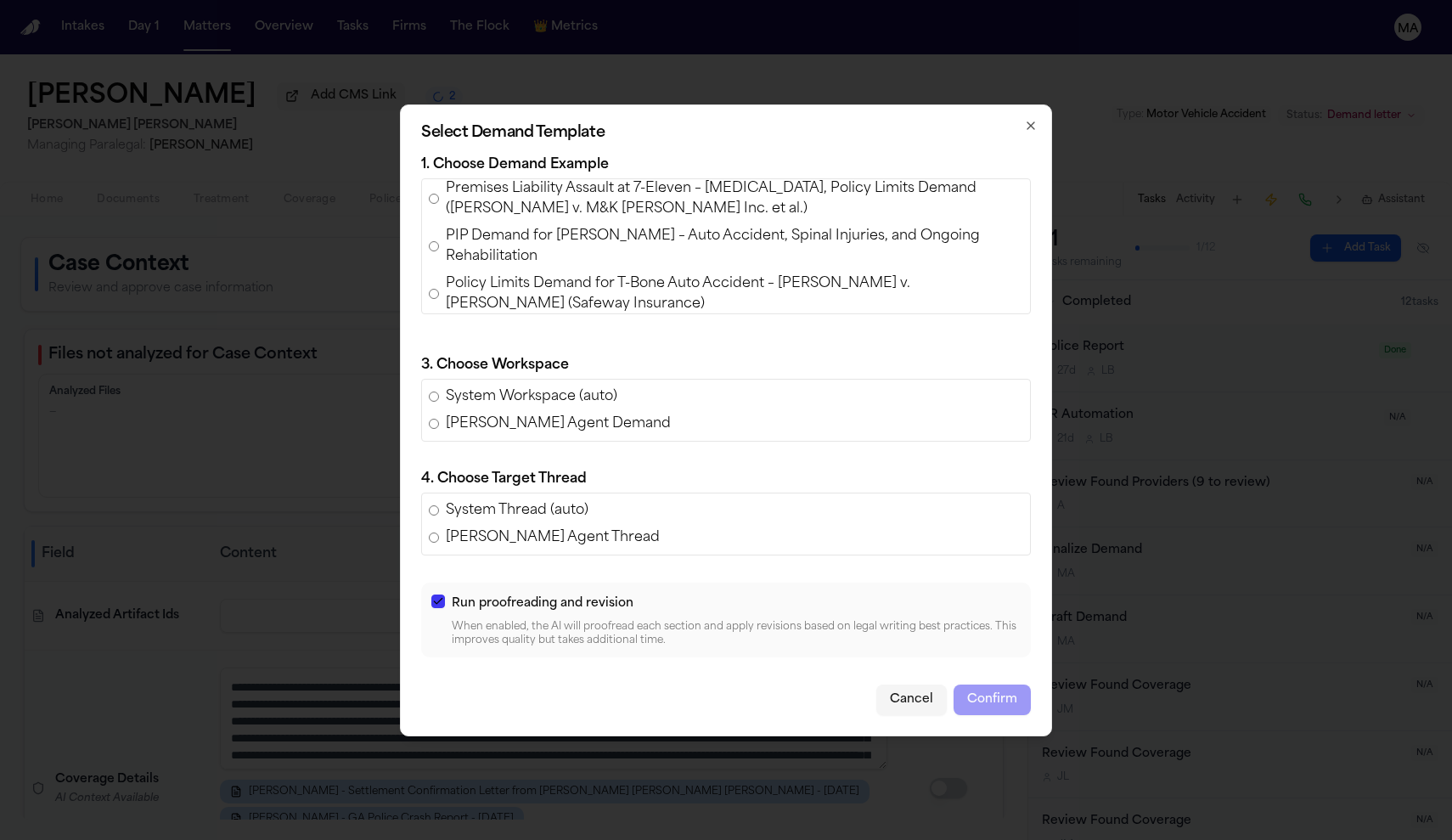
scroll to position [82, 0]
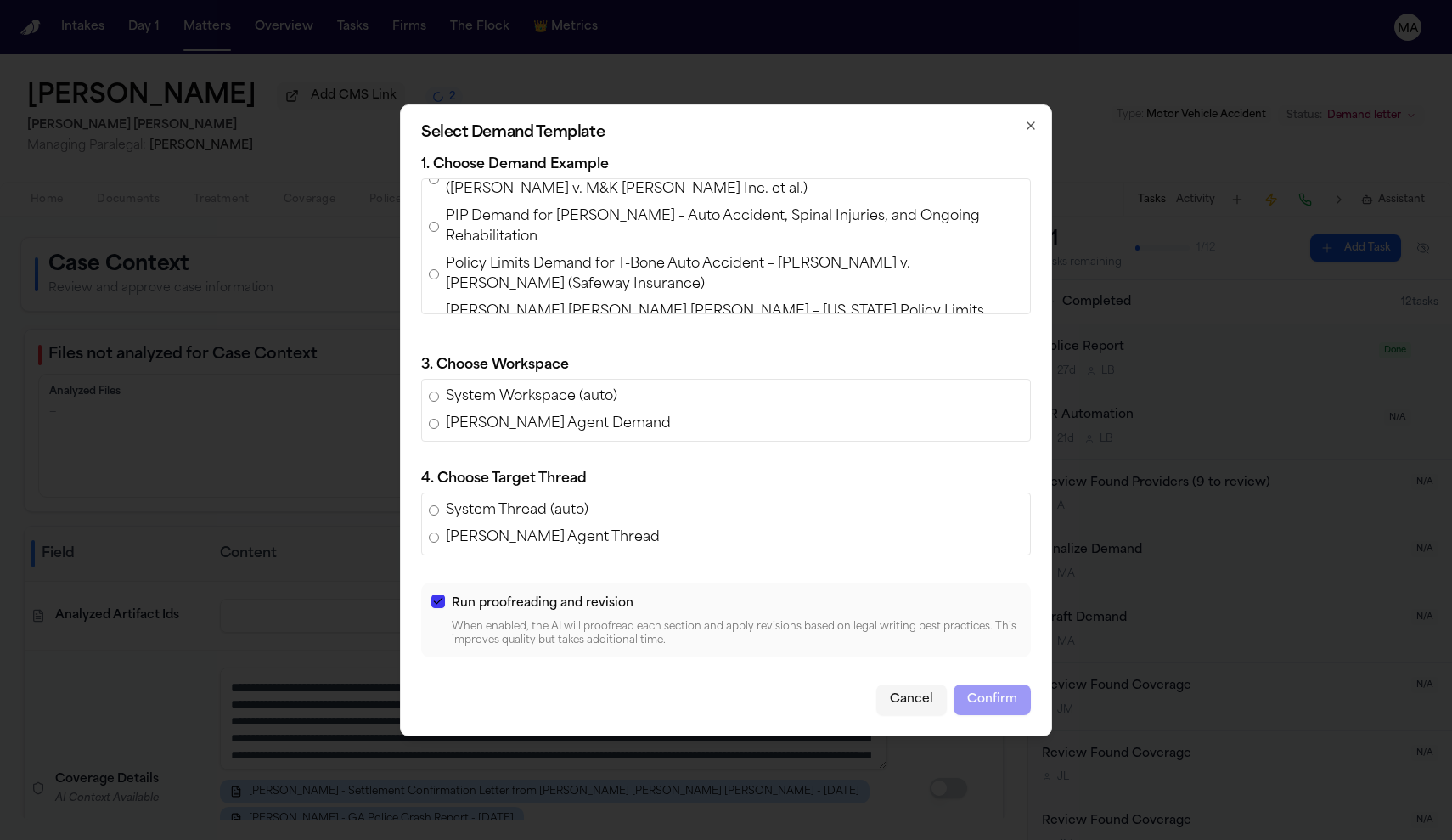
click at [594, 319] on span "[PERSON_NAME] [PERSON_NAME] [PERSON_NAME] – [US_STATE] Policy Limits Demand (Re…" at bounding box center [734, 321] width 578 height 40
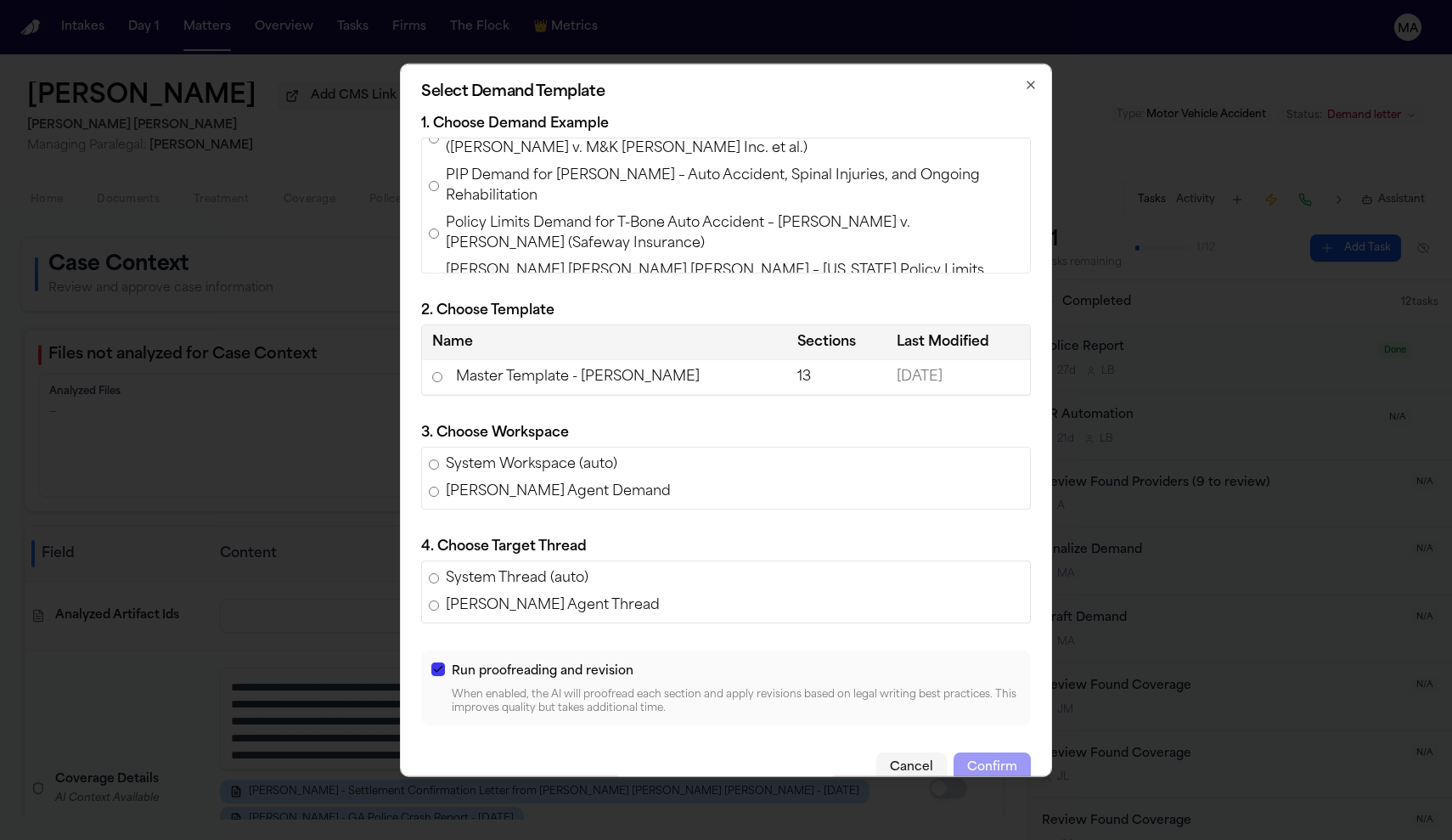
click at [570, 391] on td "Master Template - [PERSON_NAME]" at bounding box center [605, 376] width 365 height 35
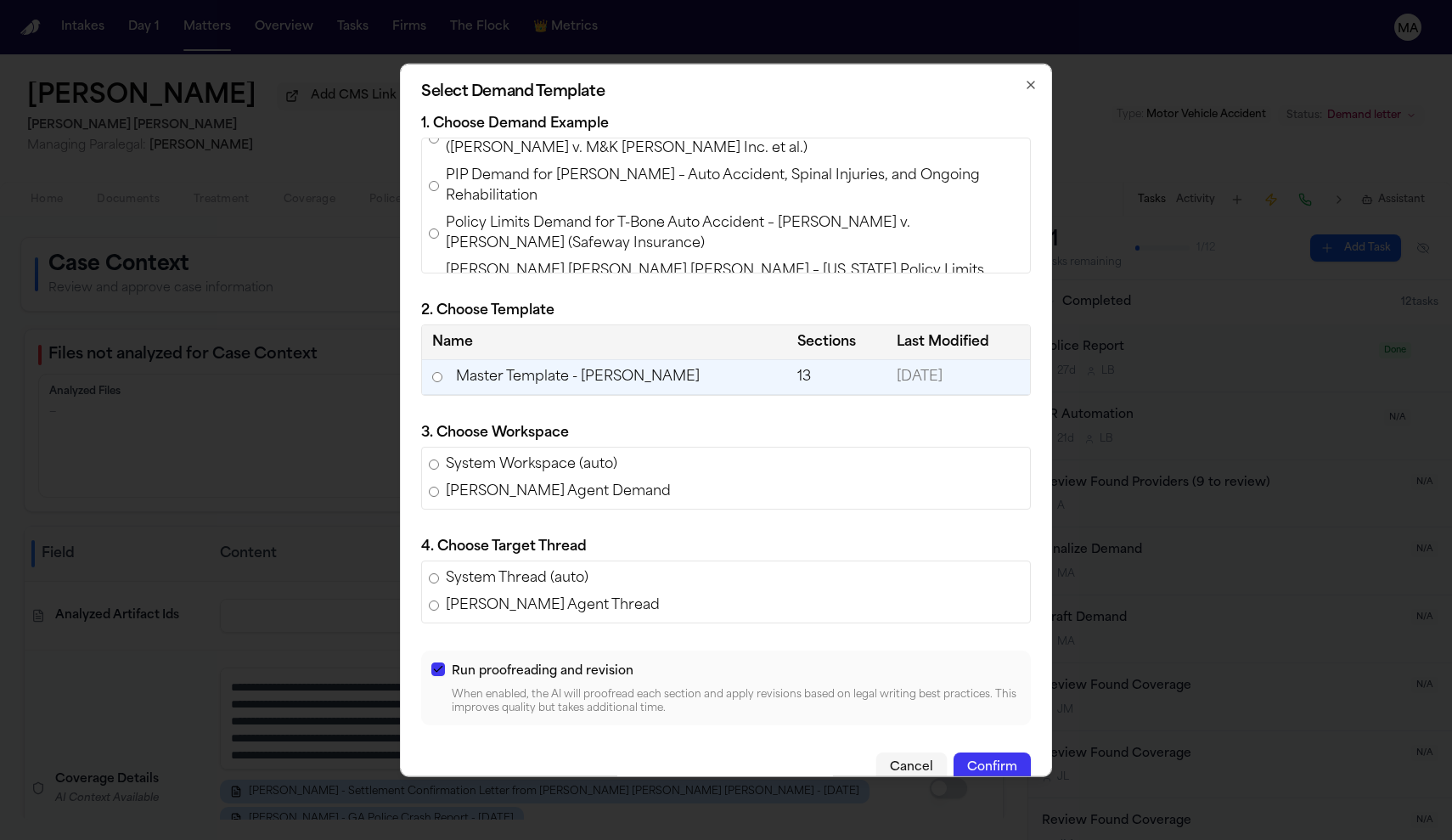
click at [876, 752] on button "Cancel" at bounding box center [911, 767] width 70 height 31
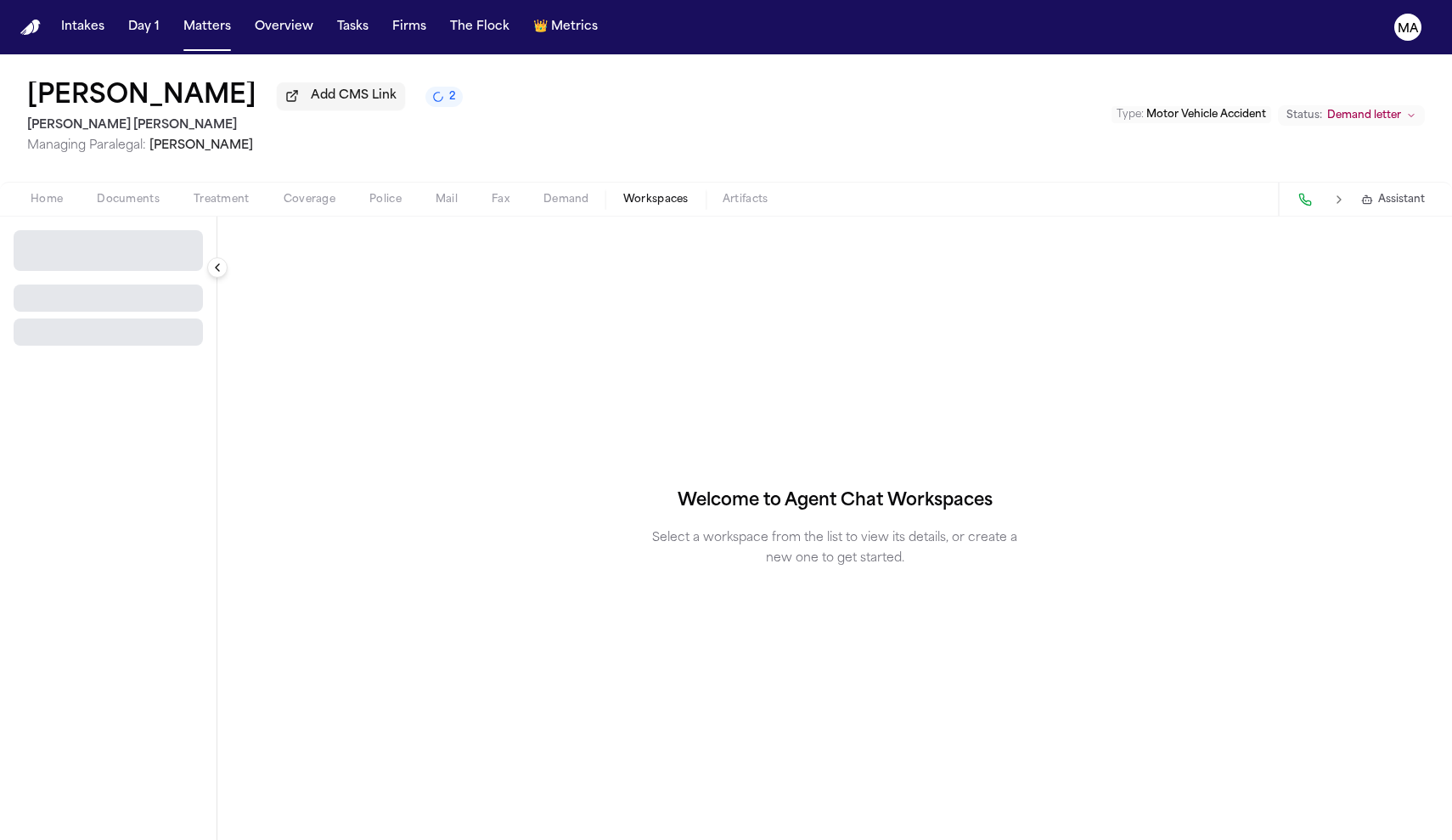
click at [624, 193] on span "Workspaces" at bounding box center [656, 199] width 66 height 13
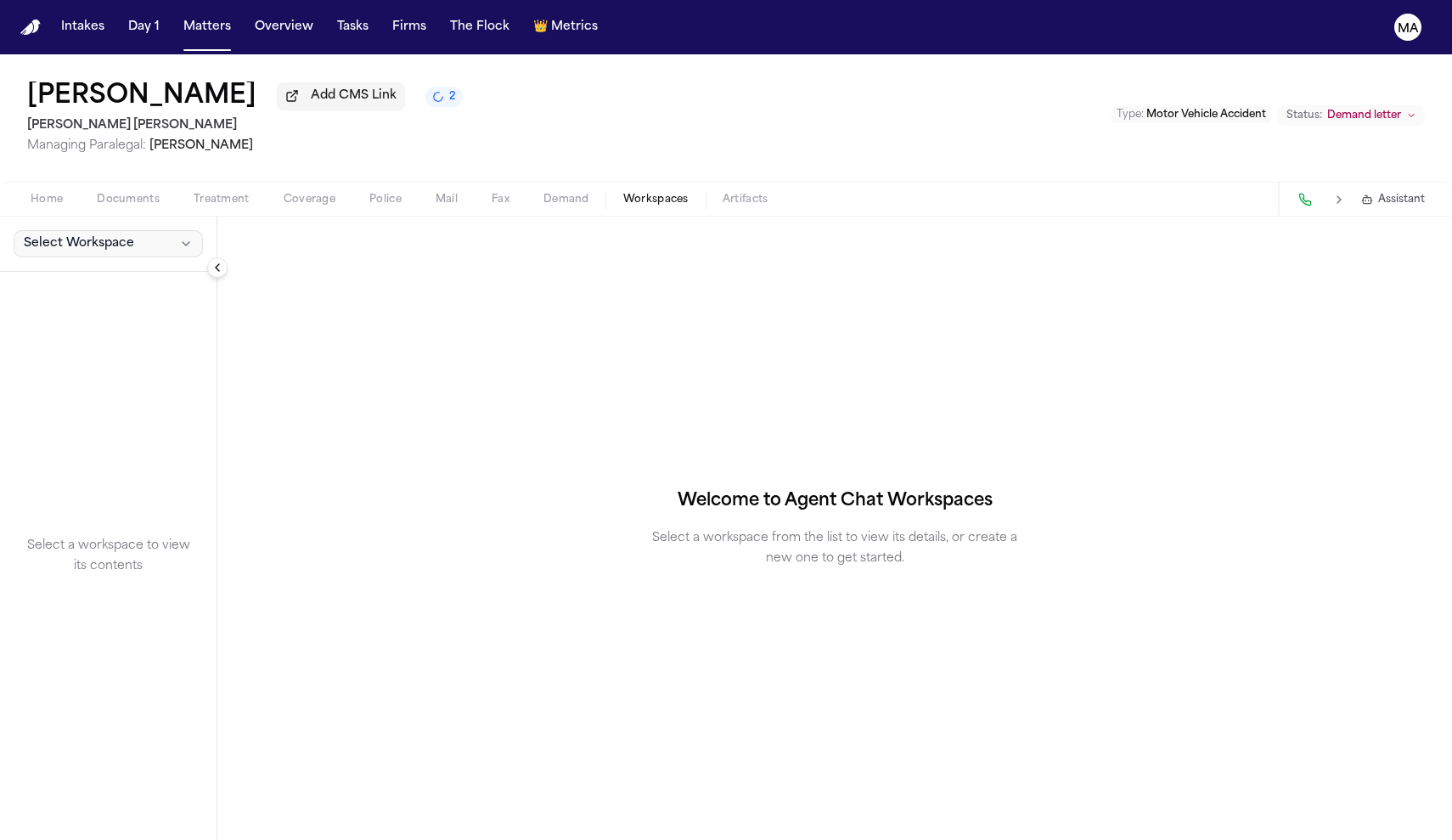
click at [73, 235] on span "Select Workspace" at bounding box center [78, 243] width 111 height 17
click at [66, 160] on span "[PERSON_NAME] Agent Demand" at bounding box center [115, 168] width 198 height 17
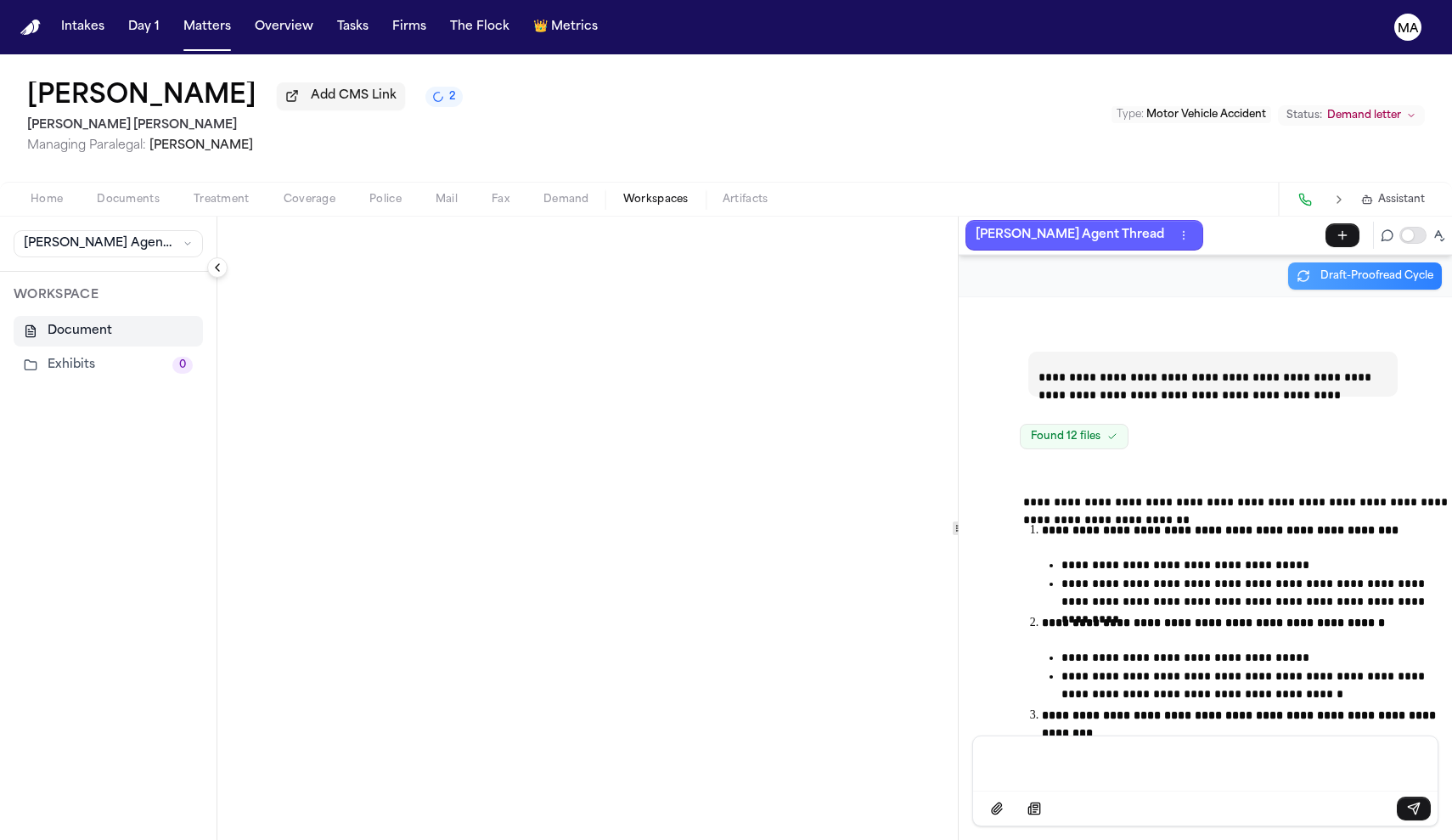
scroll to position [8358, 0]
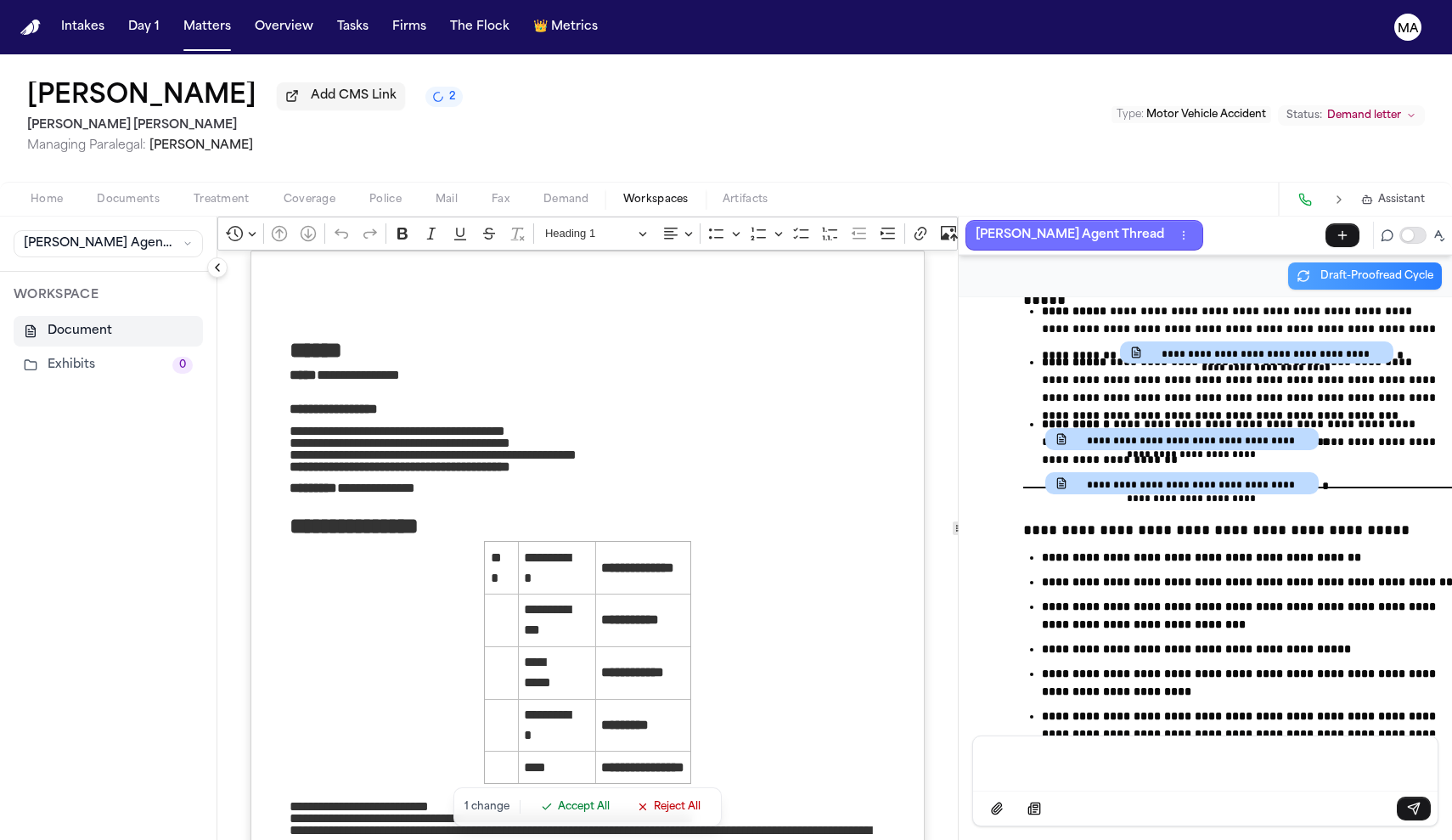
click at [987, 220] on button "[PERSON_NAME] Agent Thread" at bounding box center [1084, 235] width 238 height 31
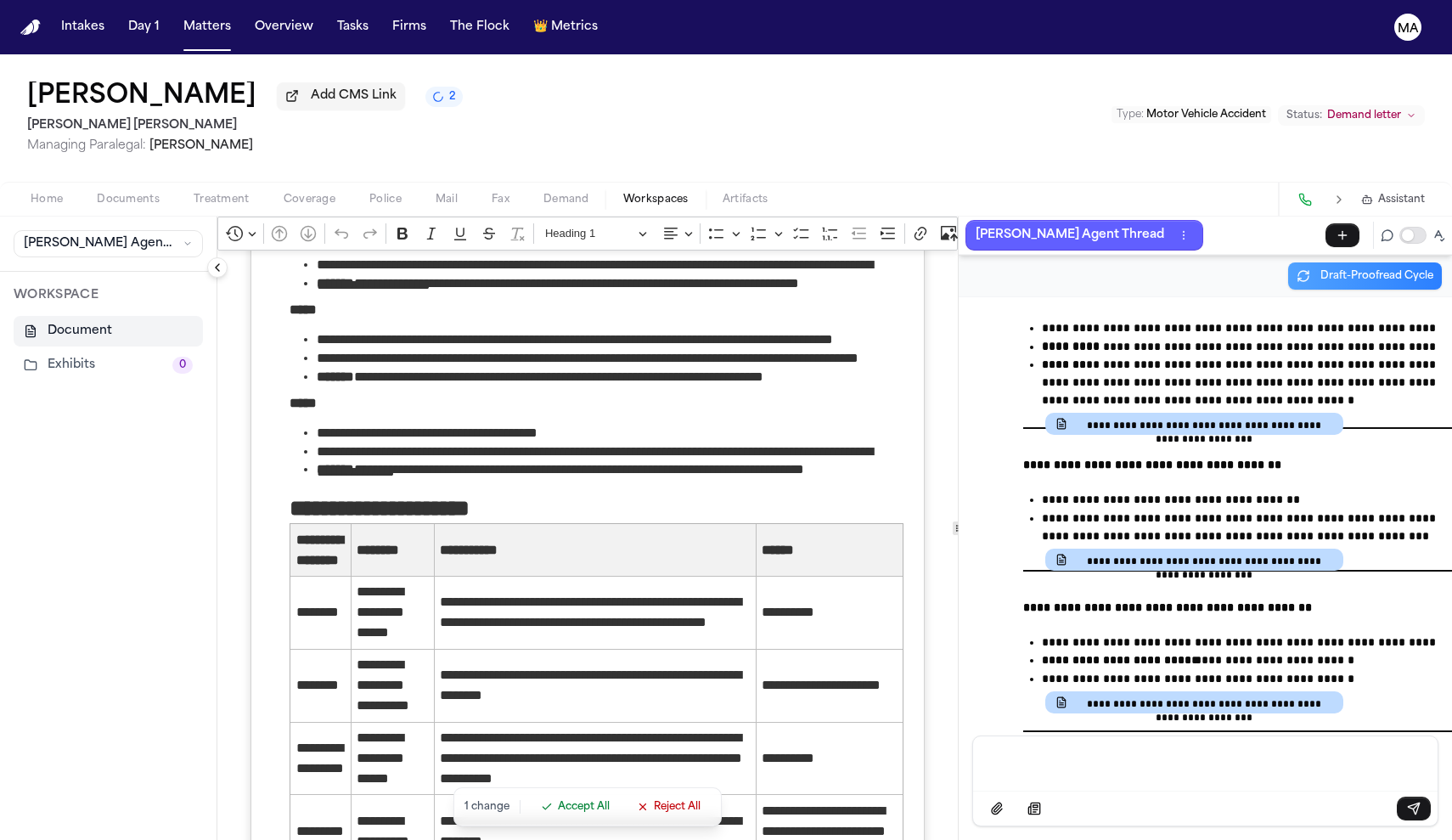
scroll to position [3940, 0]
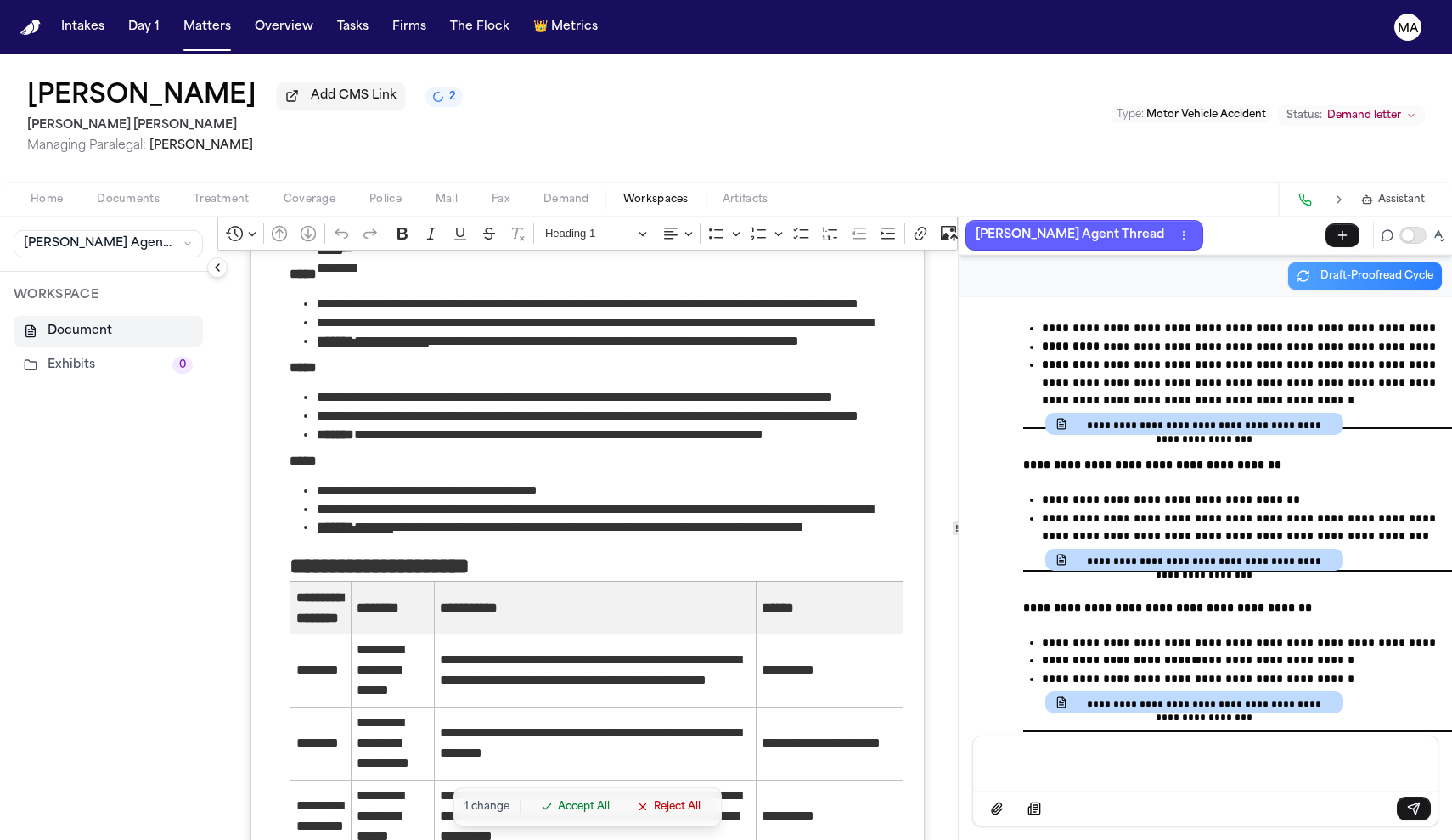
click at [558, 813] on span "Accept All" at bounding box center [584, 806] width 52 height 13
click at [544, 193] on span "Demand" at bounding box center [566, 199] width 46 height 13
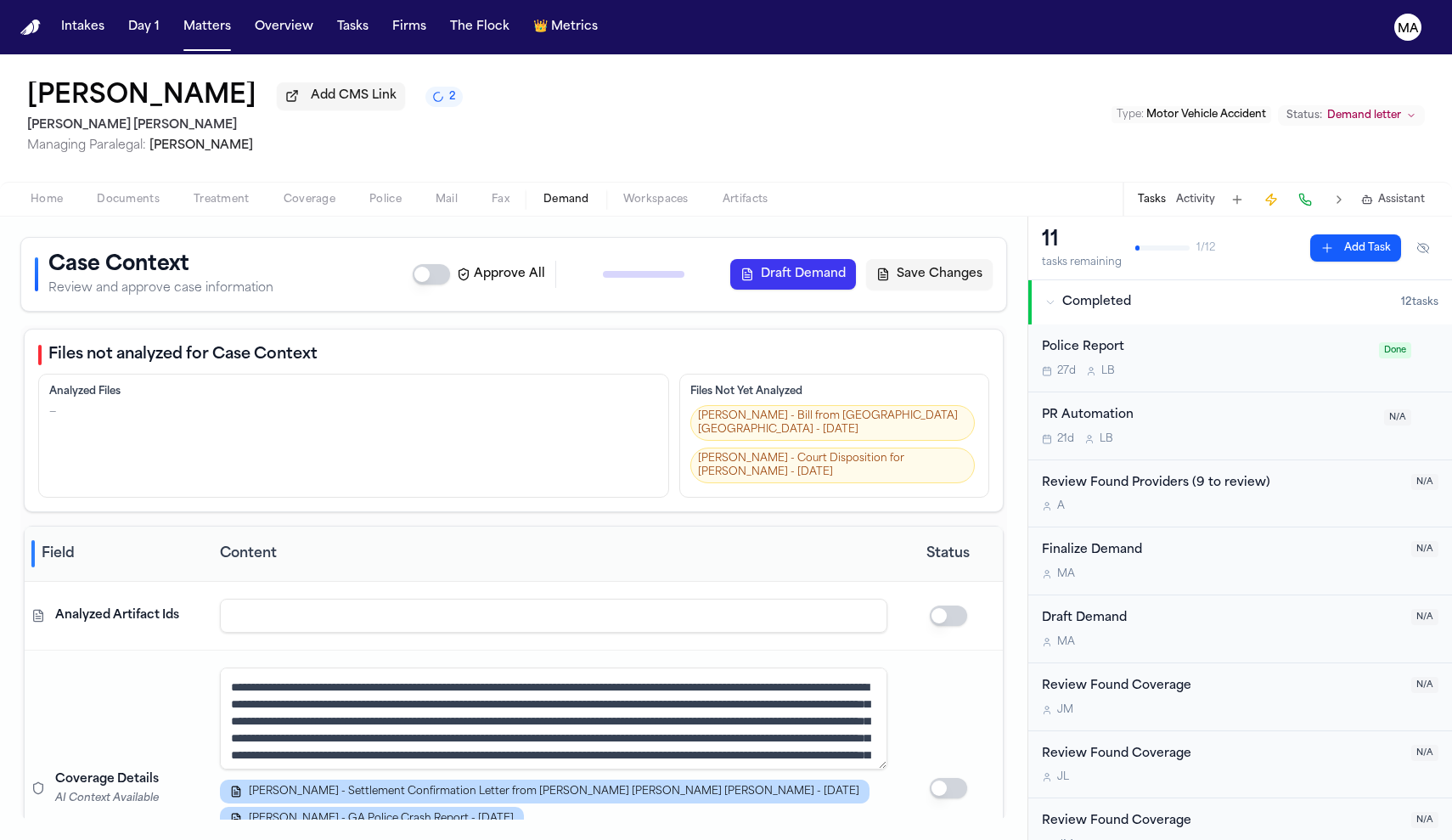
click at [613, 208] on span "button" at bounding box center [655, 209] width 85 height 2
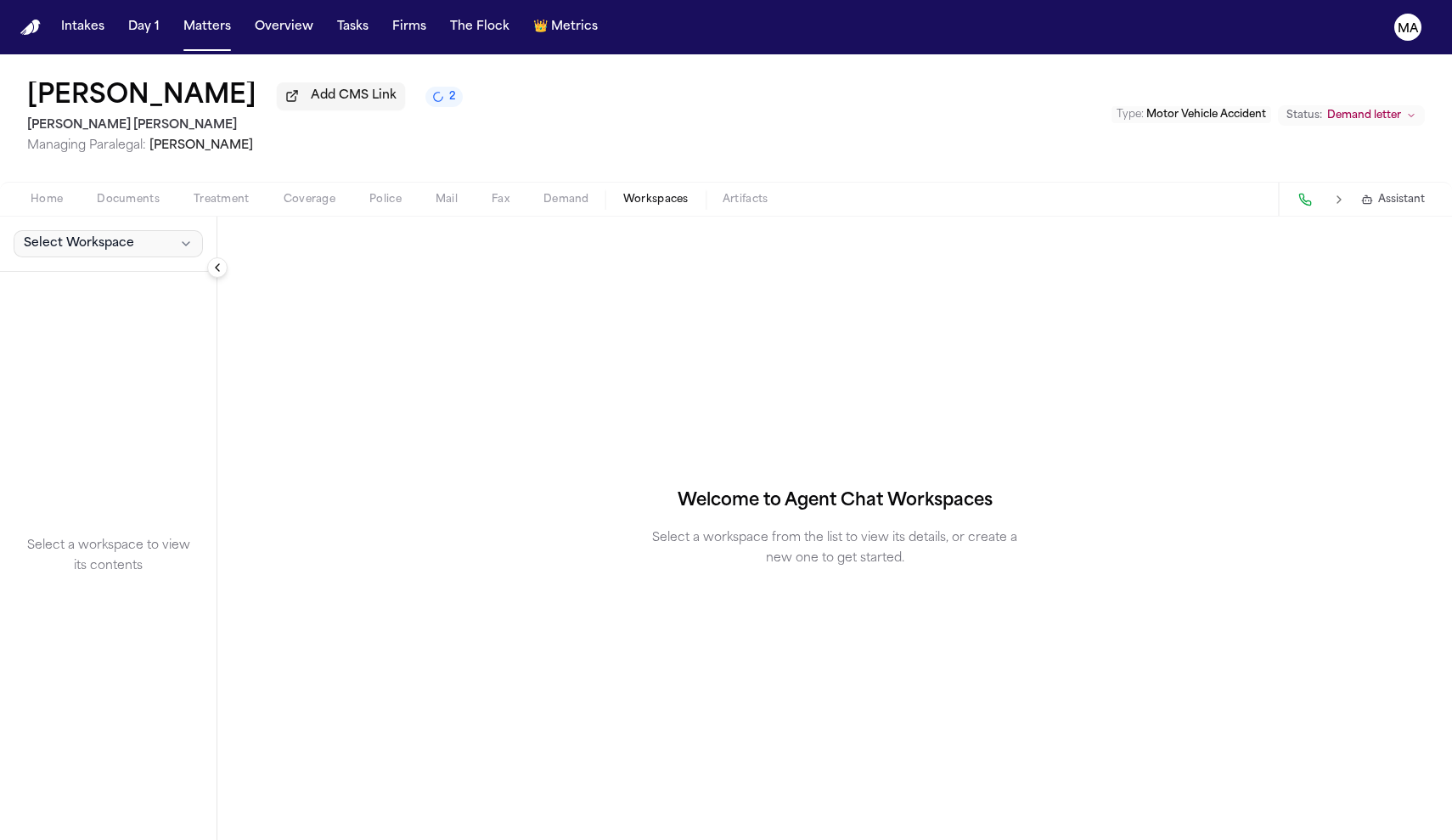
click at [72, 235] on span "Select Workspace" at bounding box center [78, 243] width 111 height 17
click at [49, 164] on span "[PERSON_NAME] Agent Demand" at bounding box center [115, 168] width 198 height 17
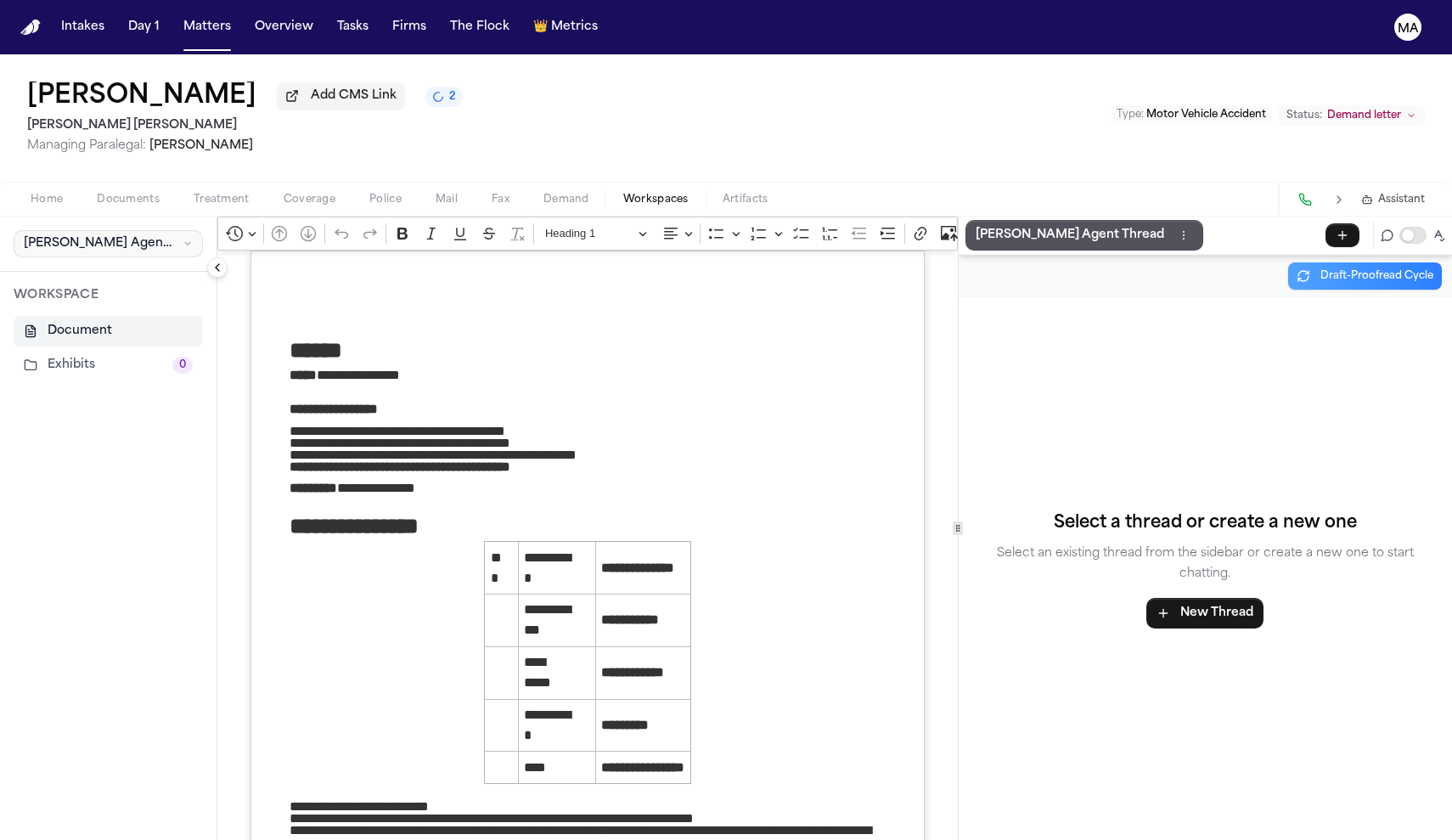
click at [89, 235] on span "[PERSON_NAME] Agent Demand" at bounding box center [99, 243] width 152 height 17
click at [78, 160] on span "[PERSON_NAME] Agent Demand" at bounding box center [115, 168] width 198 height 17
click at [976, 225] on p "[PERSON_NAME] Agent Thread" at bounding box center [1070, 234] width 189 height 21
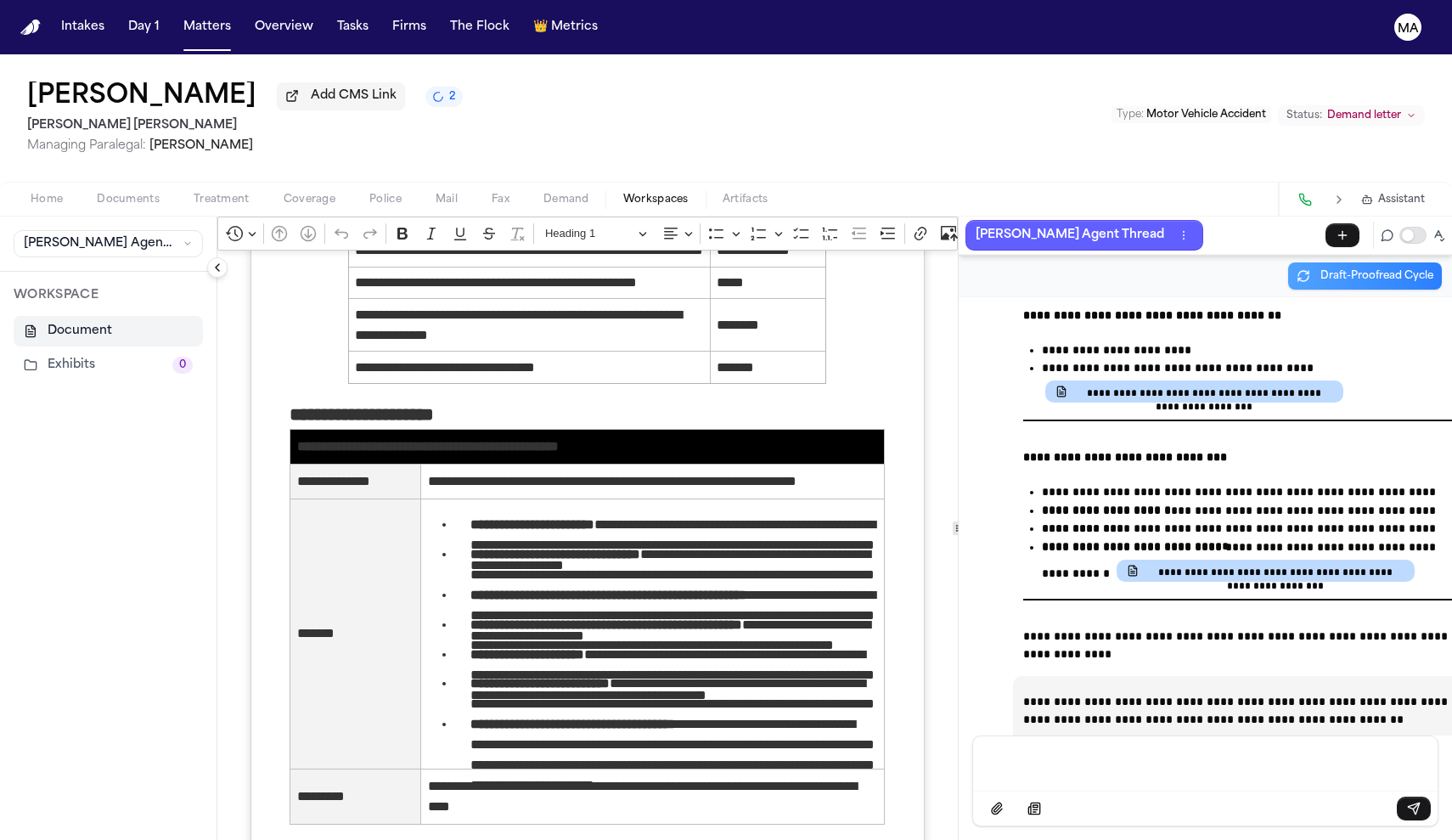
scroll to position [2006, 0]
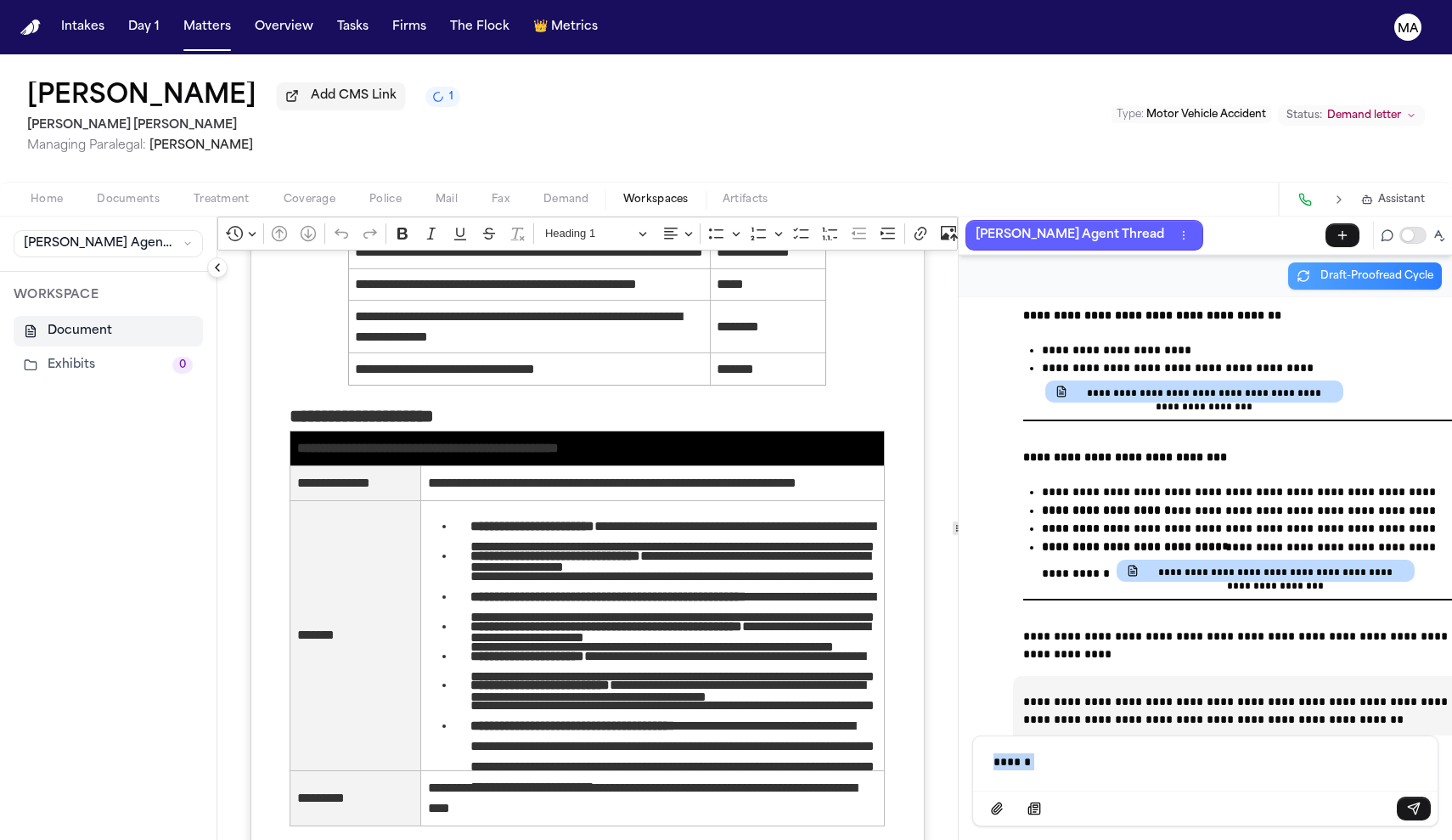
drag, startPoint x: 1013, startPoint y: 774, endPoint x: 816, endPoint y: 761, distance: 197.4
click at [816, 761] on div "**********" at bounding box center [835, 528] width 1235 height 623
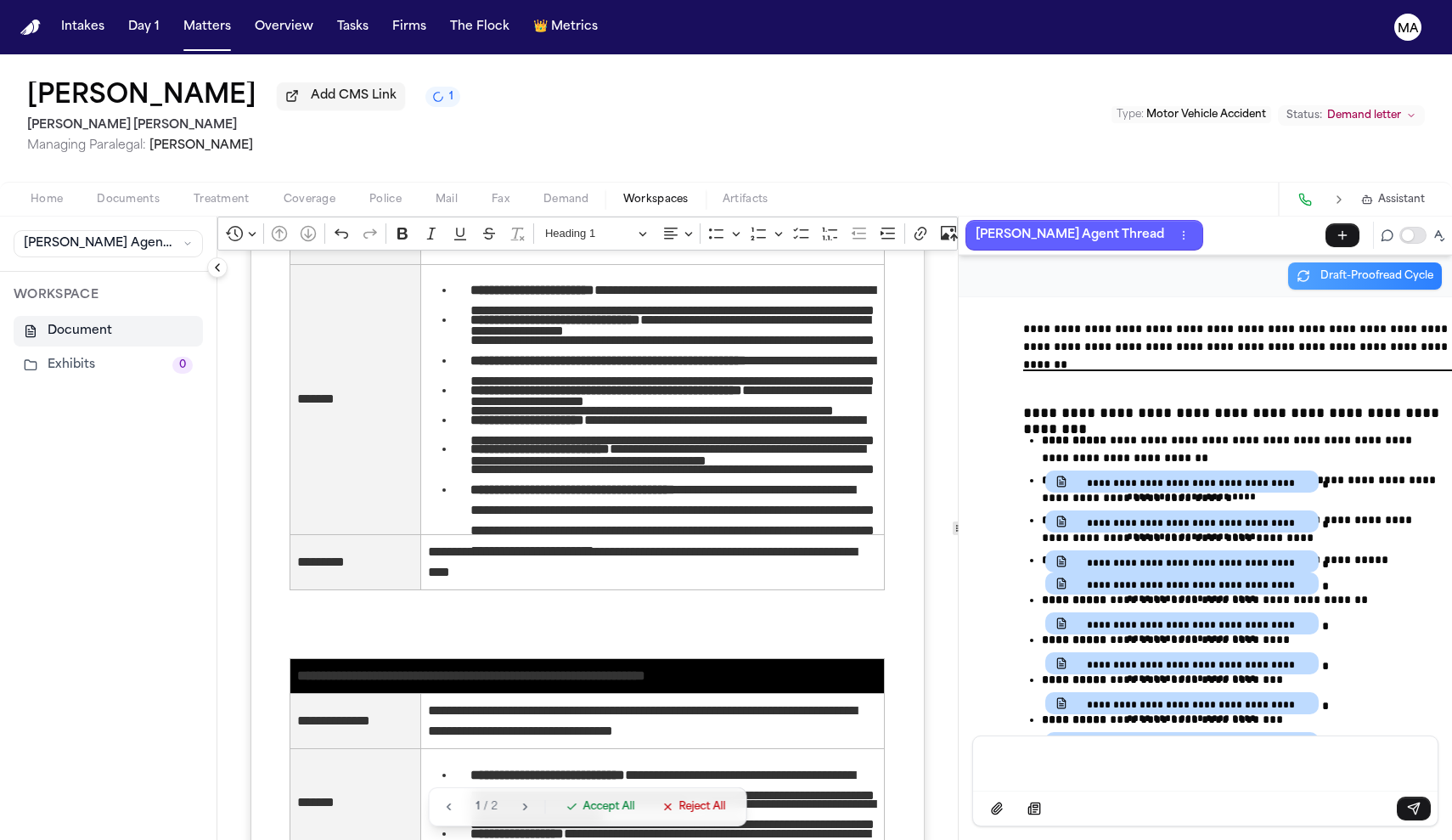
scroll to position [2227, 0]
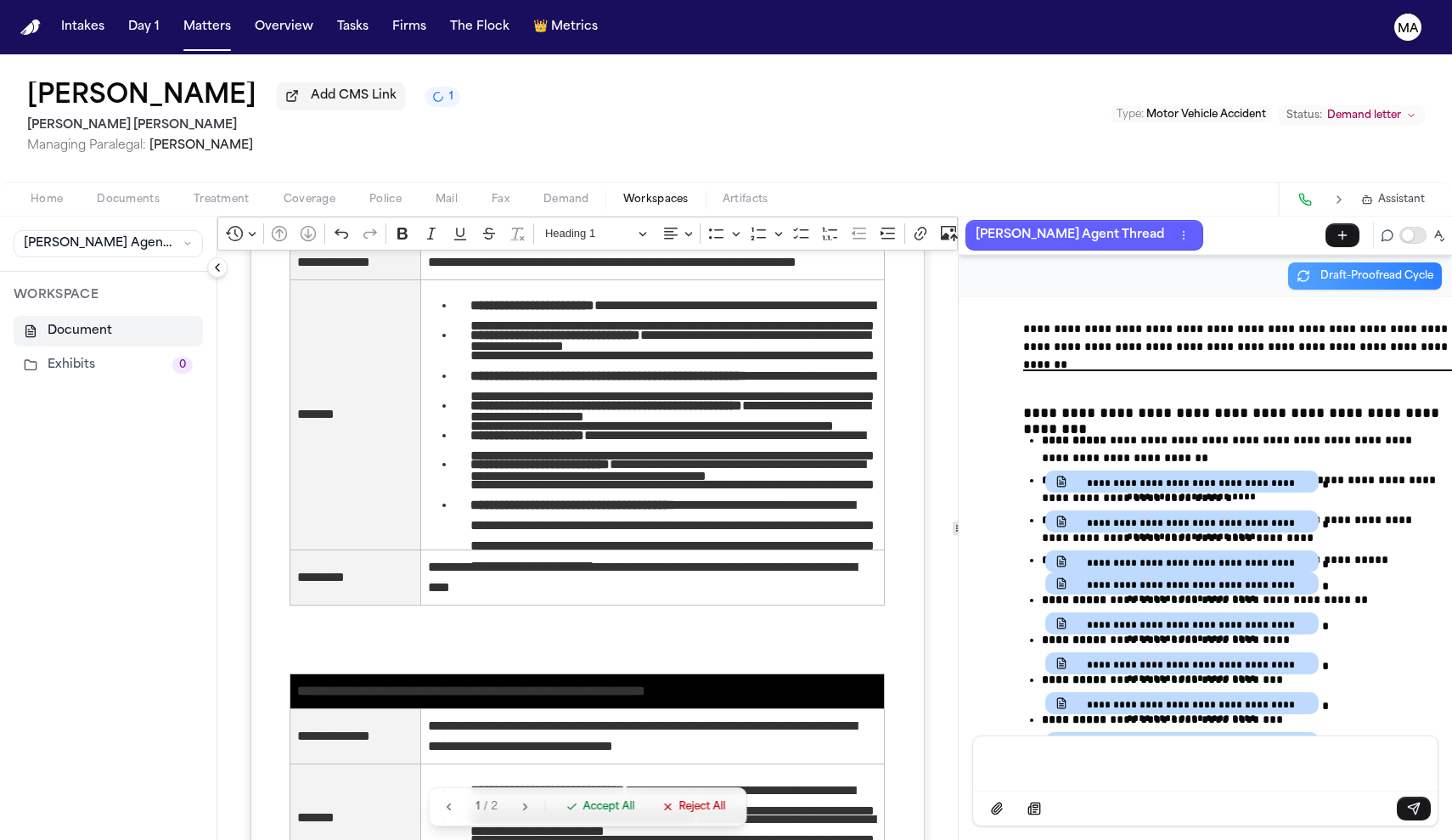
click at [582, 813] on span "Accept All" at bounding box center [608, 806] width 52 height 13
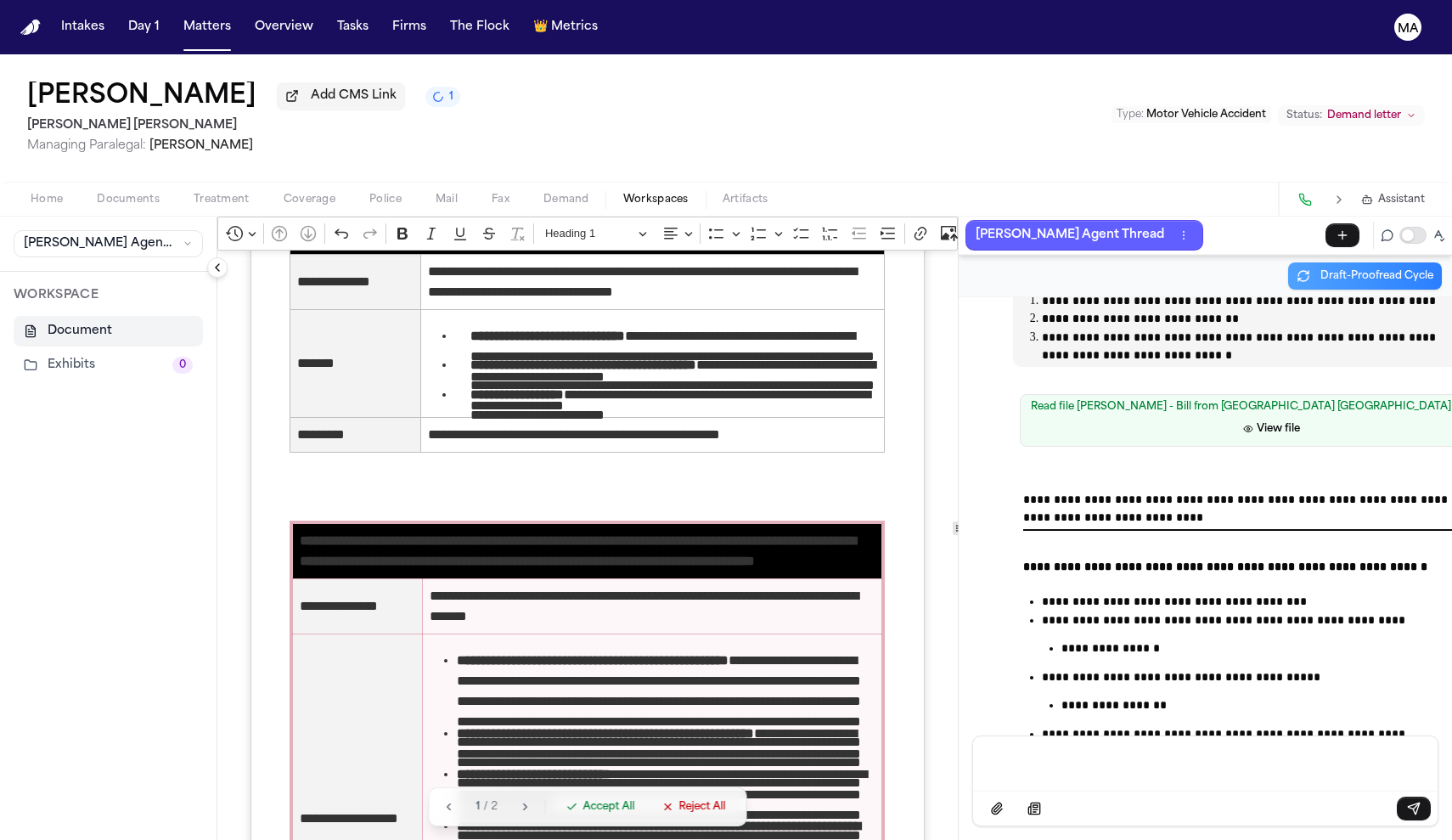
scroll to position [2683, 0]
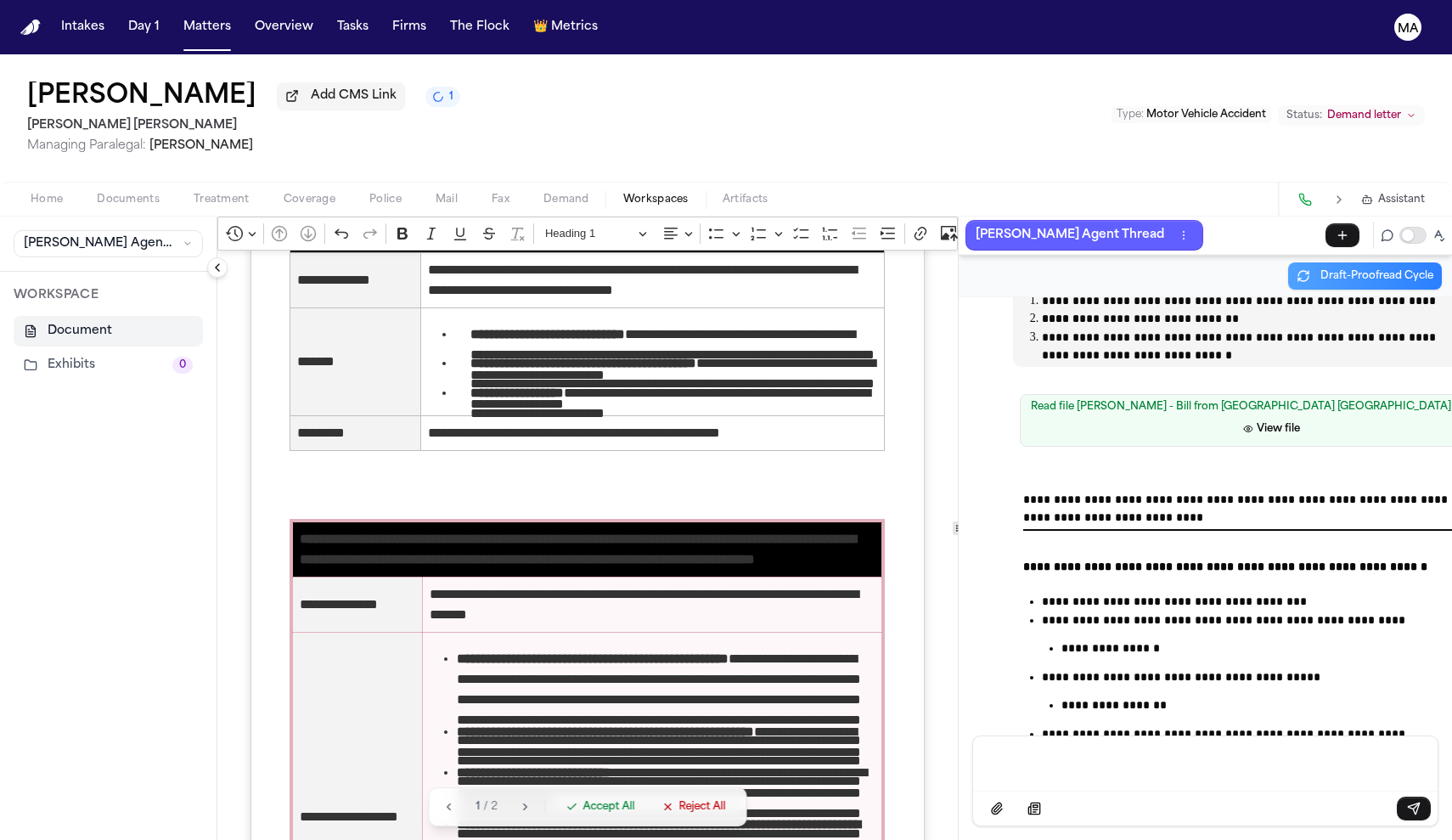
click at [518, 812] on icon "button" at bounding box center [524, 806] width 12 height 12
click at [442, 812] on icon "button" at bounding box center [447, 806] width 12 height 12
click at [524, 810] on icon "button" at bounding box center [526, 807] width 4 height 6
click at [442, 812] on icon "button" at bounding box center [447, 806] width 12 height 12
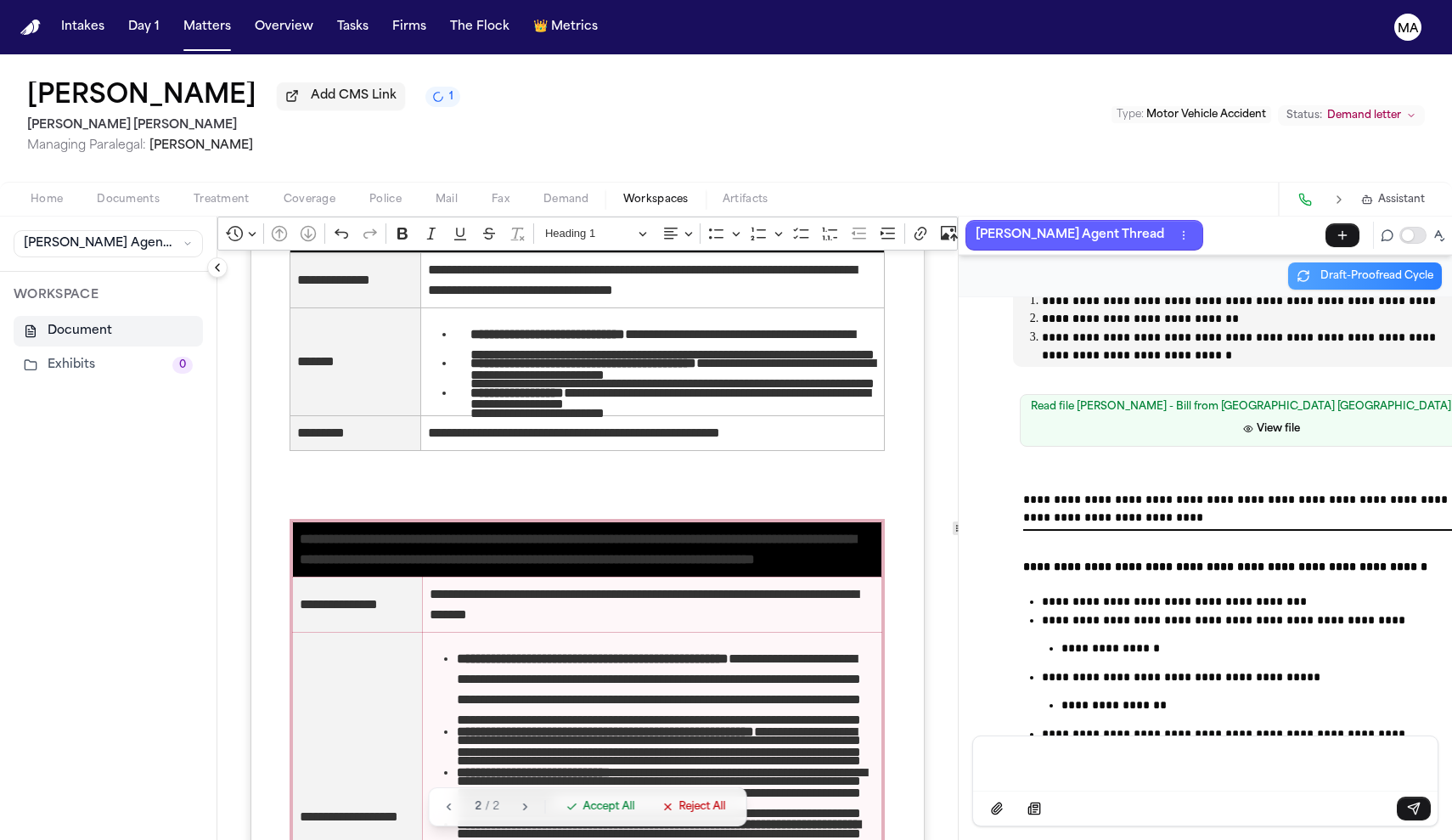
click at [518, 812] on icon "button" at bounding box center [524, 806] width 12 height 12
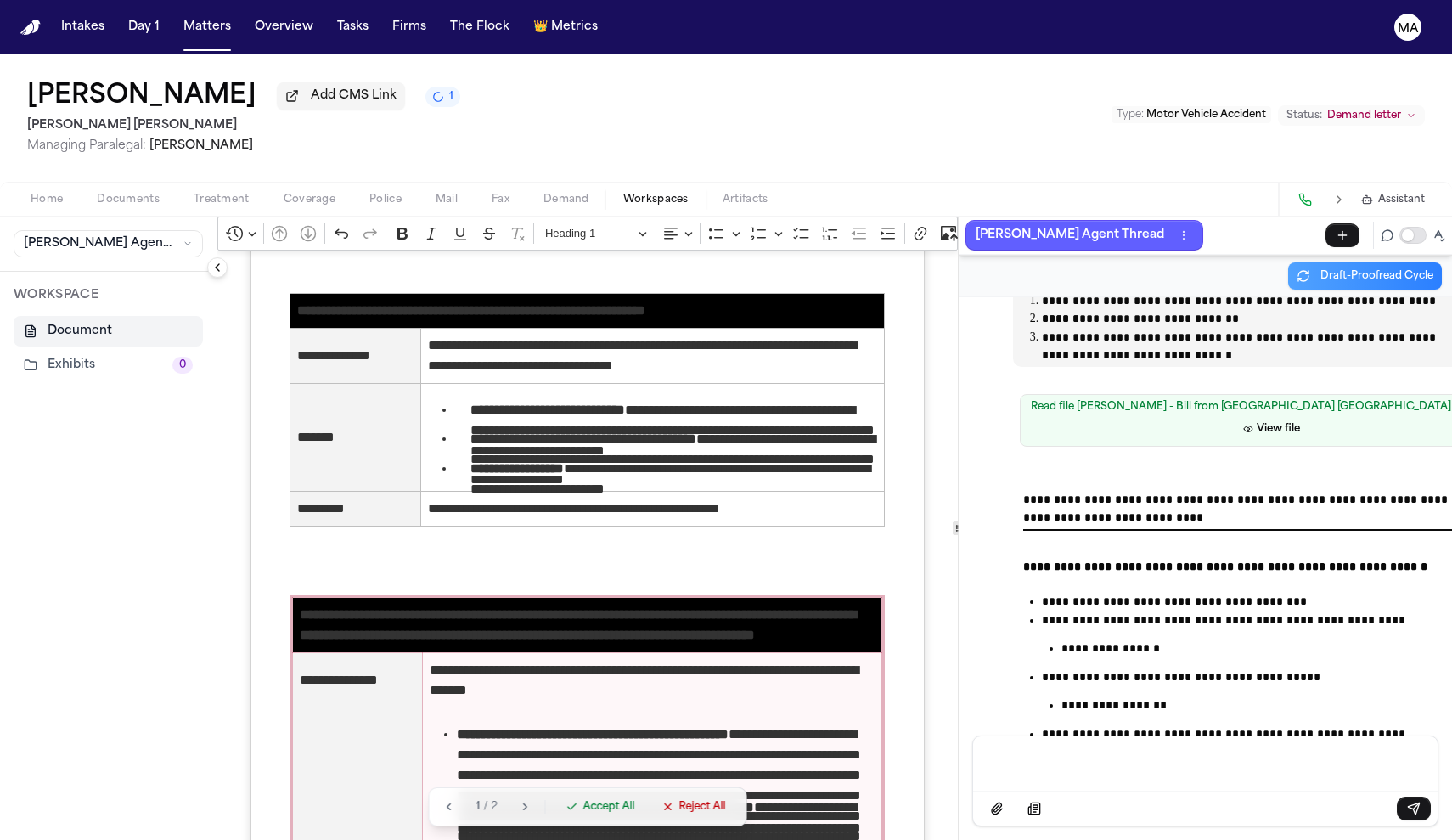
scroll to position [2603, 0]
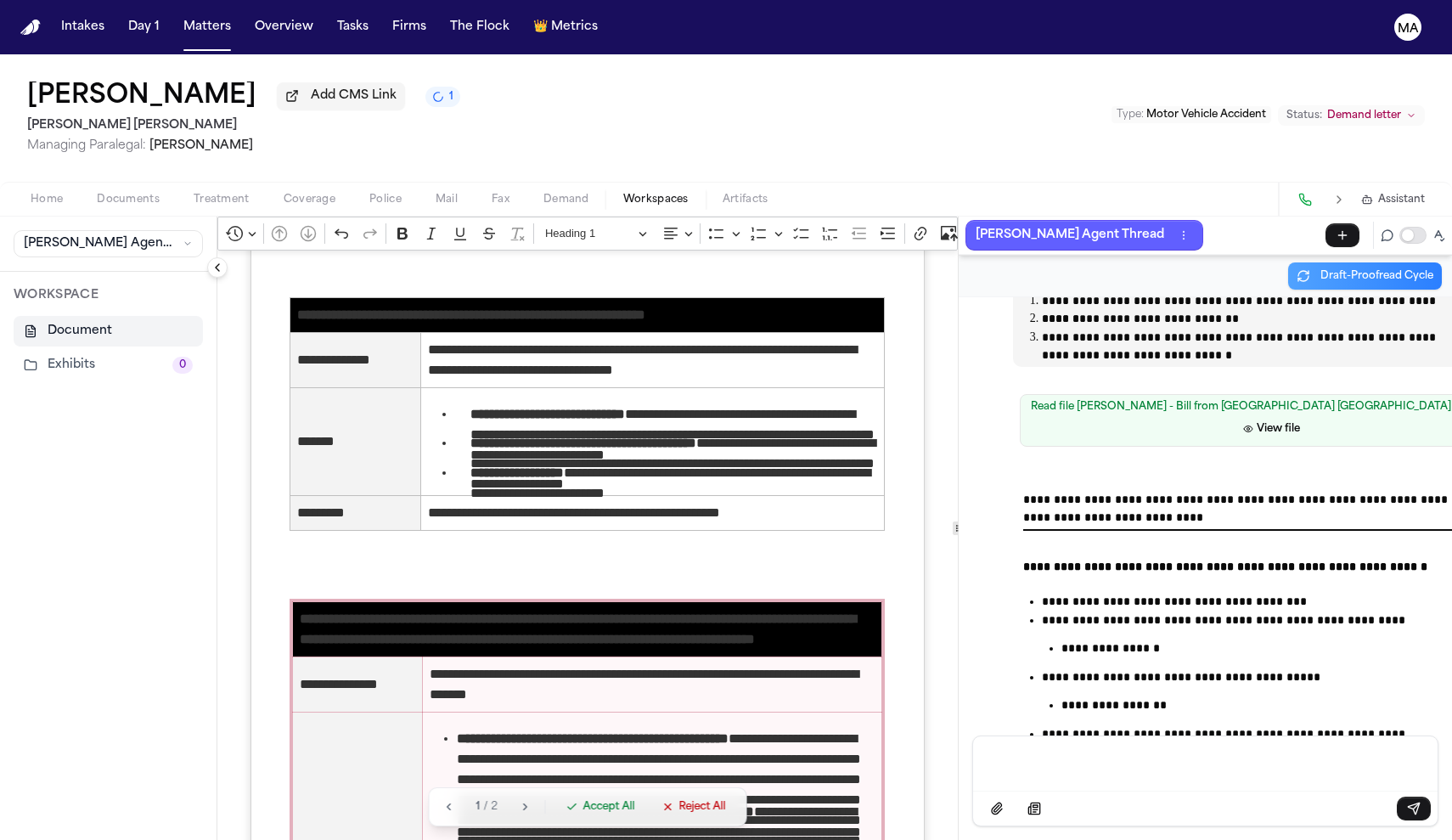
click at [442, 812] on icon "button" at bounding box center [447, 806] width 12 height 12
click at [518, 812] on icon "button" at bounding box center [524, 806] width 12 height 12
click at [442, 812] on icon "button" at bounding box center [447, 806] width 12 height 12
click at [496, 816] on div "2 / 2" at bounding box center [492, 806] width 106 height 19
click at [518, 812] on icon "button" at bounding box center [524, 806] width 12 height 12
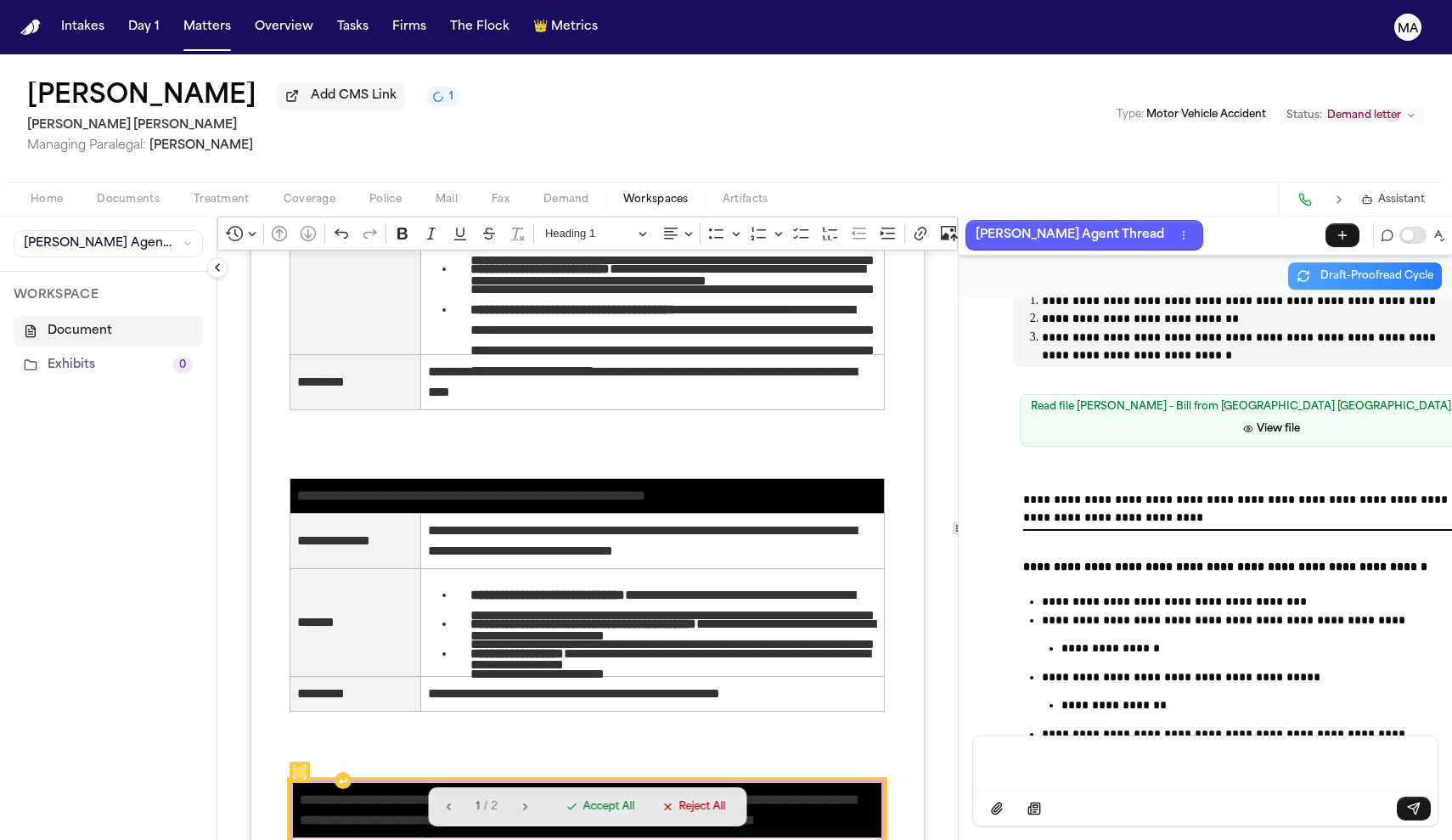
scroll to position [2440, 0]
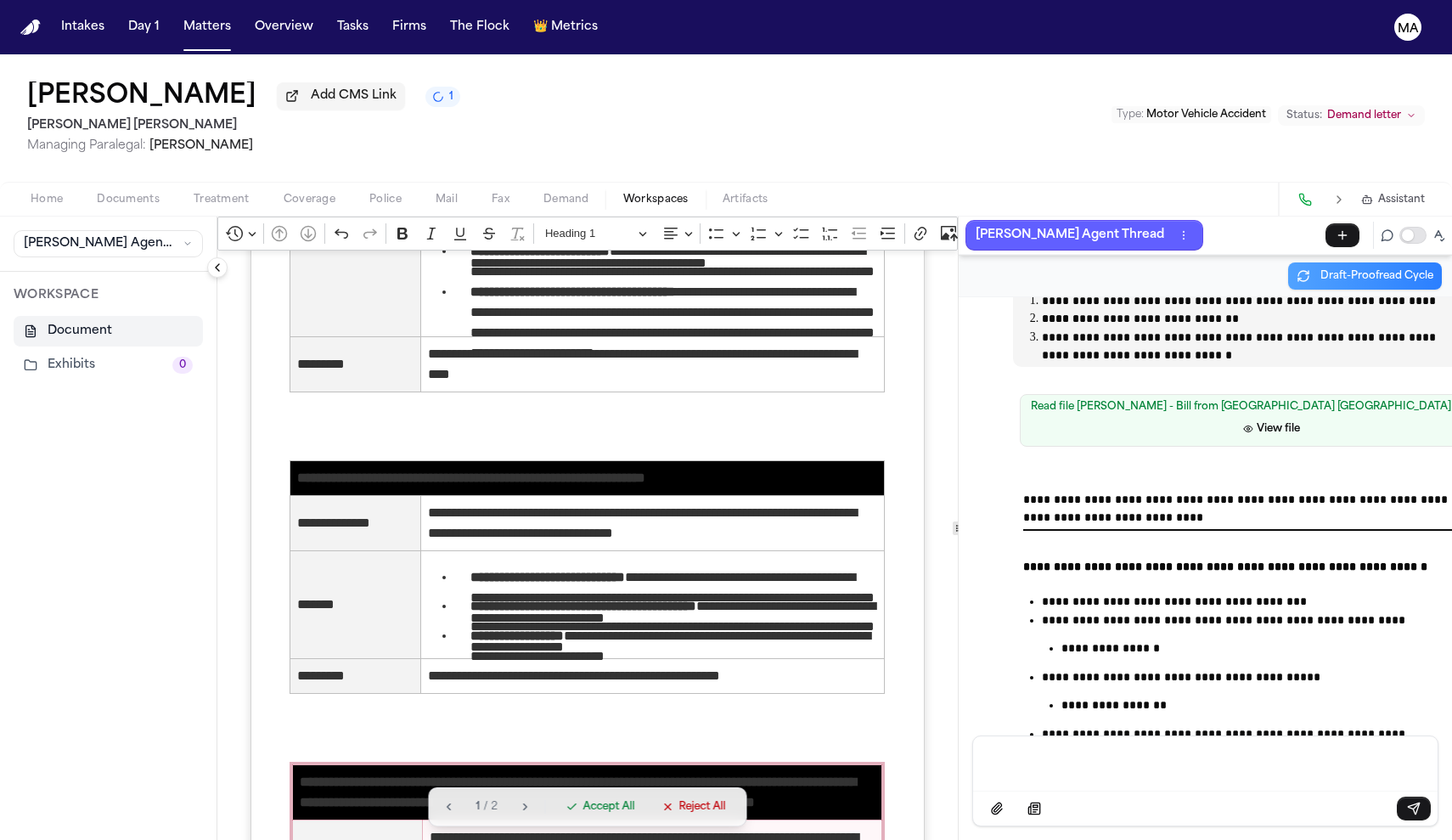
click at [582, 813] on span "Accept All" at bounding box center [608, 806] width 52 height 13
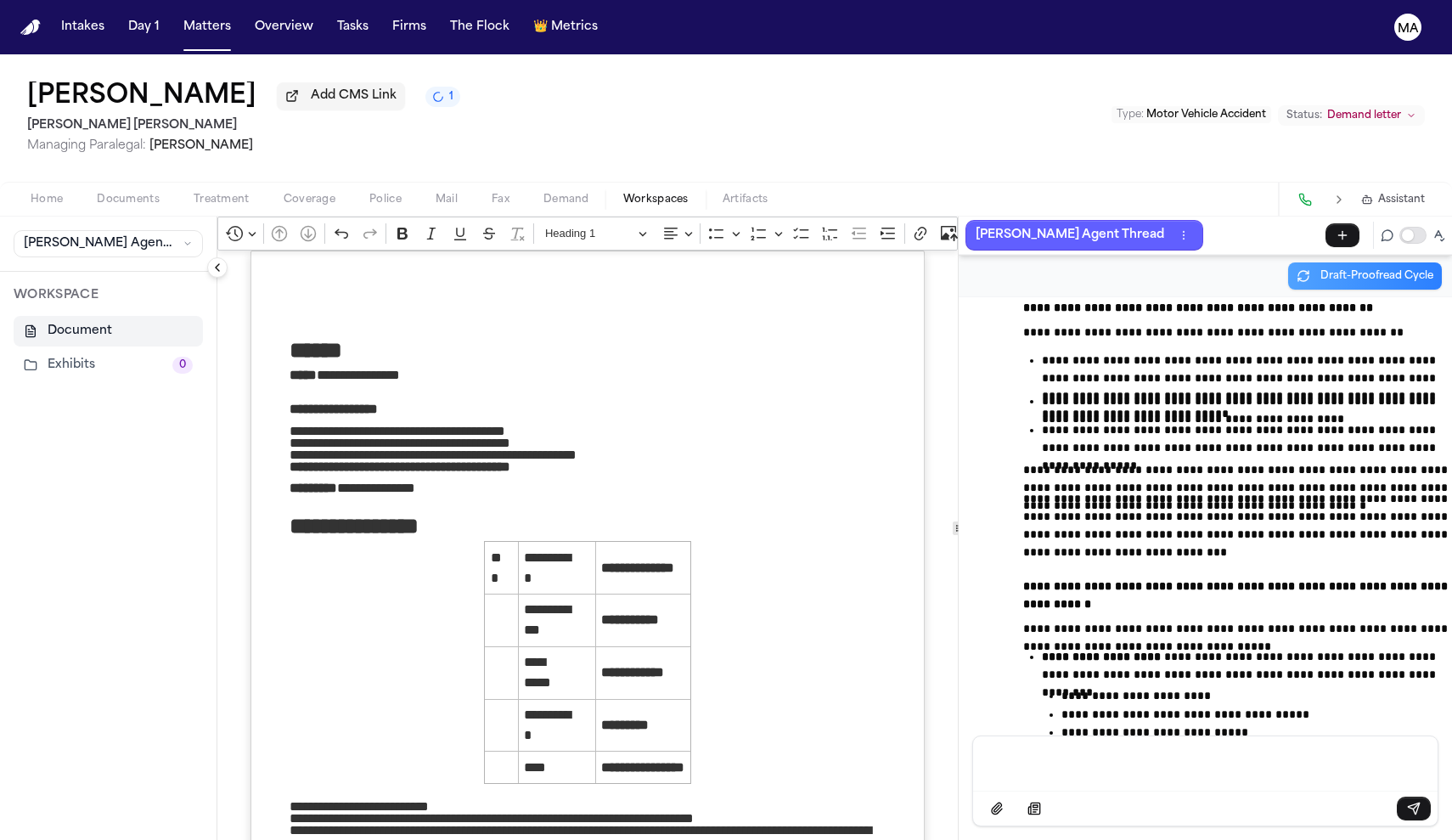
scroll to position [0, 0]
click at [1116, 225] on icon "Editor toolbar" at bounding box center [1124, 233] width 17 height 17
click at [1084, 254] on icon "Dropdown toolbar" at bounding box center [1092, 262] width 17 height 17
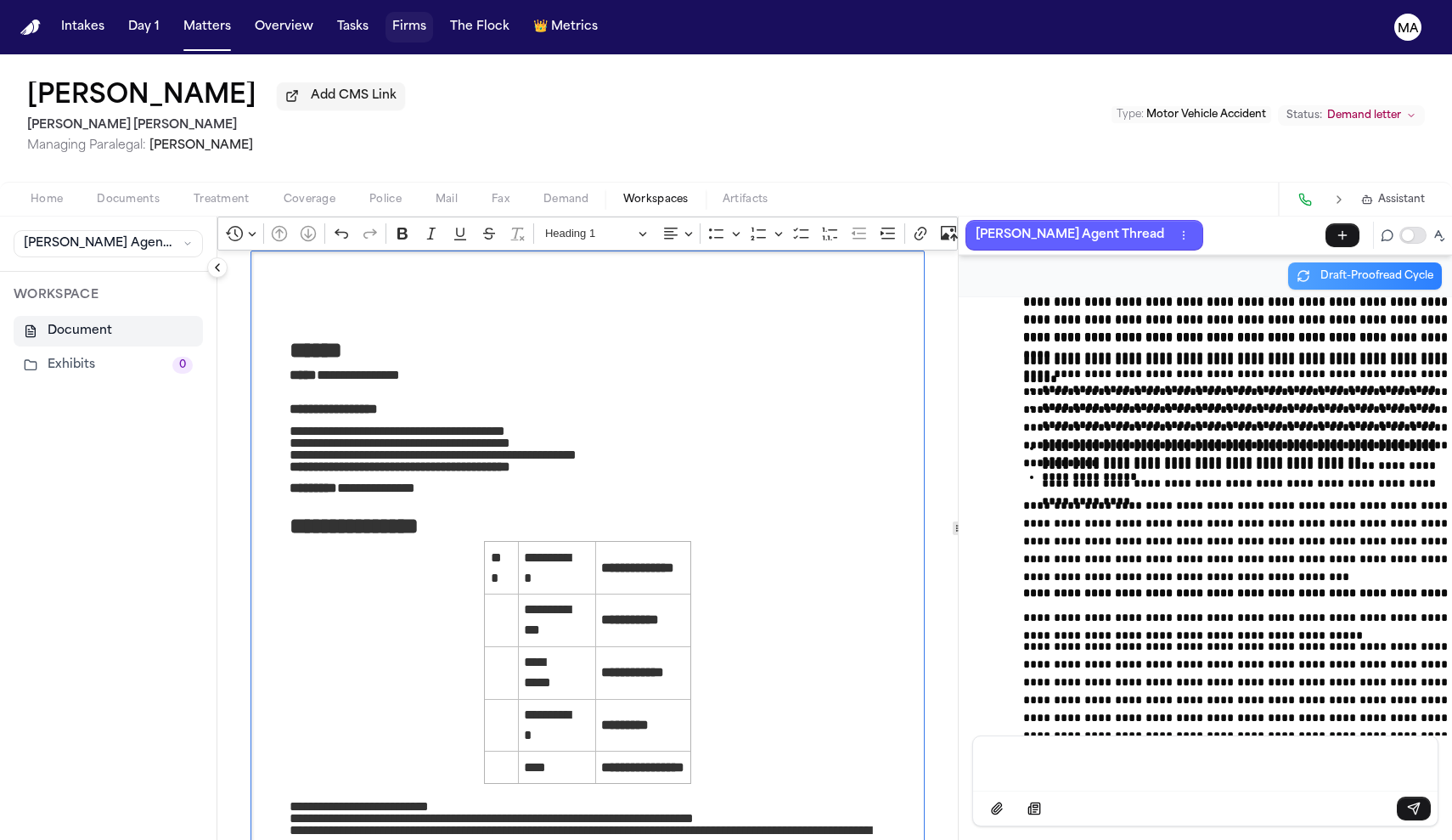
click at [385, 18] on button "Firms" at bounding box center [409, 27] width 48 height 31
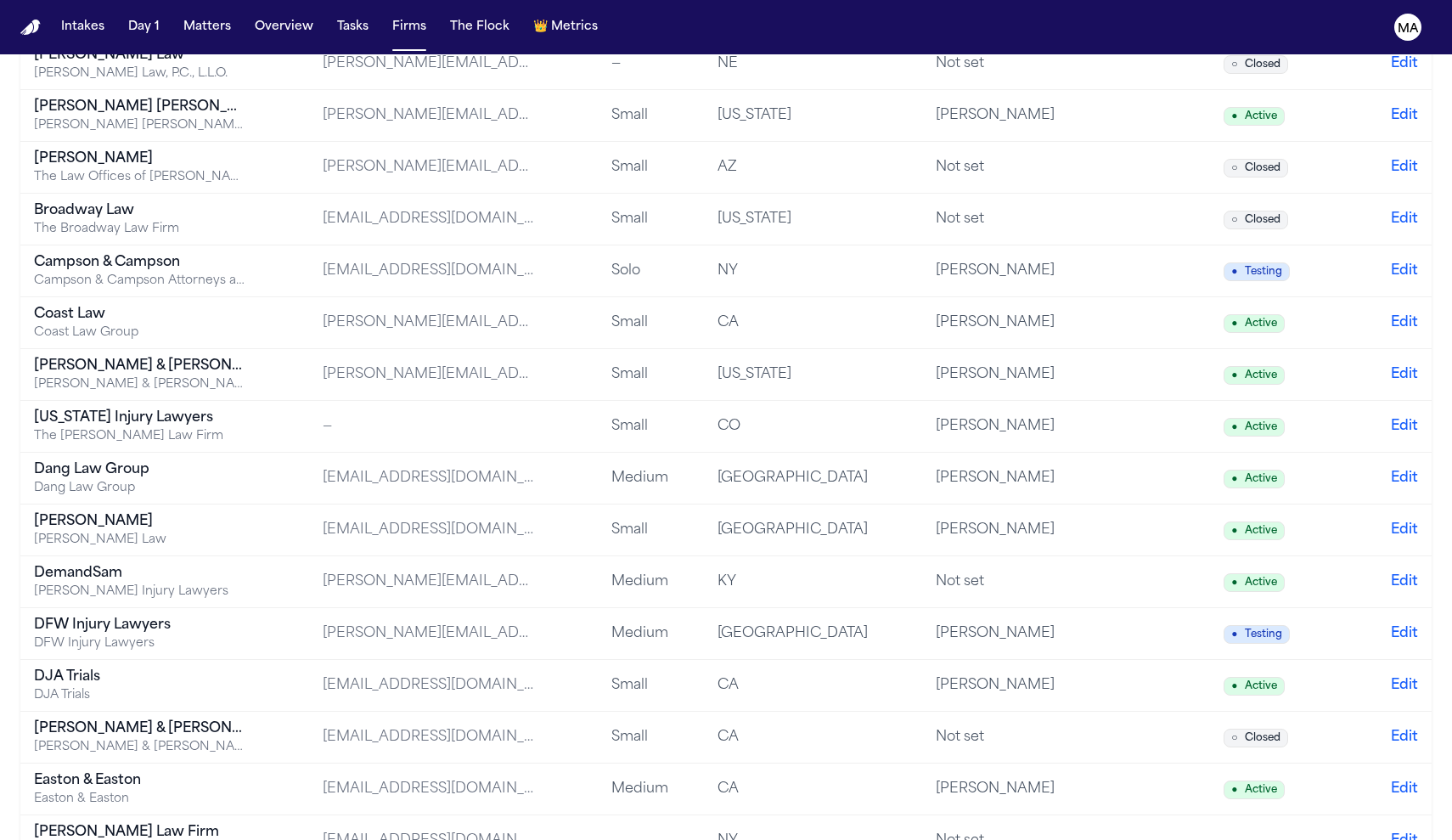
scroll to position [425, 0]
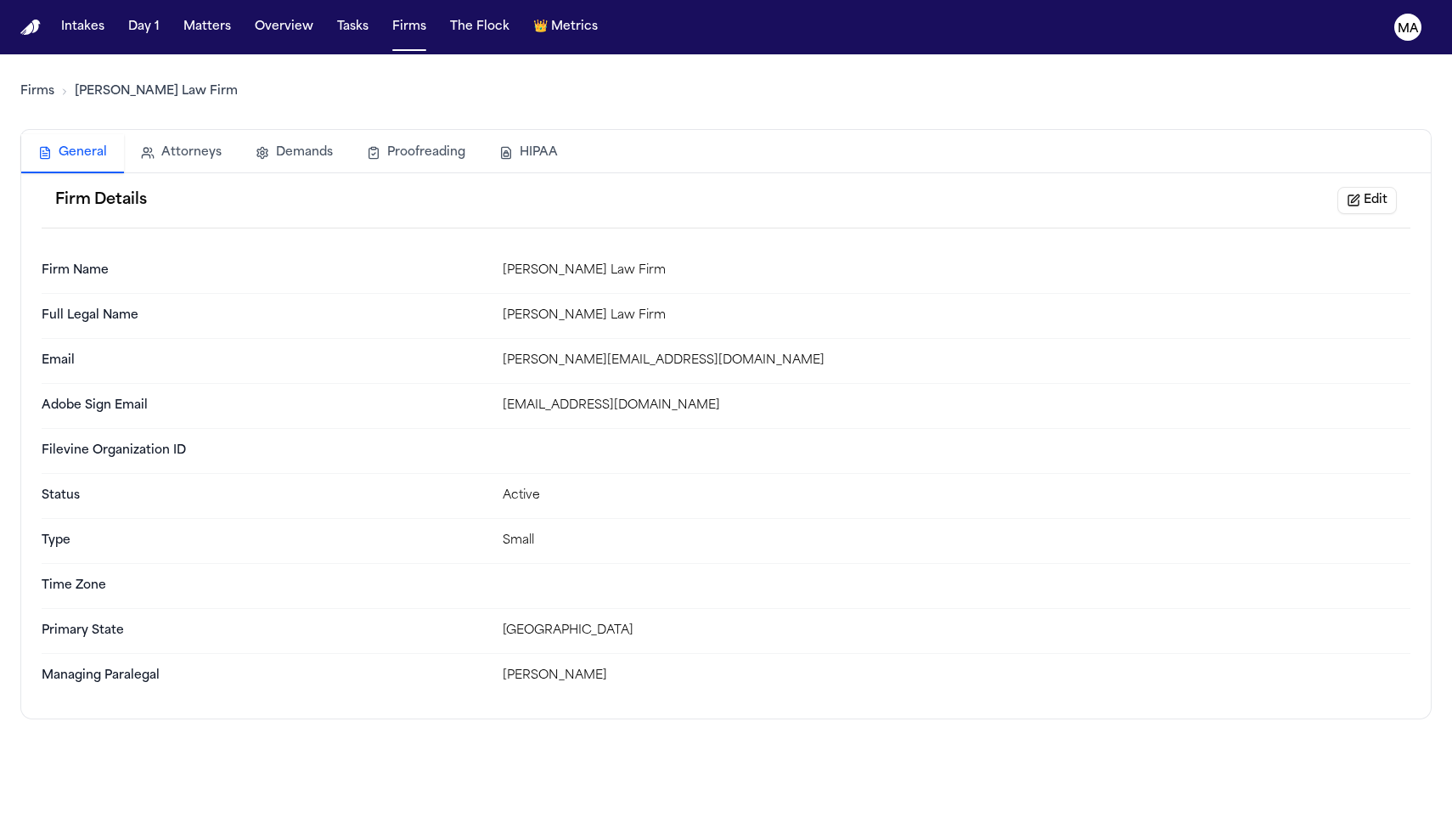
click at [187, 73] on div "Firms [PERSON_NAME] Law Firm General Attorneys Demands Proofreading HIPAA Firm …" at bounding box center [726, 386] width 1412 height 665
click at [239, 134] on button "Demands" at bounding box center [295, 153] width 111 height 38
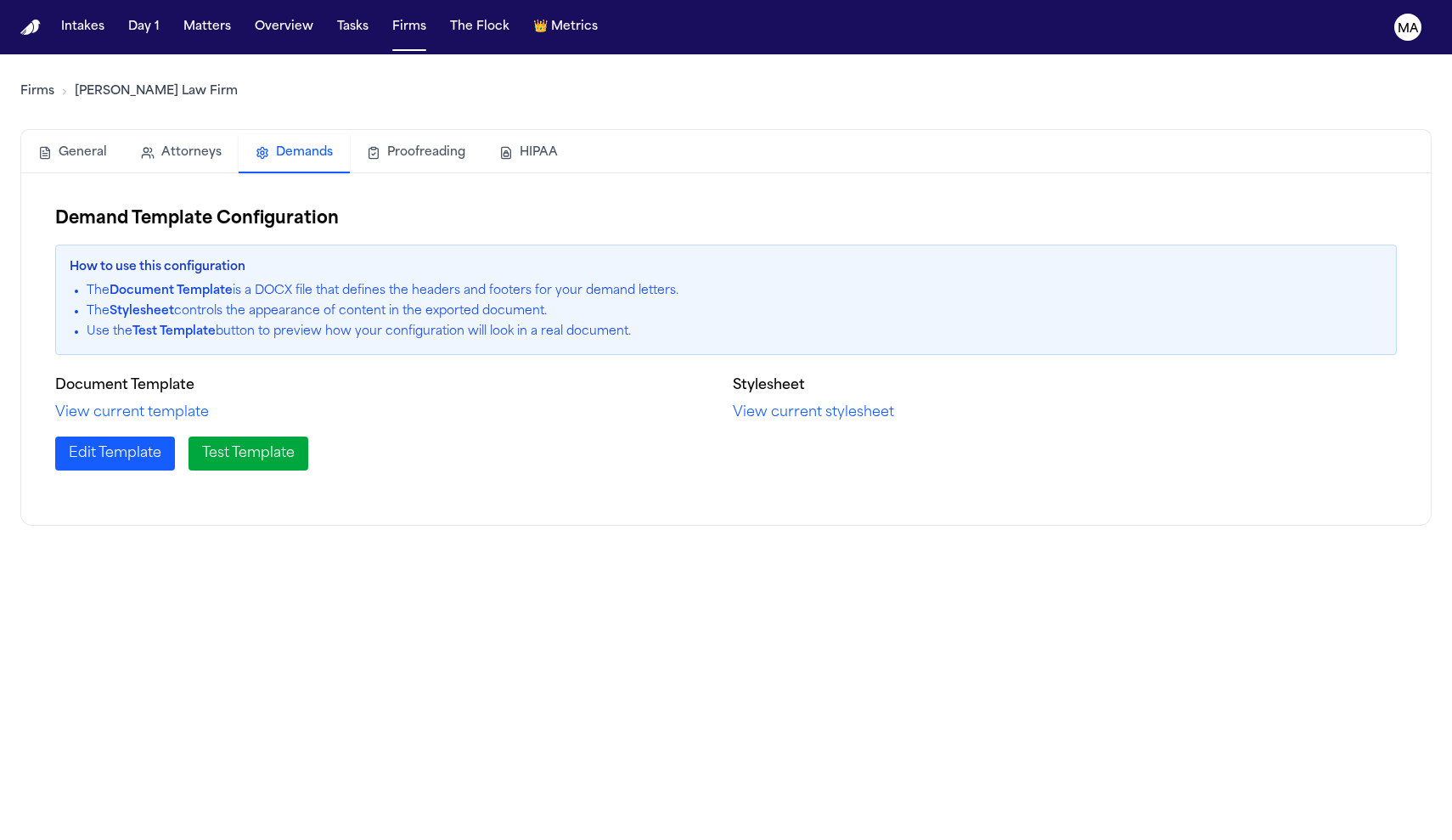
click at [745, 402] on link "View current stylesheet" at bounding box center [814, 412] width 162 height 21
click at [67, 402] on link "View current template" at bounding box center [131, 412] width 154 height 21
click at [177, 17] on button "Matters" at bounding box center [208, 27] width 61 height 31
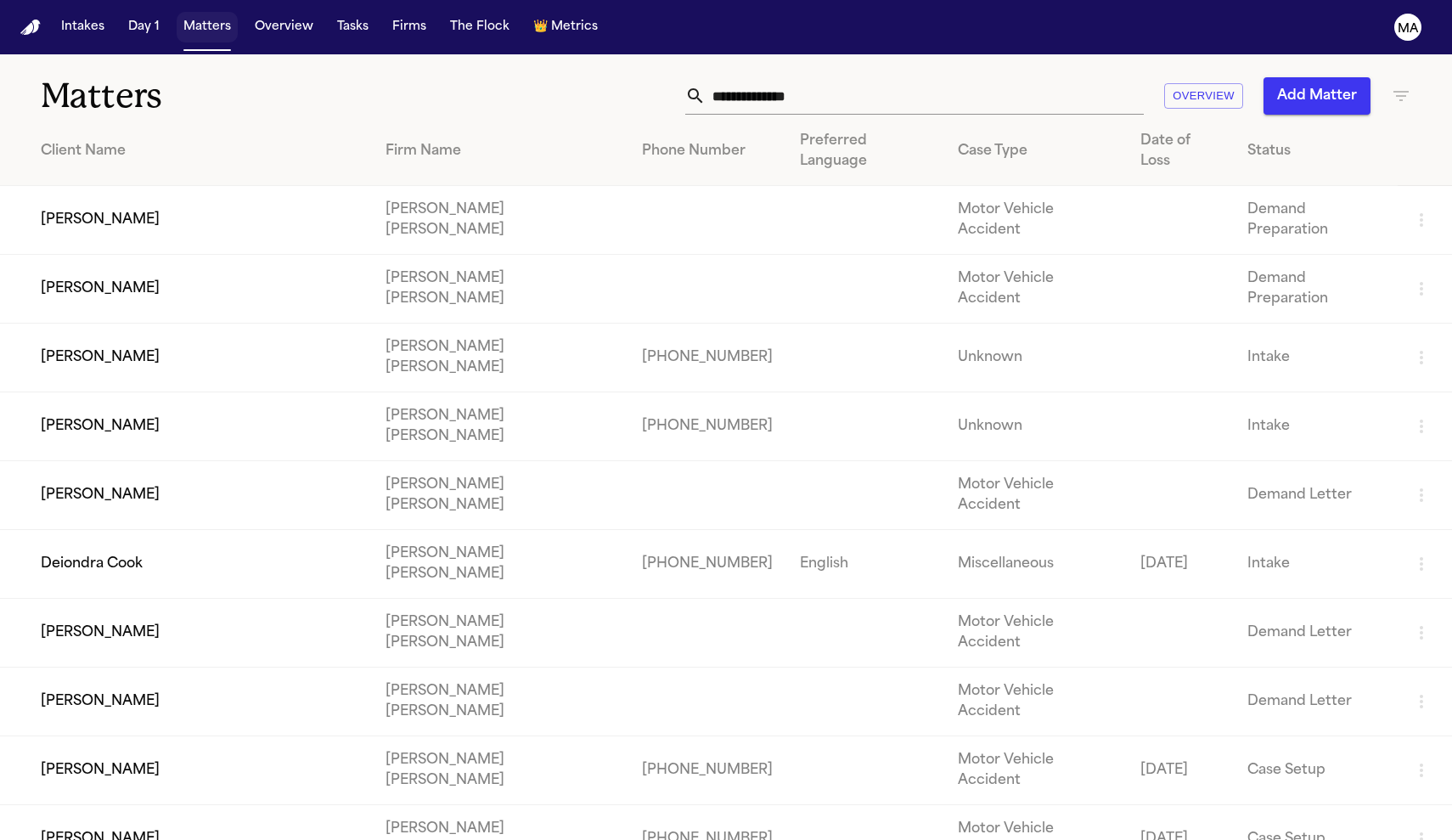
click at [177, 19] on button "Matters" at bounding box center [208, 27] width 61 height 31
click at [152, 186] on td "[PERSON_NAME]" at bounding box center [186, 220] width 372 height 69
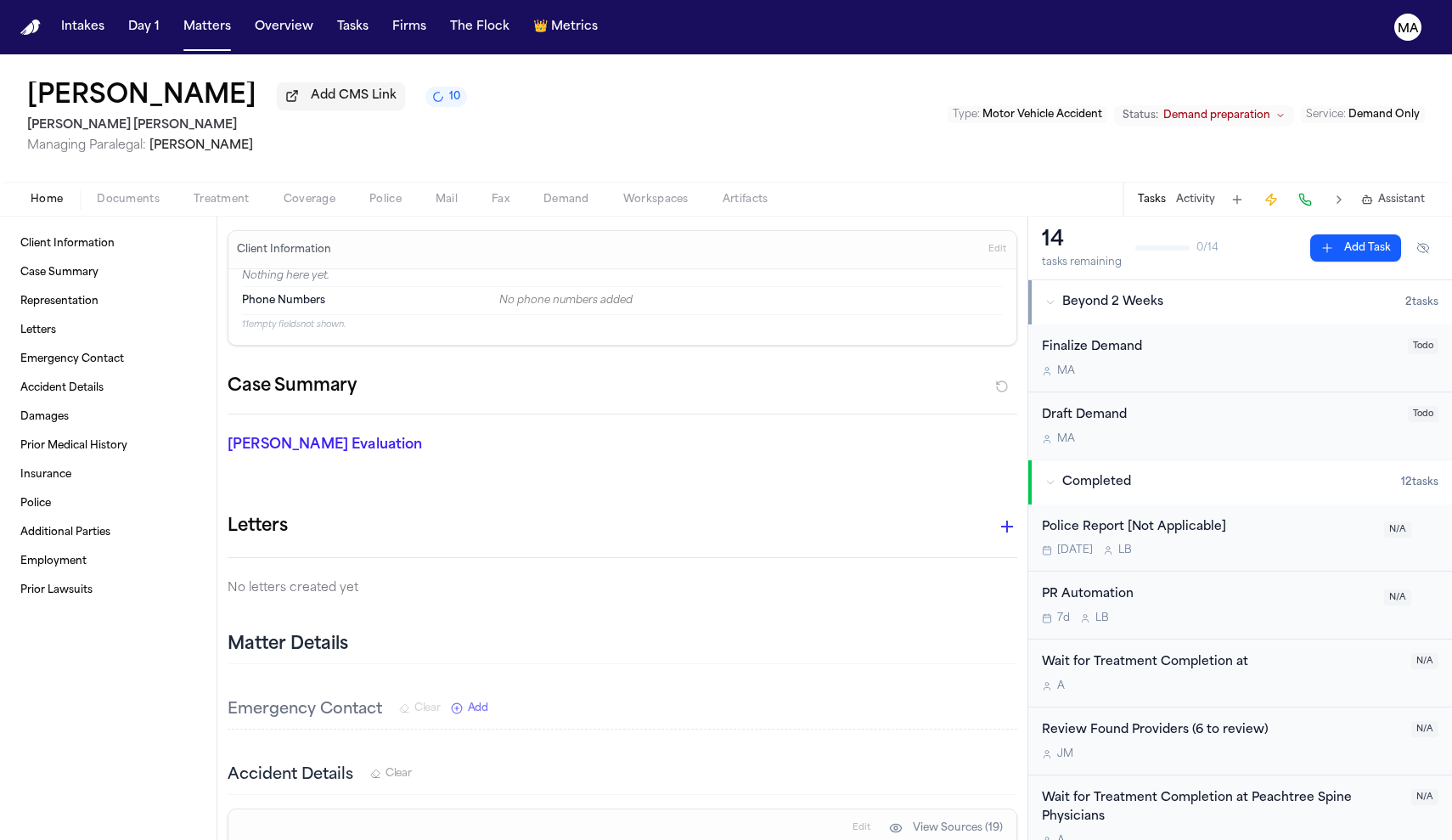
click at [533, 208] on span "button" at bounding box center [566, 209] width 66 height 2
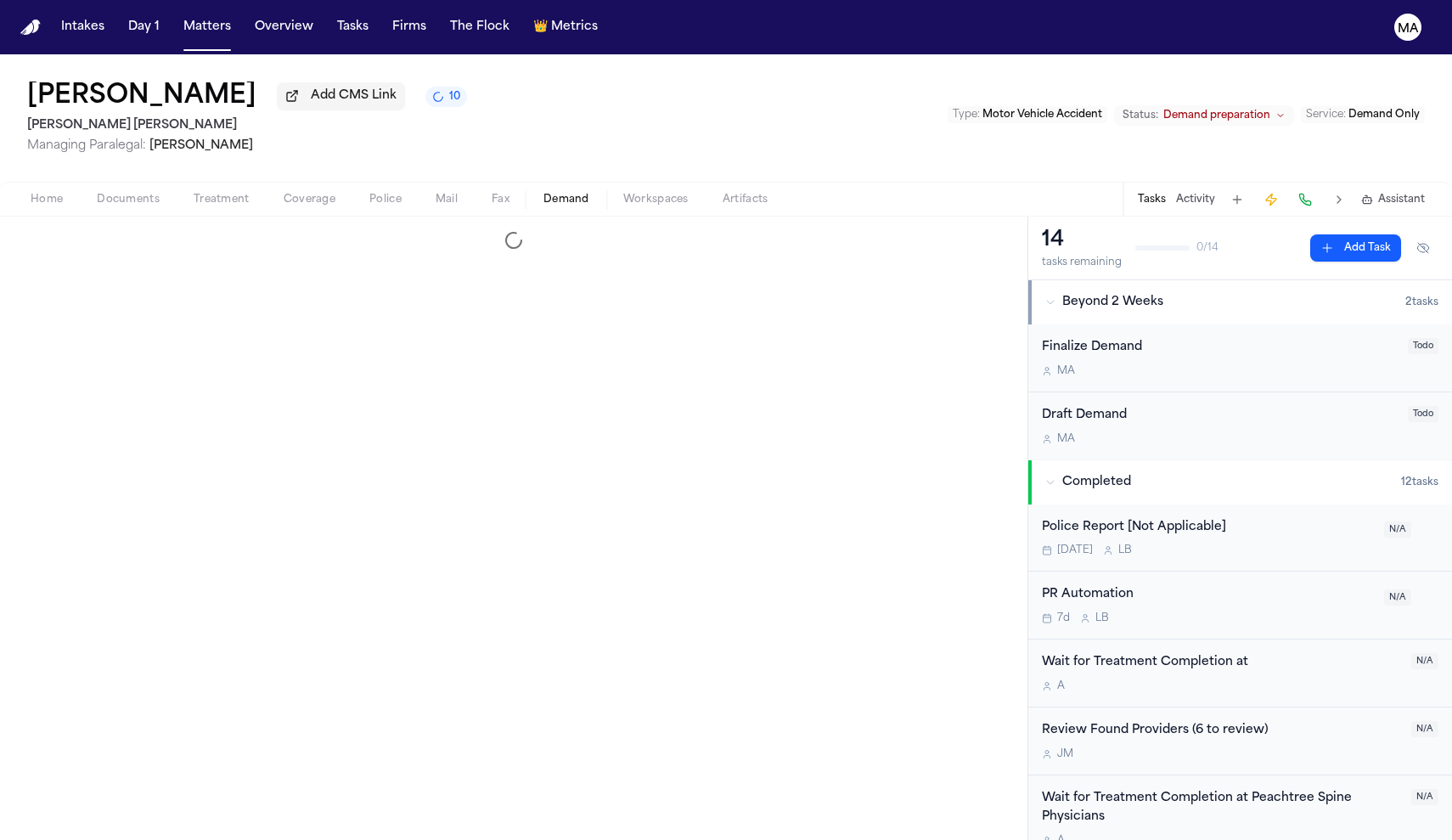
select select "**********"
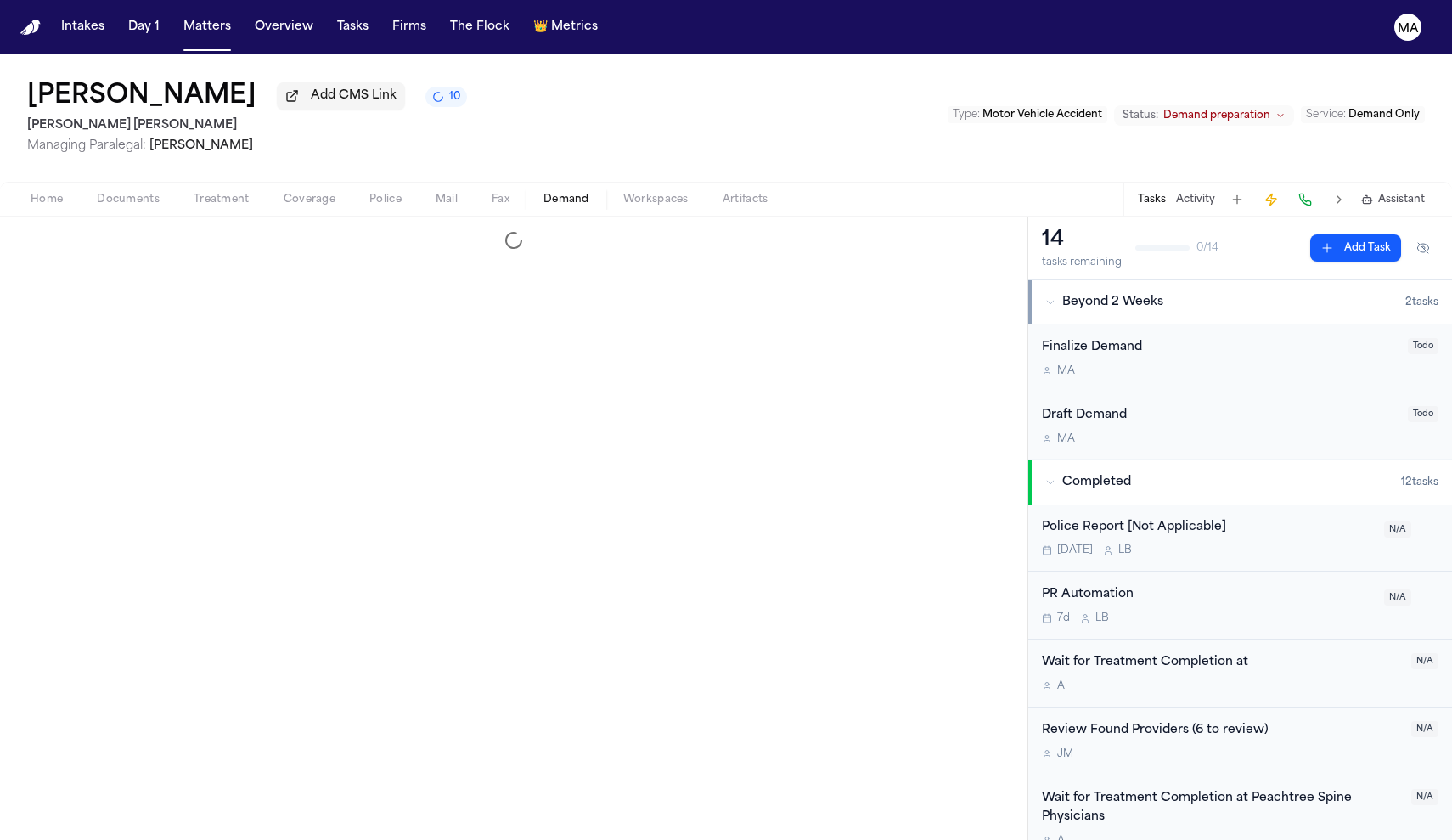
select select "**********"
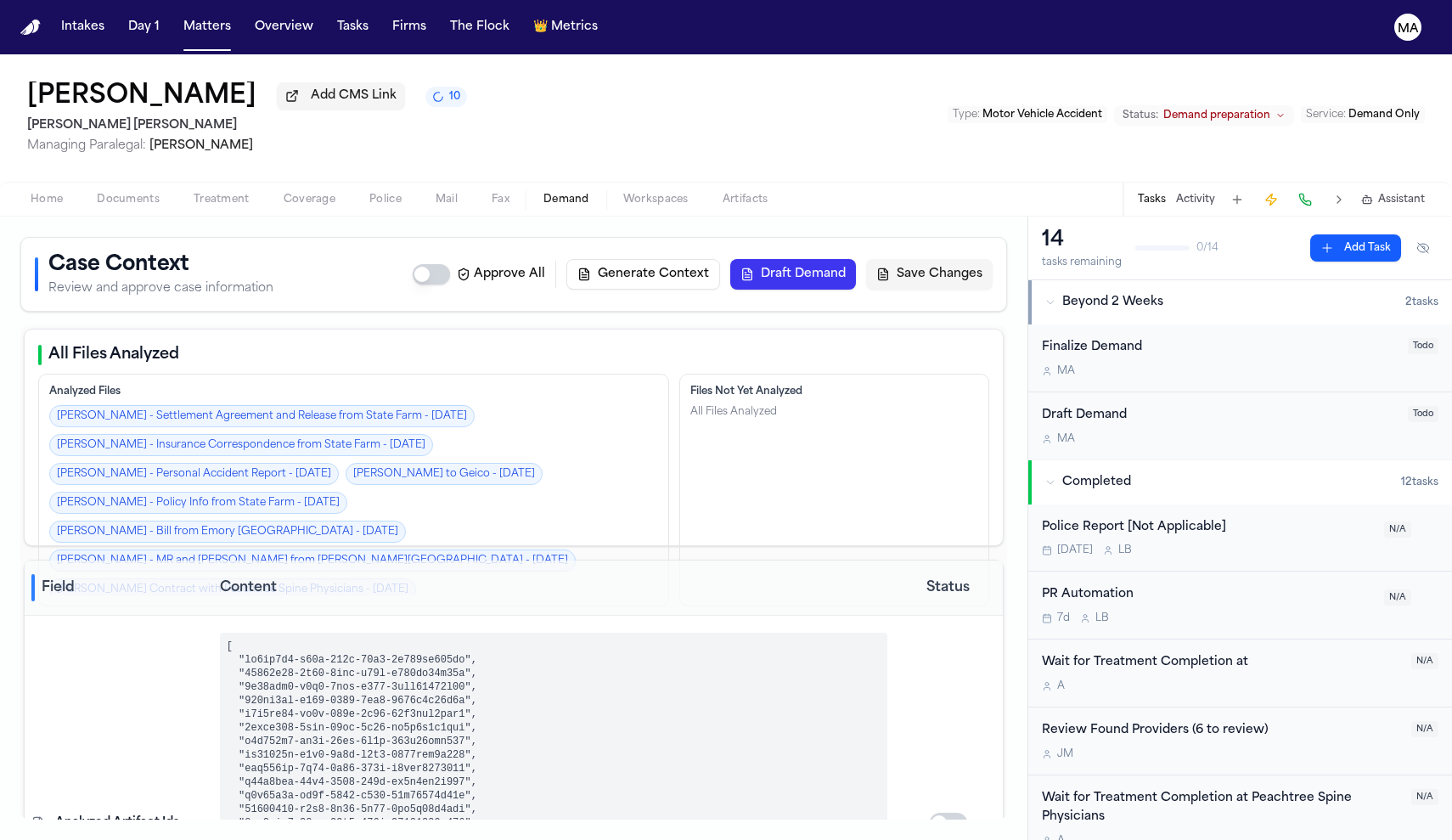
click at [31, 193] on span "Home" at bounding box center [47, 199] width 32 height 13
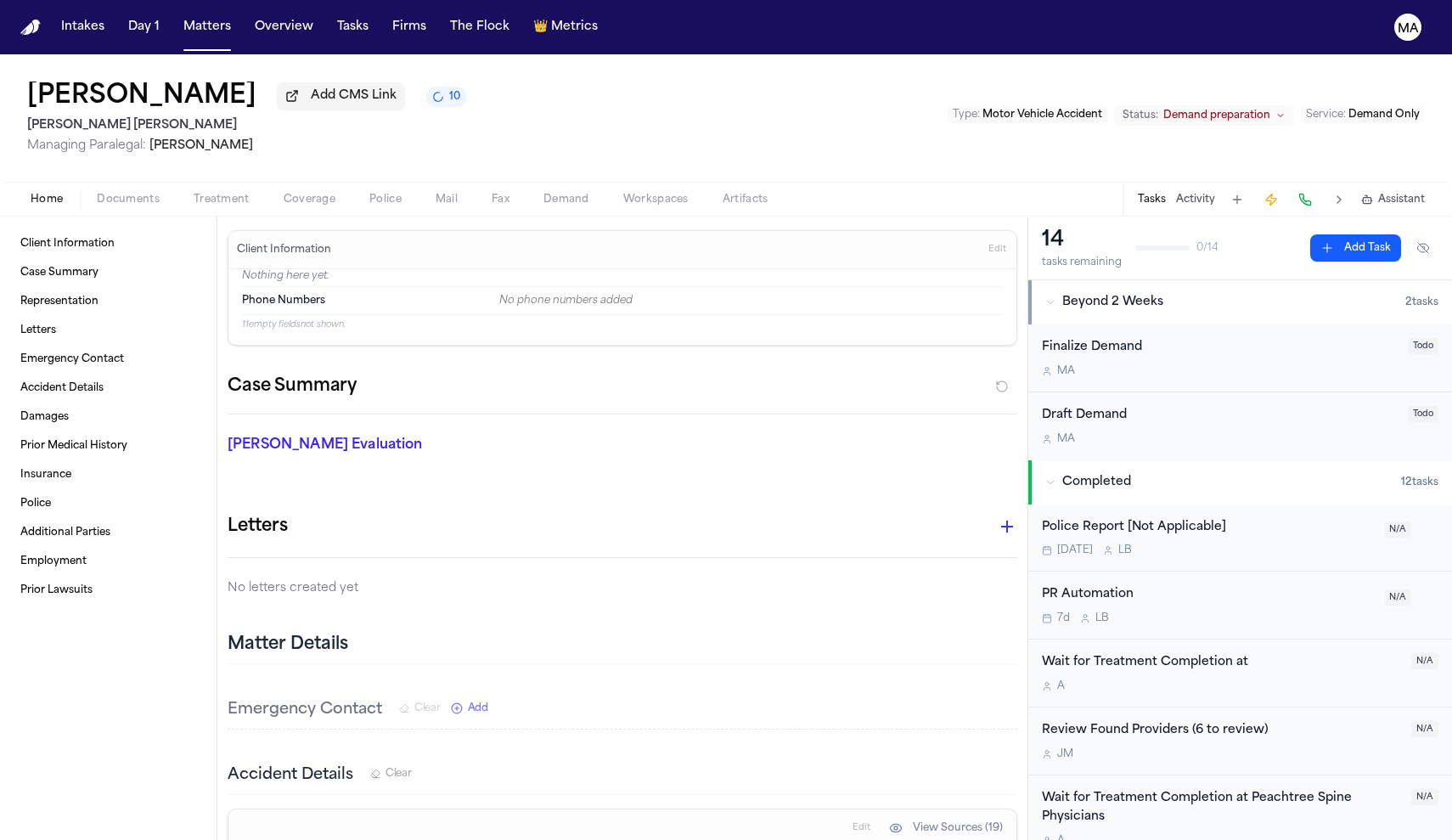
click at [1417, 193] on span "Assistant" at bounding box center [1402, 199] width 47 height 13
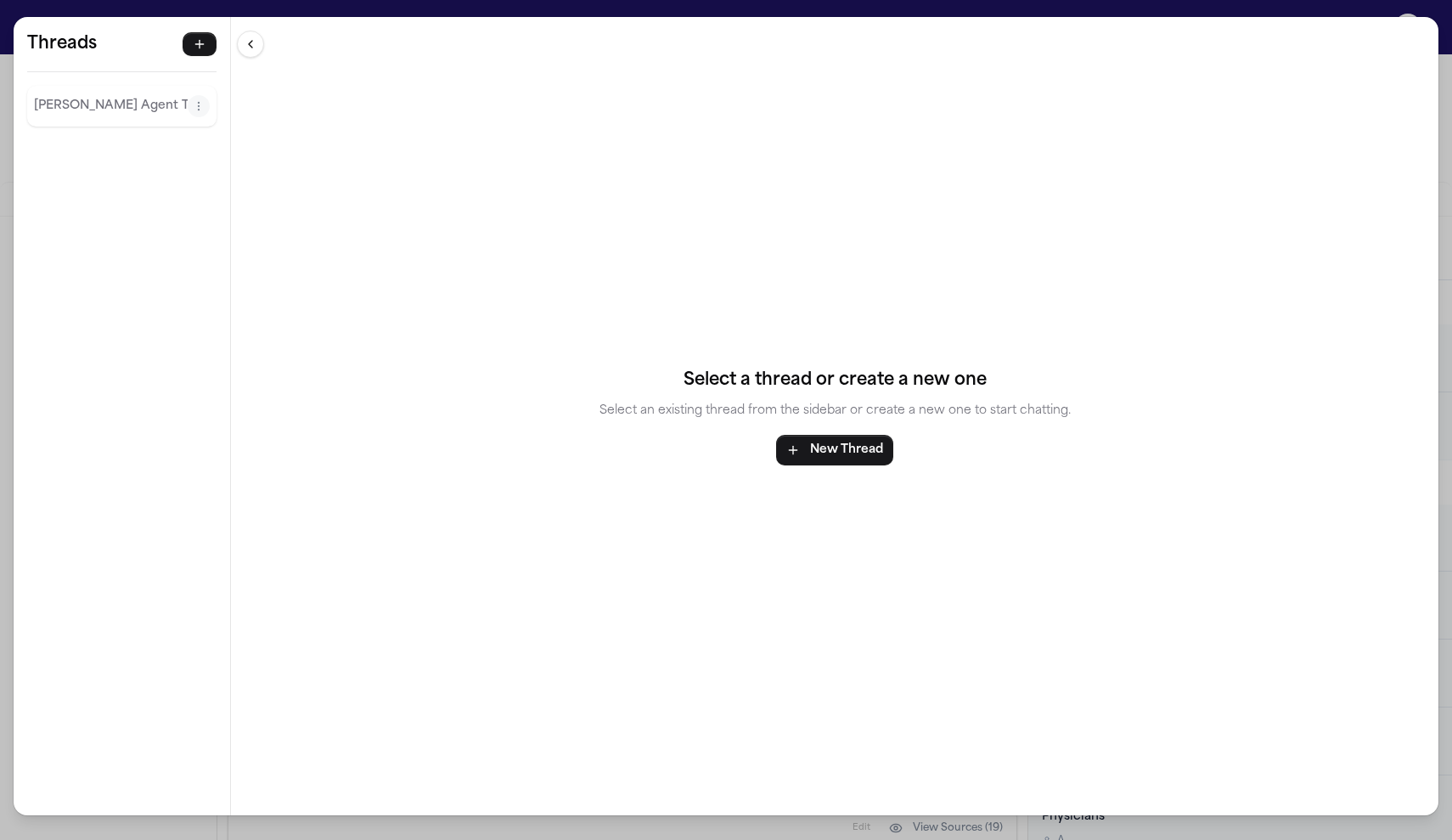
click at [55, 96] on p "[PERSON_NAME] Agent Thread" at bounding box center [111, 106] width 154 height 21
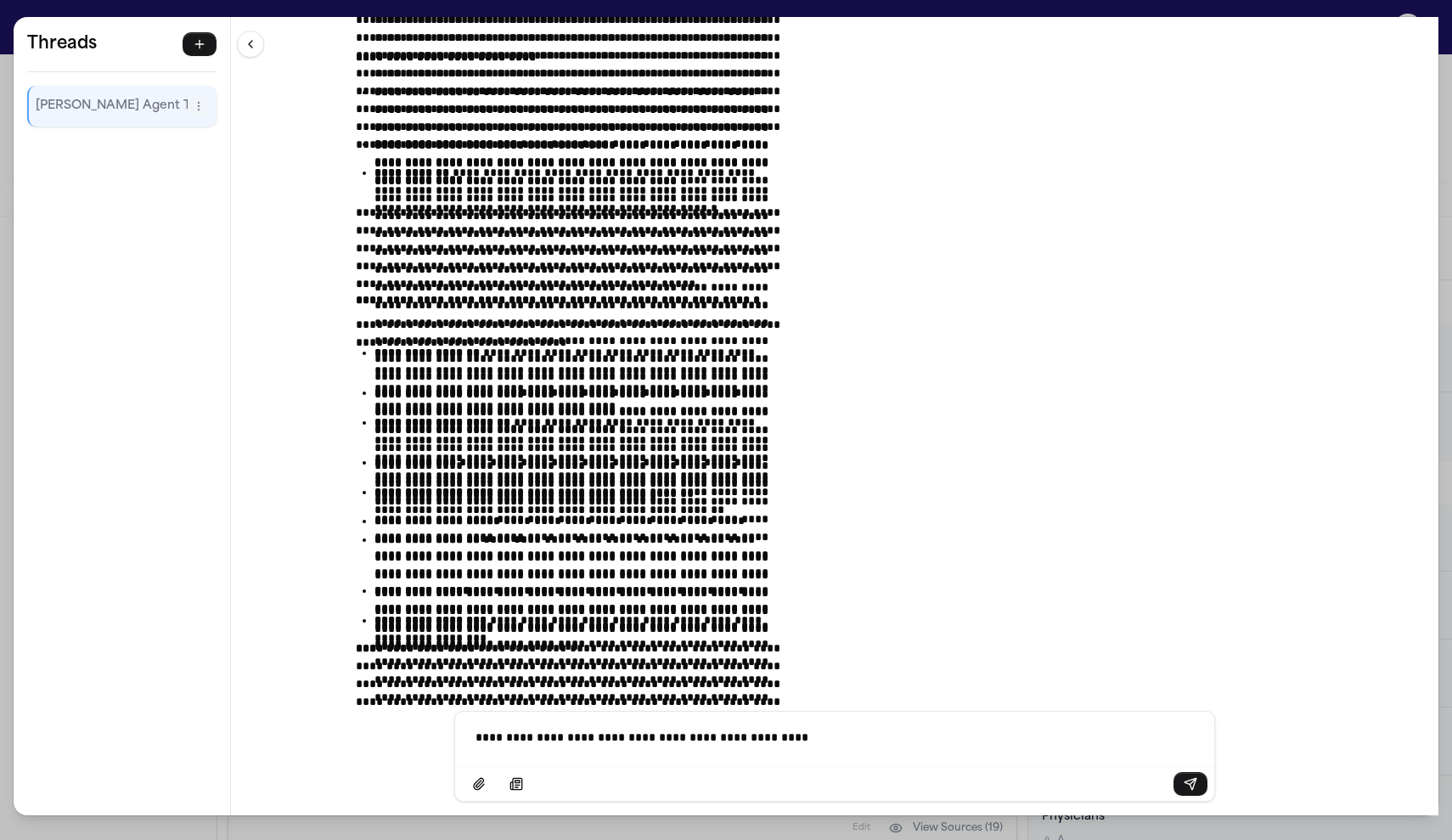
scroll to position [20946, 0]
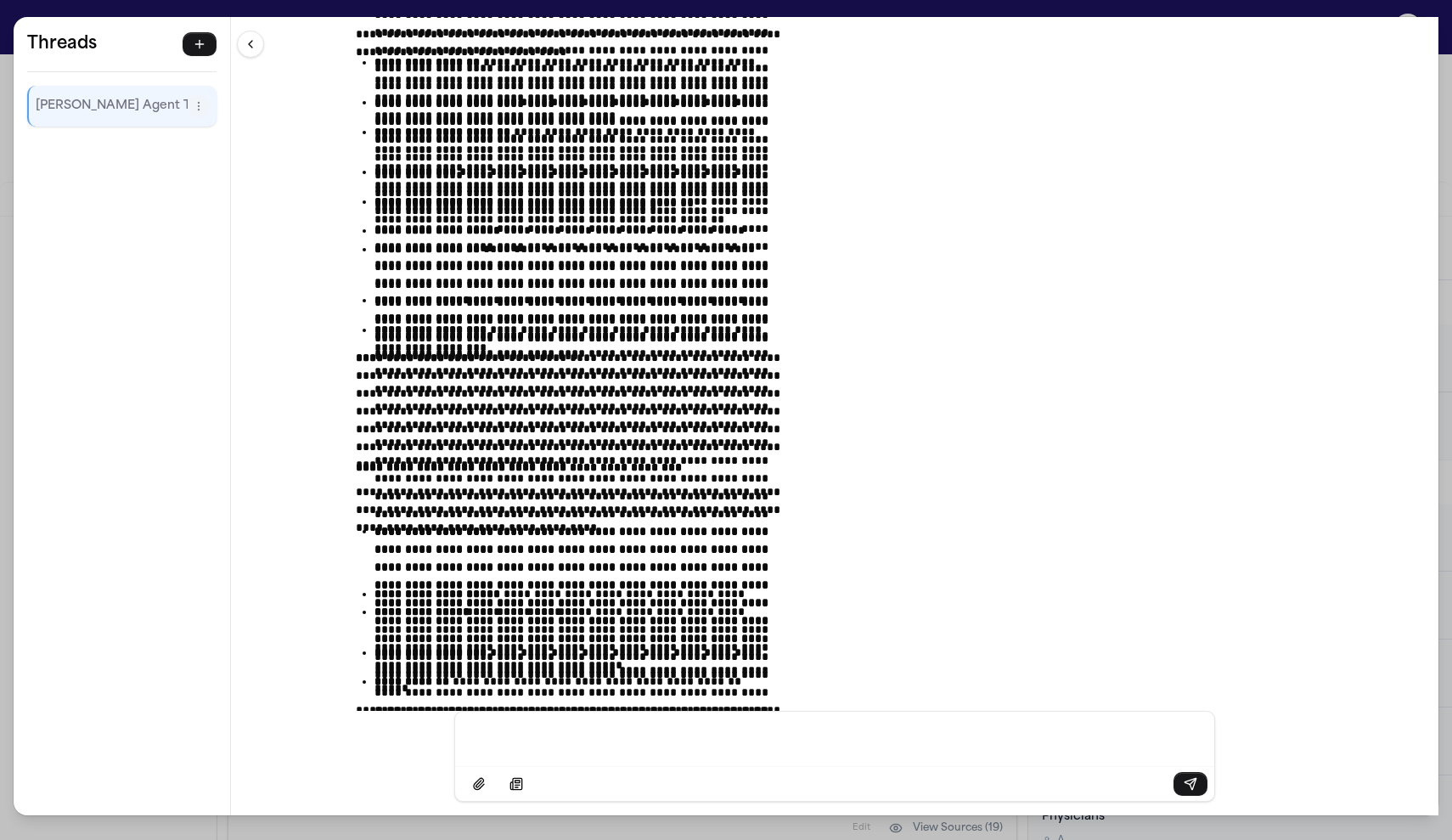
scroll to position [21193, 0]
click at [193, 38] on icon "button" at bounding box center [199, 44] width 13 height 13
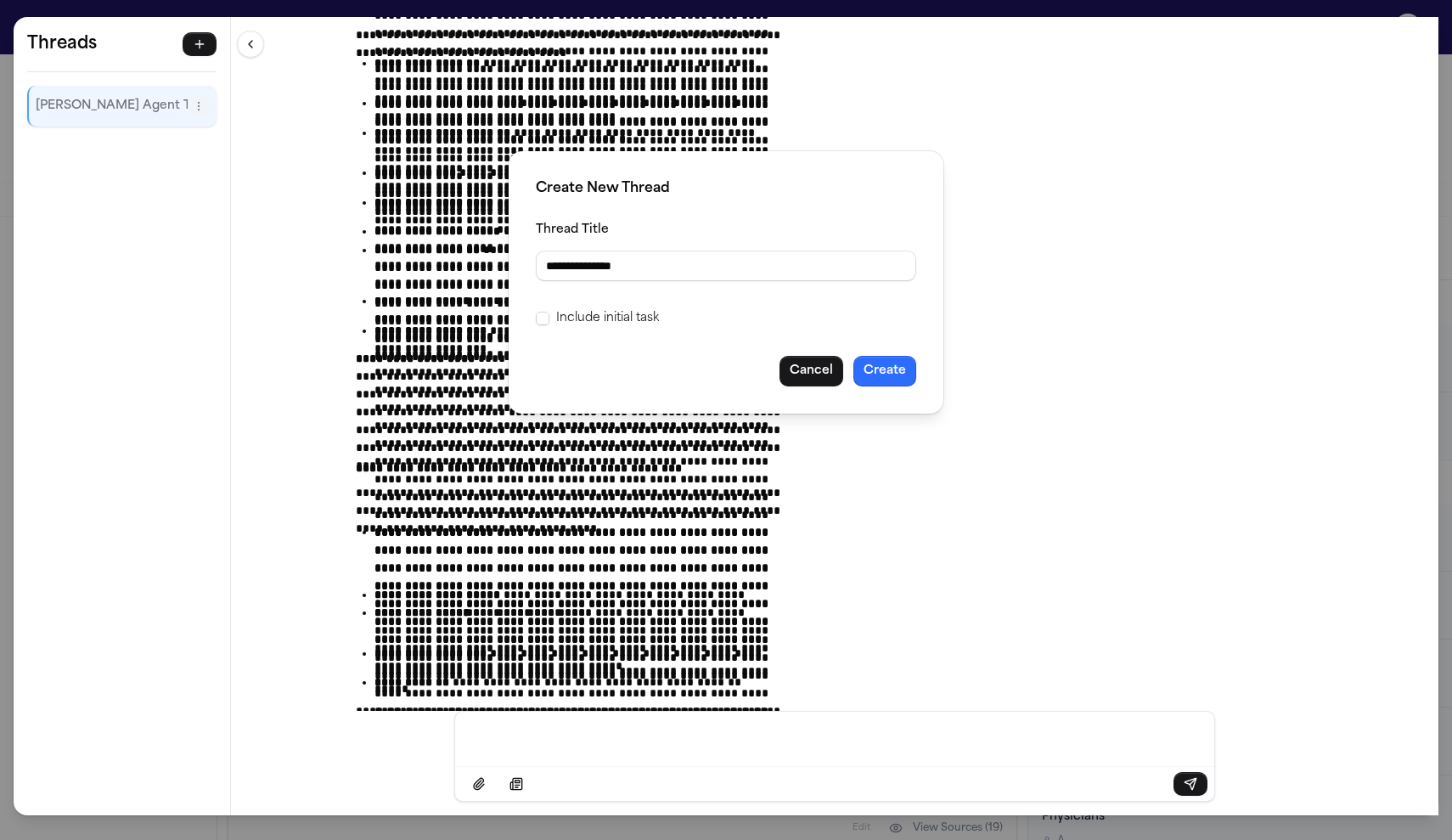
type input "**********"
click at [854, 356] on button "Create" at bounding box center [885, 371] width 63 height 31
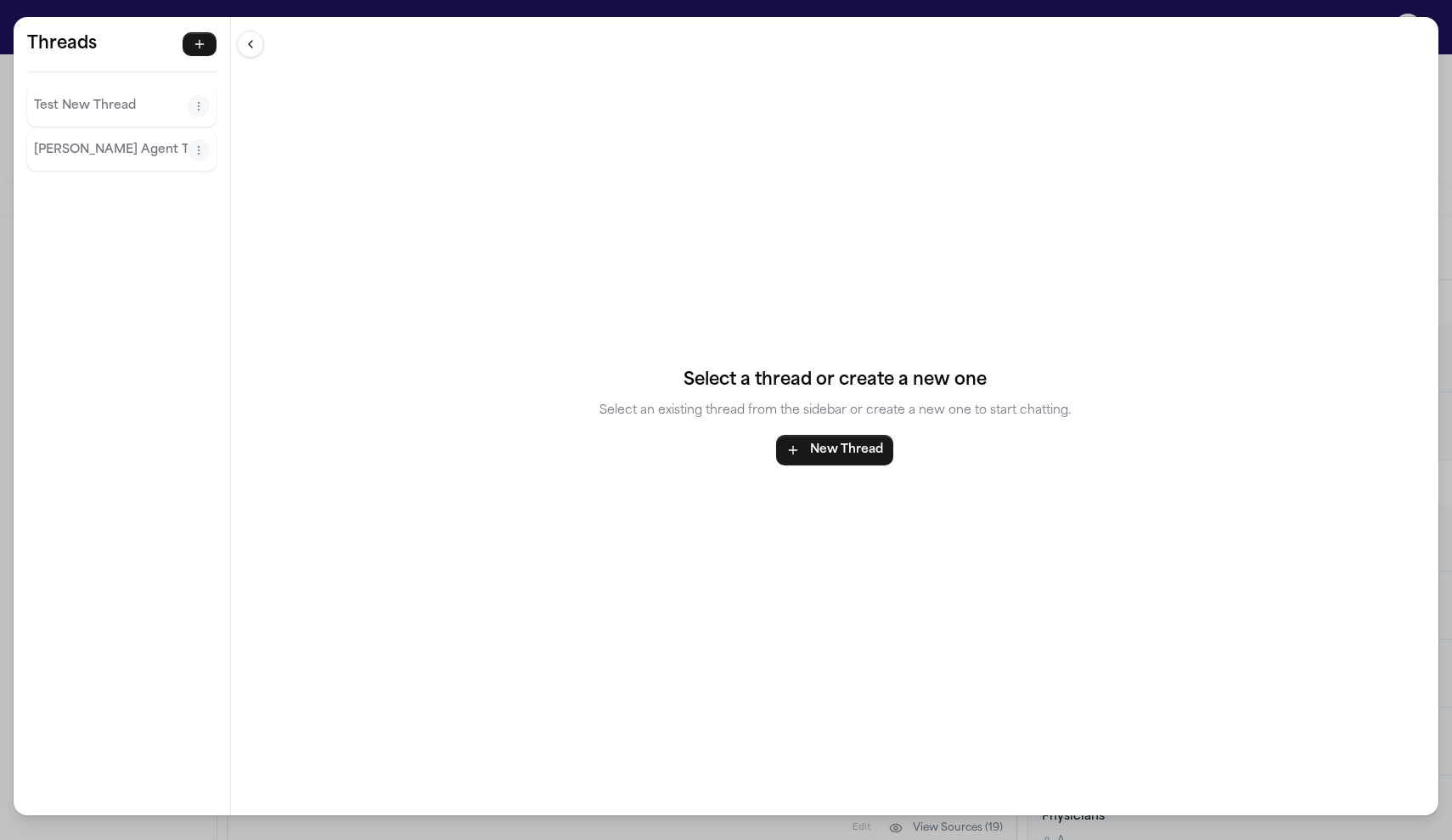
click at [52, 96] on p "Test New Thread" at bounding box center [111, 106] width 154 height 21
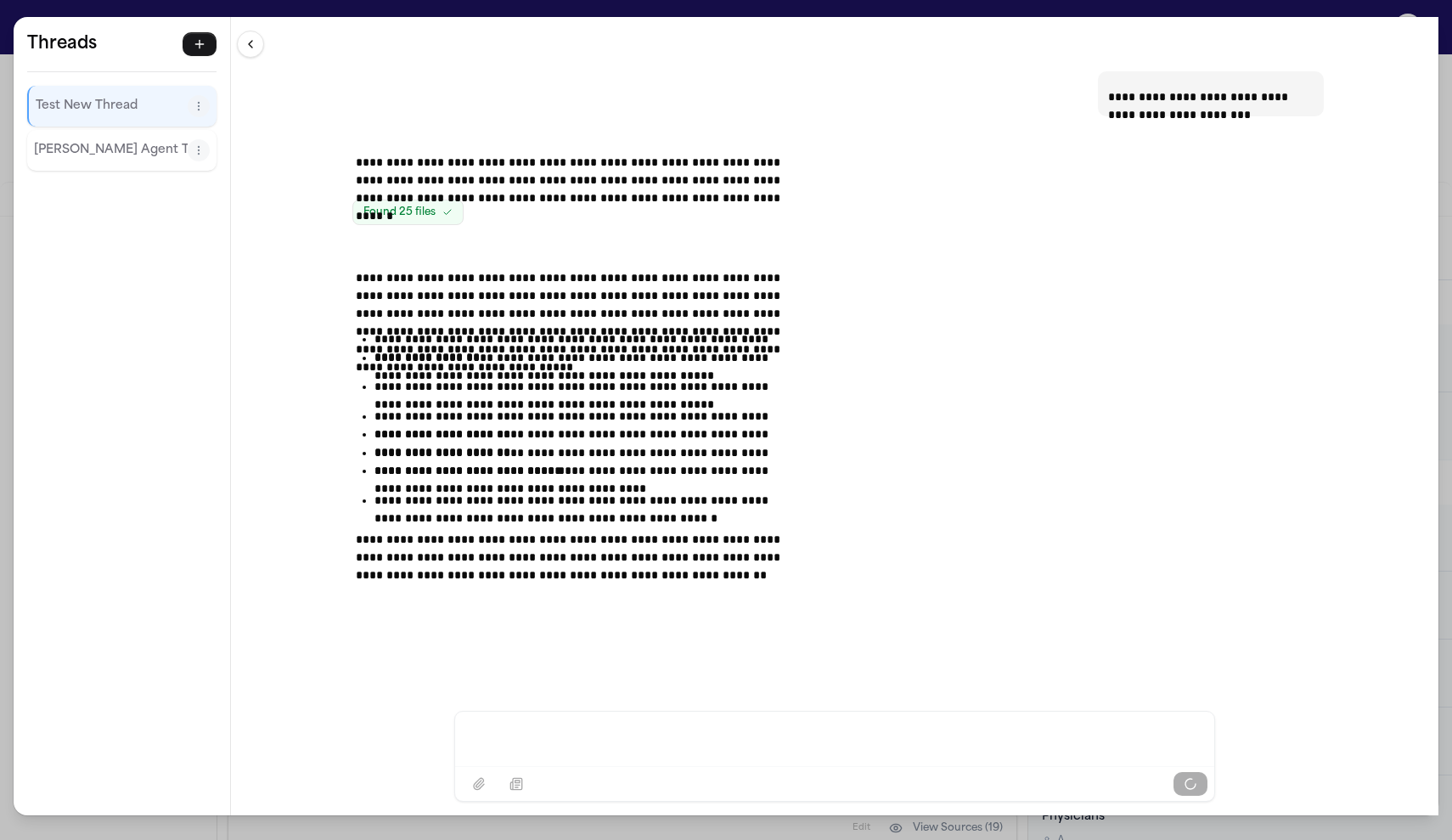
click at [63, 130] on div "[PERSON_NAME] Agent Thread" at bounding box center [121, 150] width 190 height 40
click at [56, 140] on p "[PERSON_NAME] Agent Thread" at bounding box center [111, 150] width 154 height 21
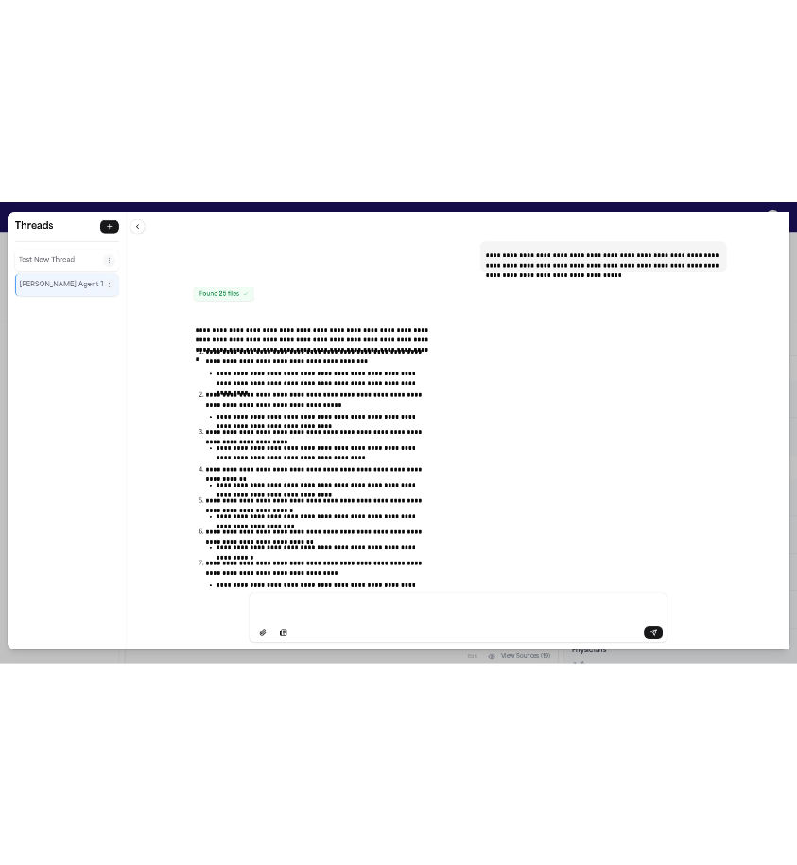
scroll to position [0, 0]
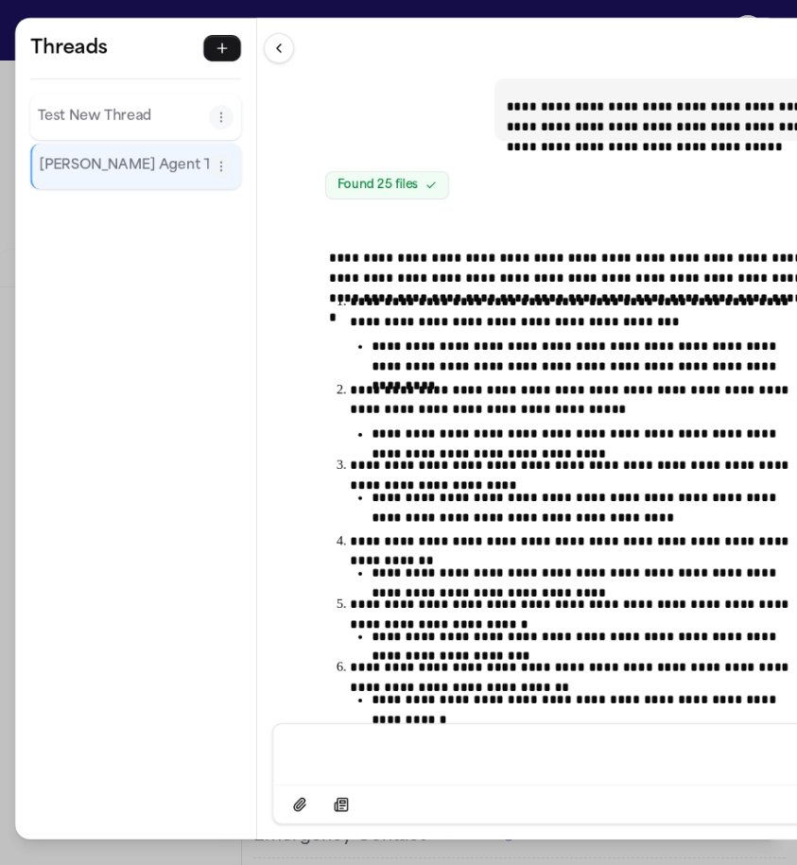
click at [265, 10] on div "**********" at bounding box center [398, 432] width 797 height 865
